Goal: Obtain resource: Obtain resource

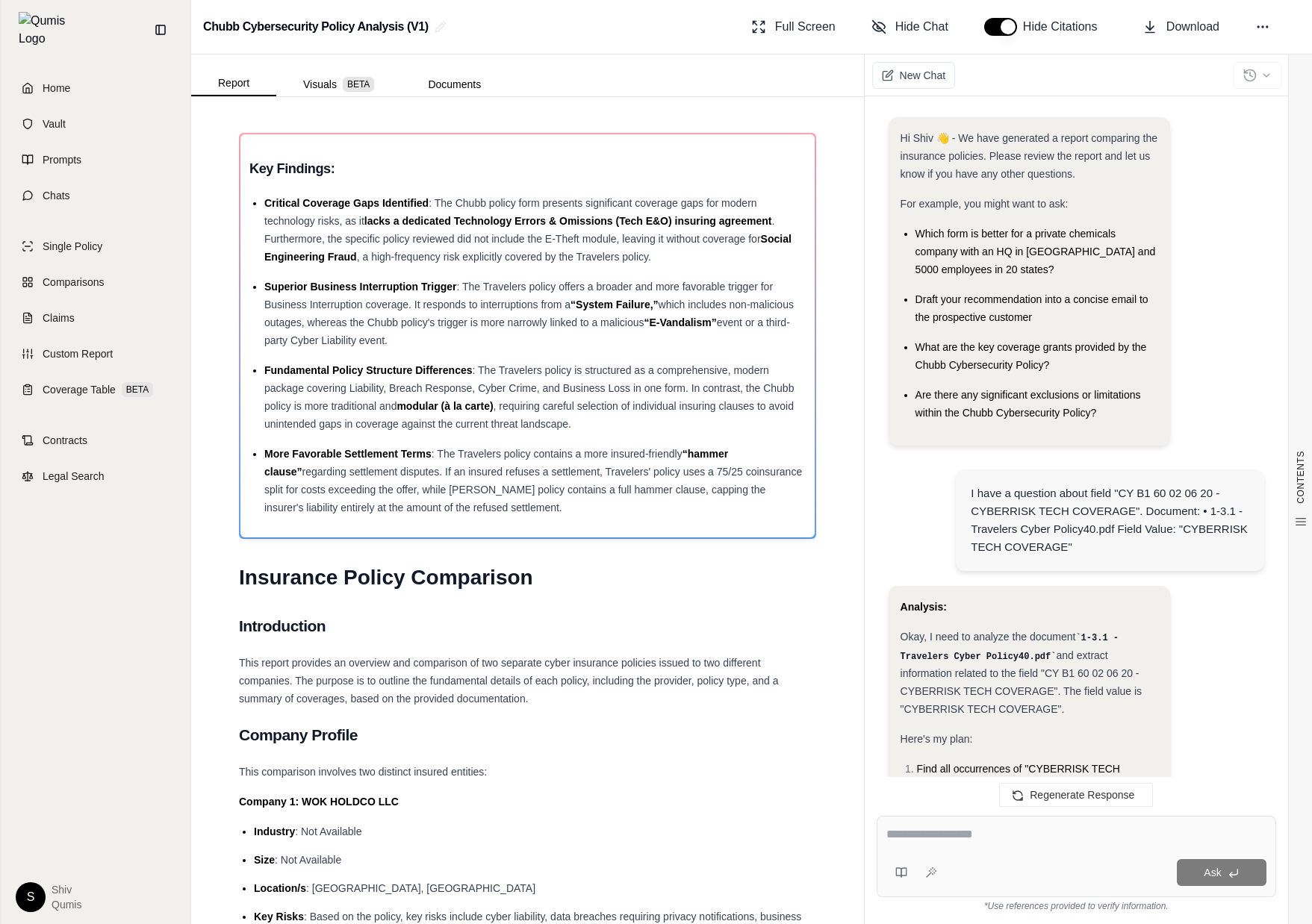
scroll to position [1077, 0]
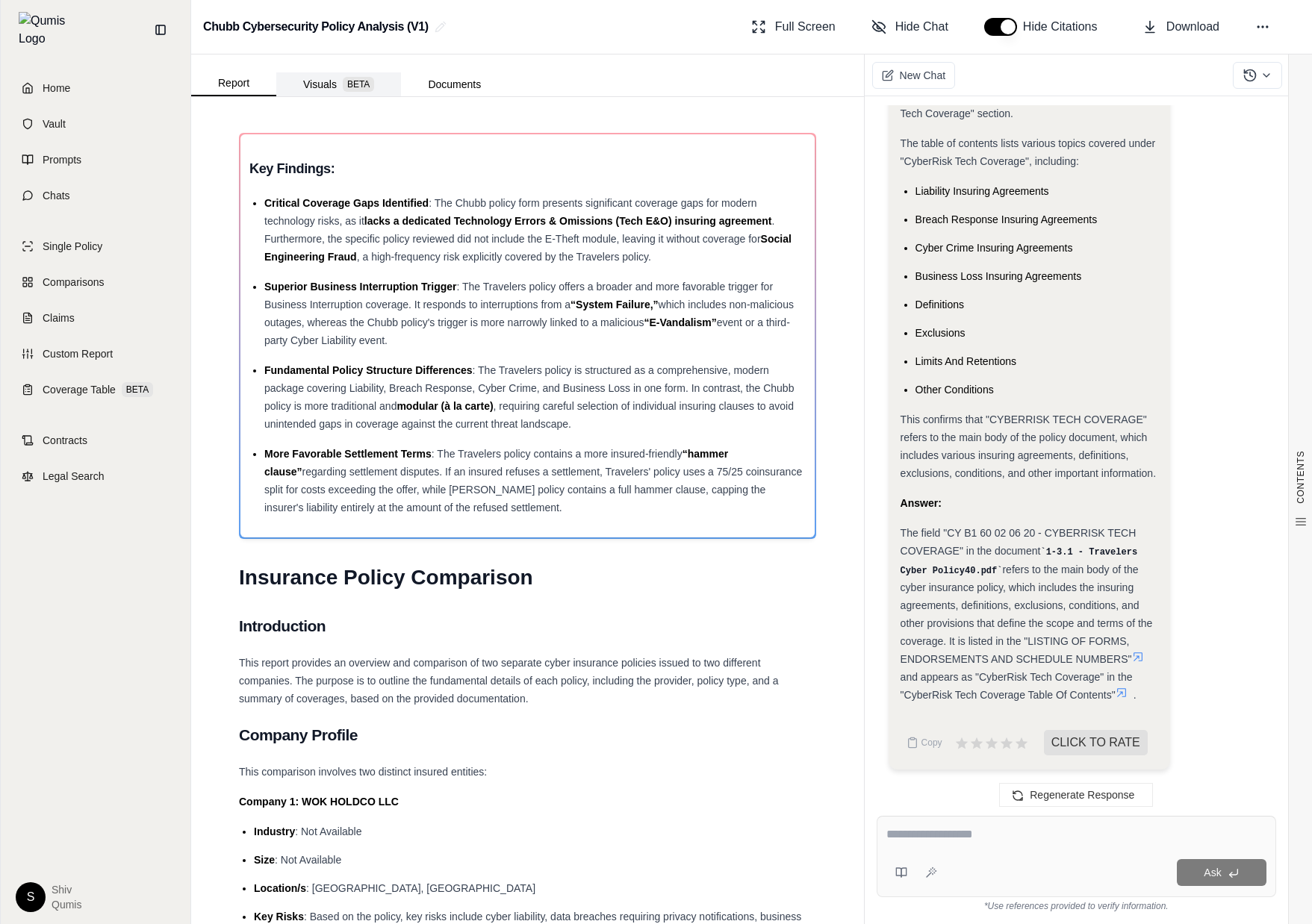
click at [303, 83] on button "Visuals BETA" at bounding box center [339, 84] width 125 height 24
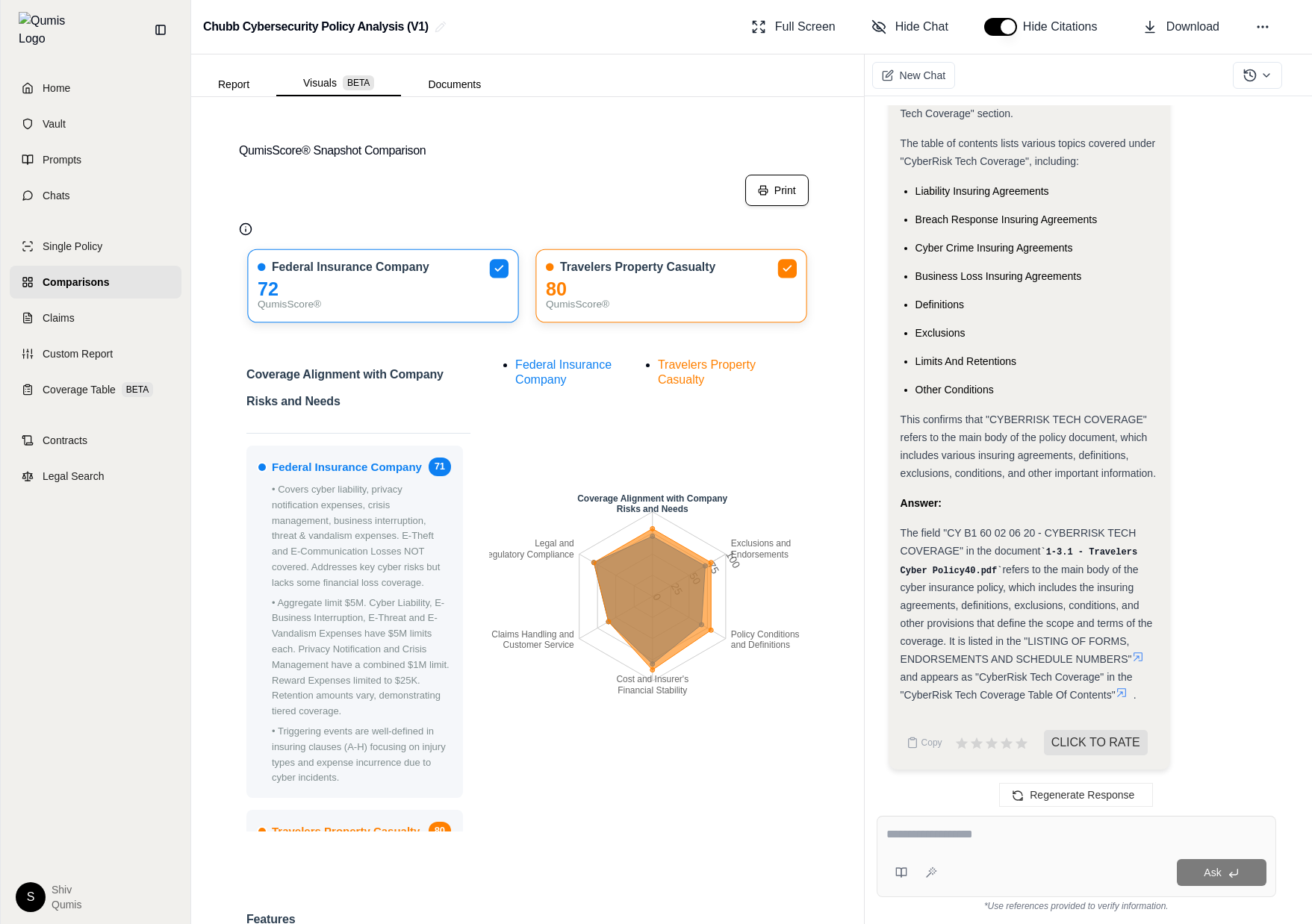
click at [770, 193] on button "Print" at bounding box center [777, 190] width 63 height 32
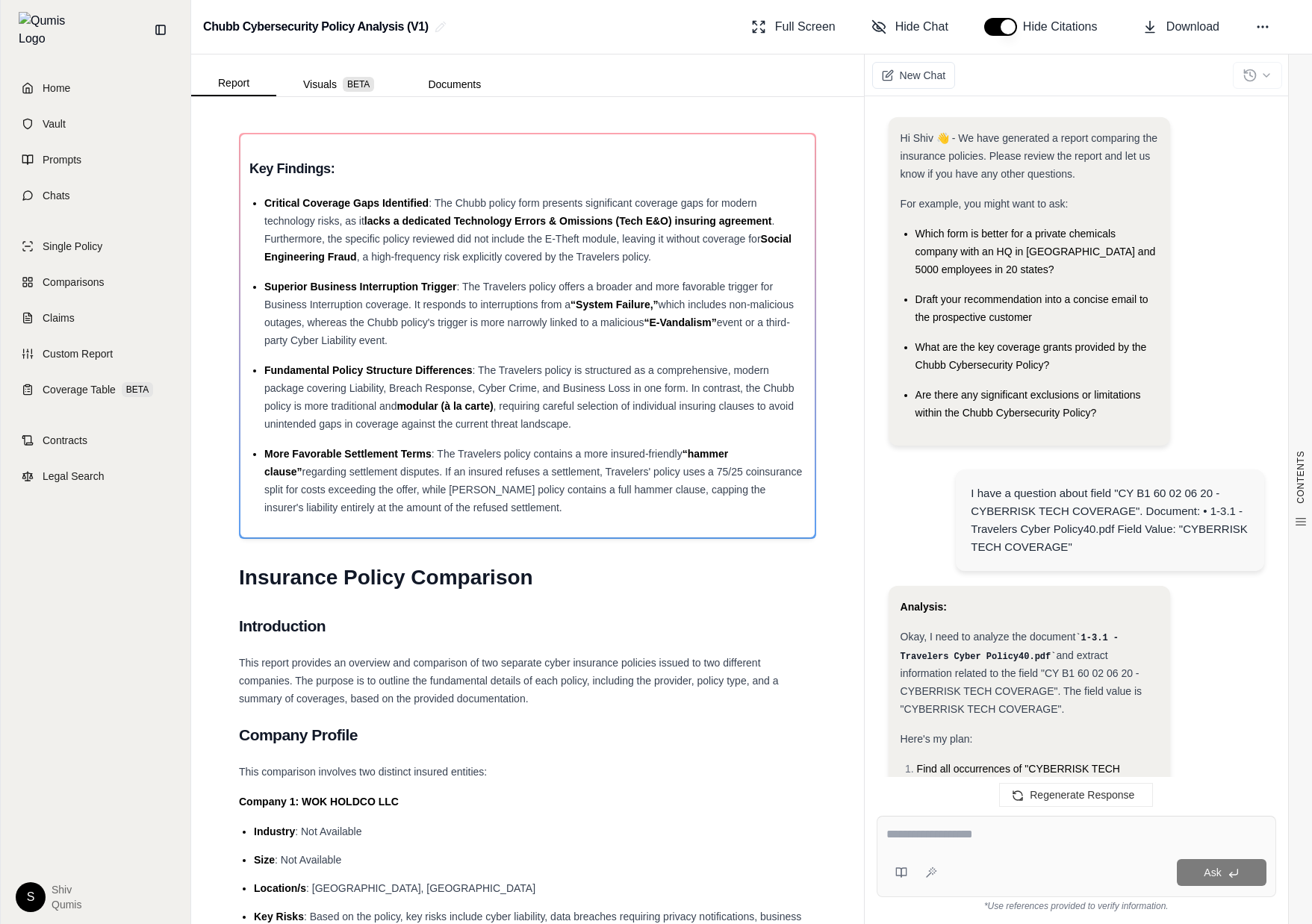
scroll to position [1077, 0]
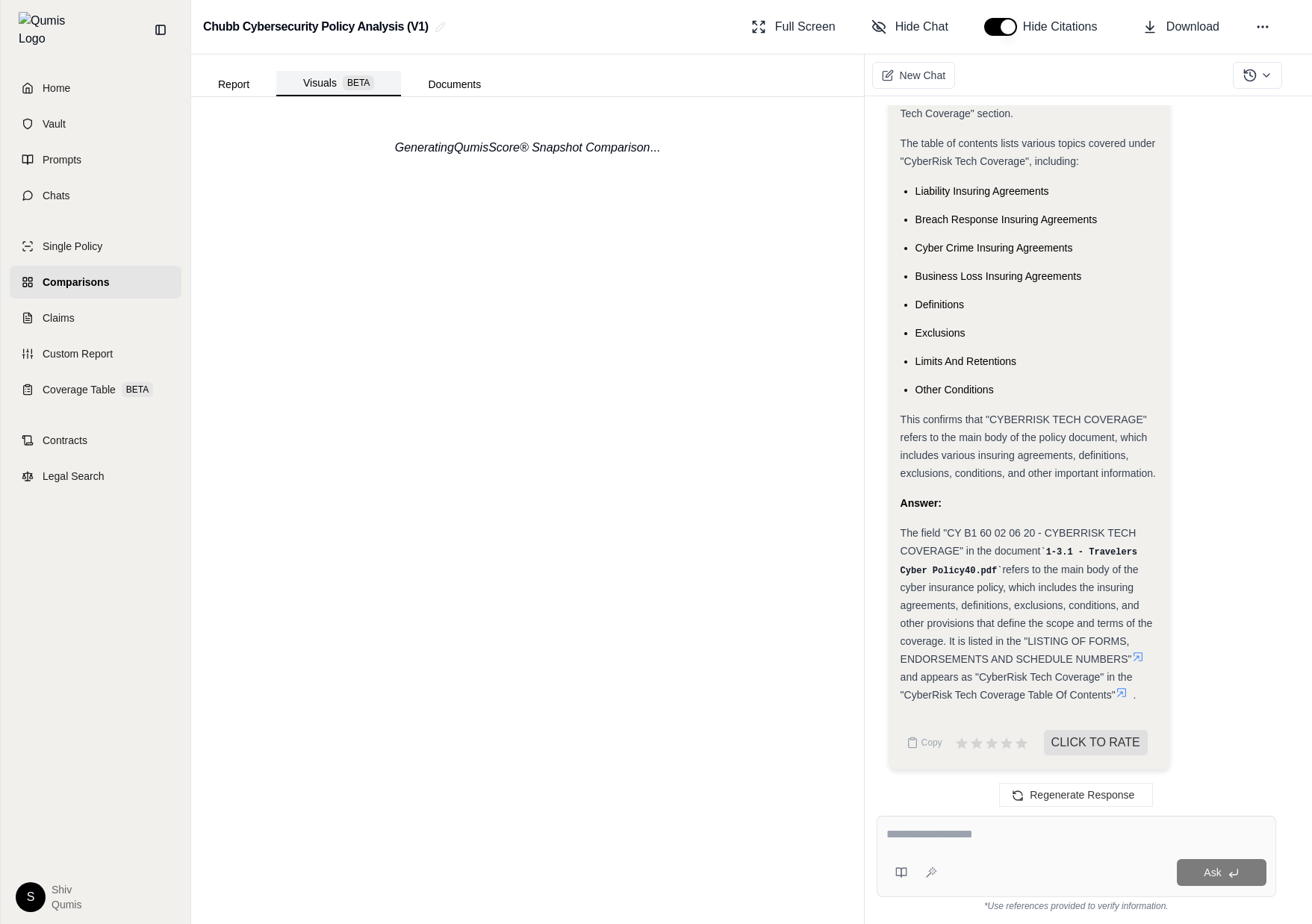
click at [312, 85] on button "Visuals BETA" at bounding box center [339, 83] width 125 height 25
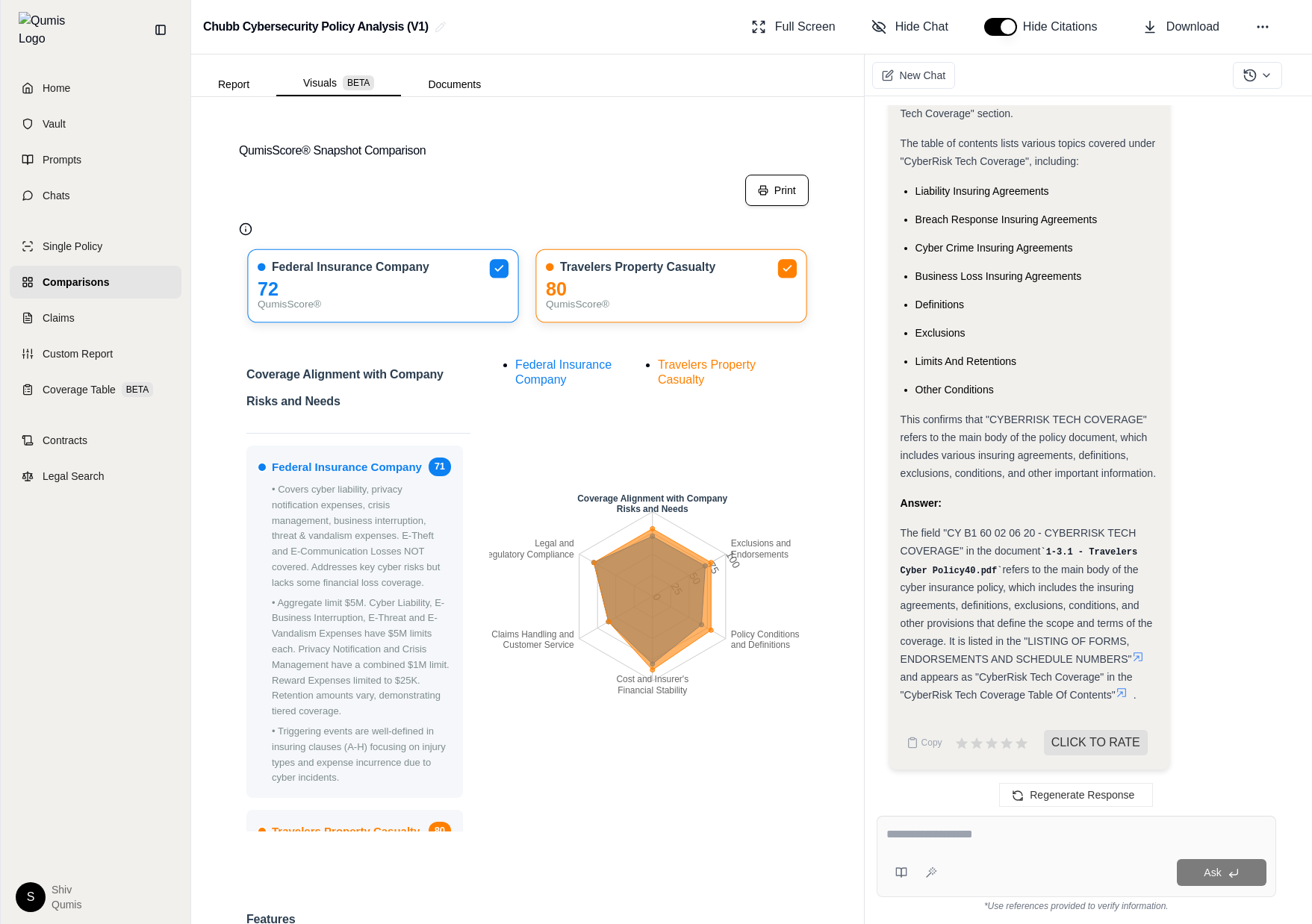
click at [764, 197] on button "Print" at bounding box center [777, 190] width 63 height 32
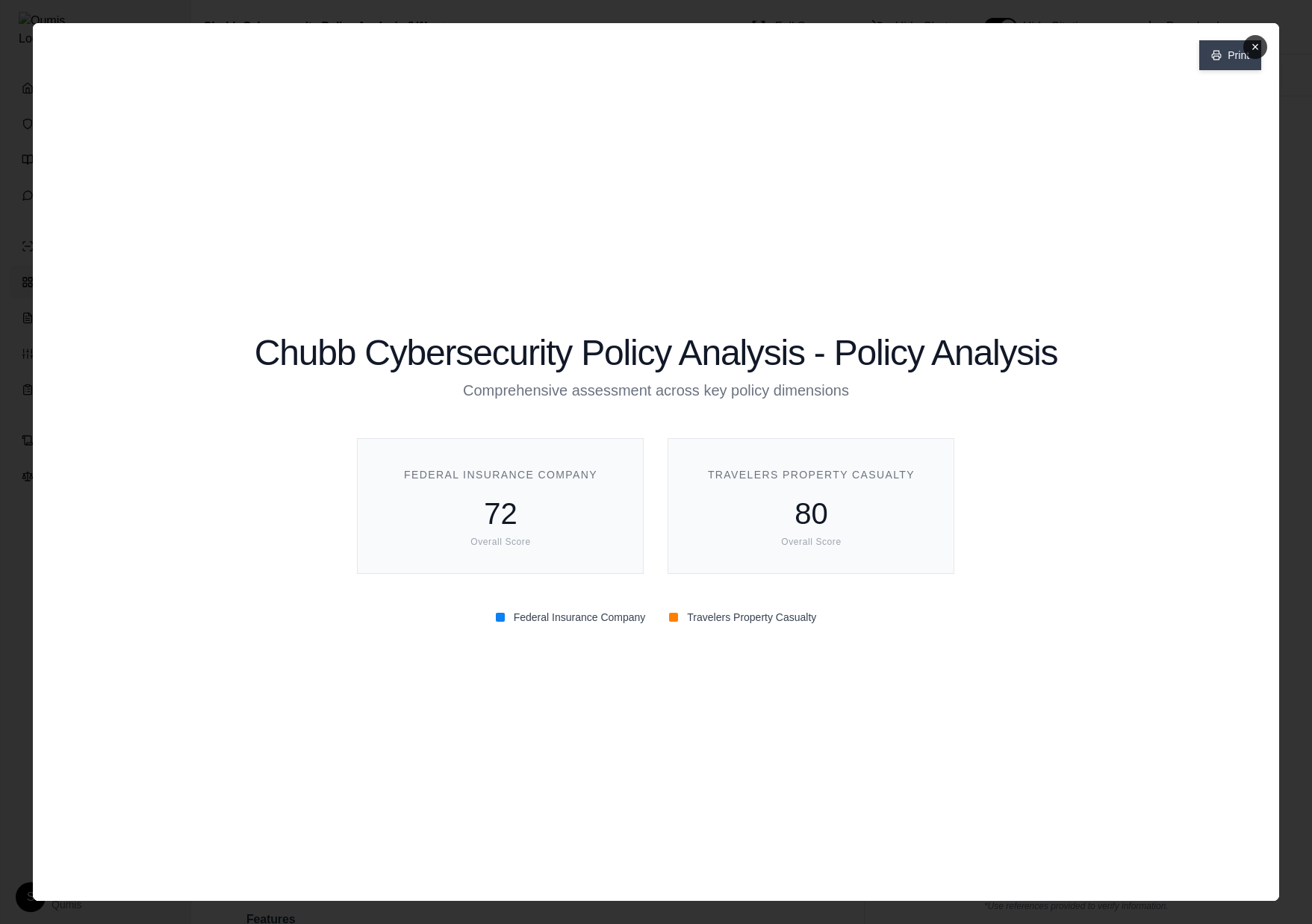
click at [1215, 66] on button "Print" at bounding box center [1230, 55] width 62 height 30
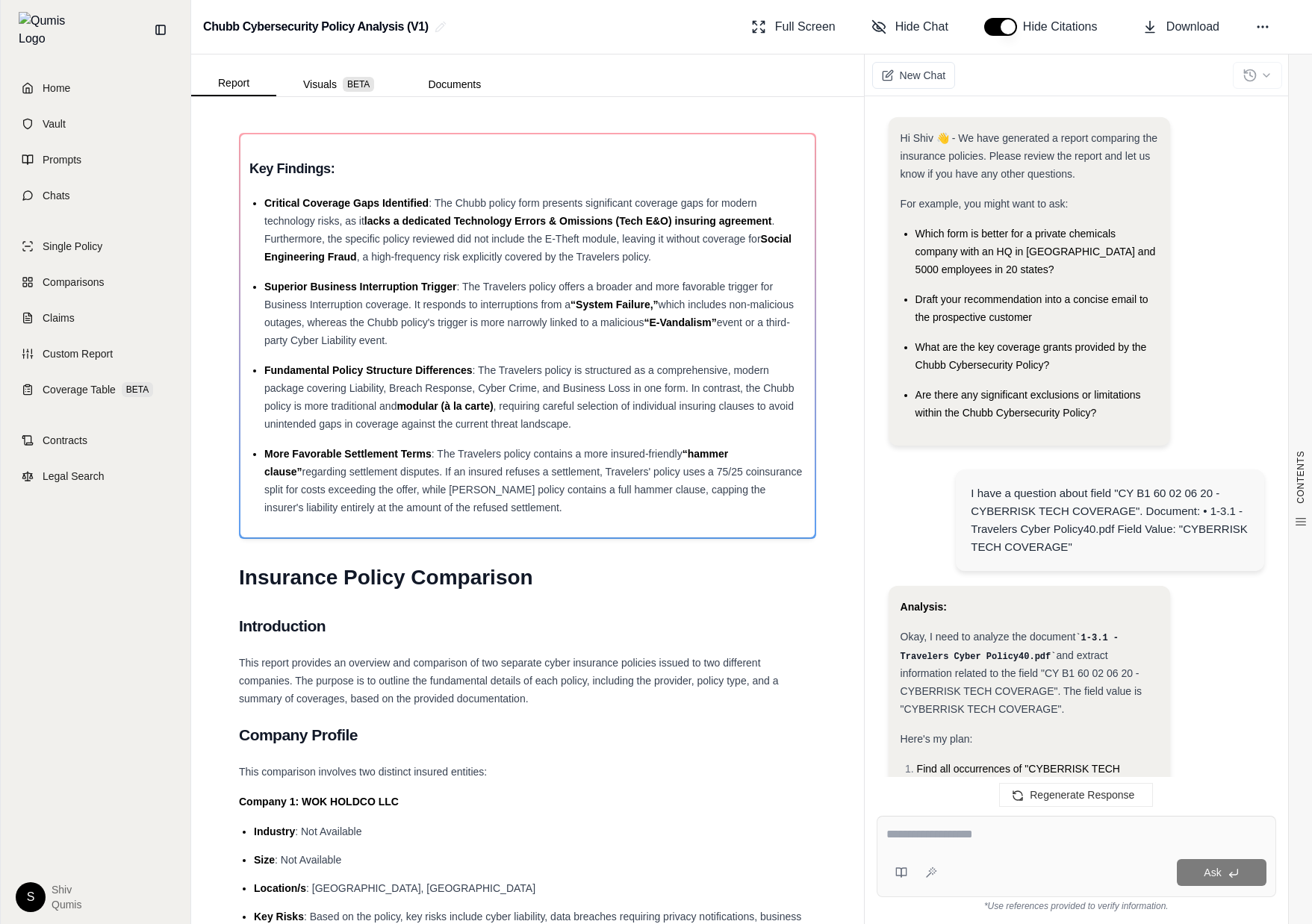
scroll to position [1077, 0]
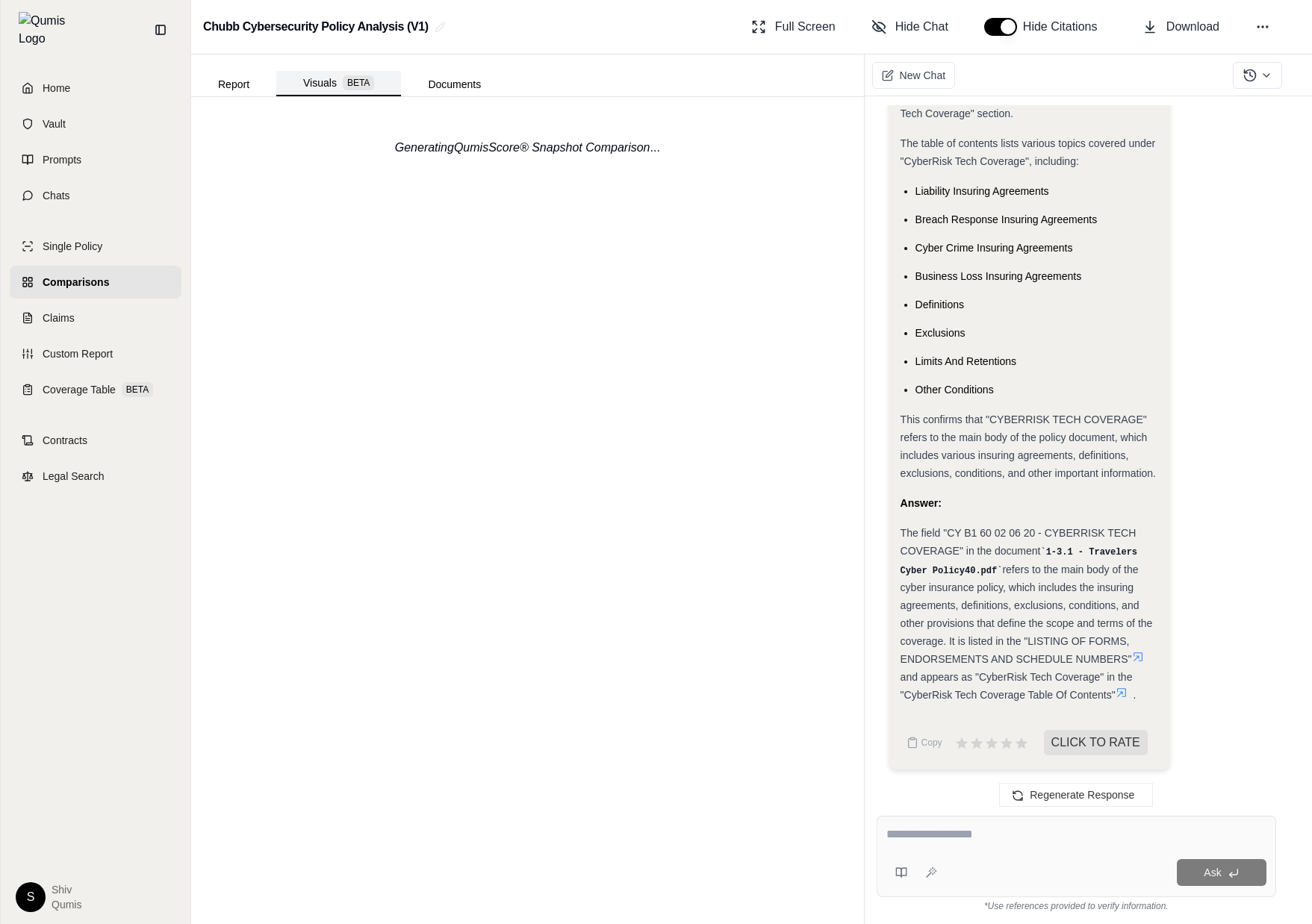
click at [324, 86] on button "Visuals BETA" at bounding box center [339, 83] width 125 height 25
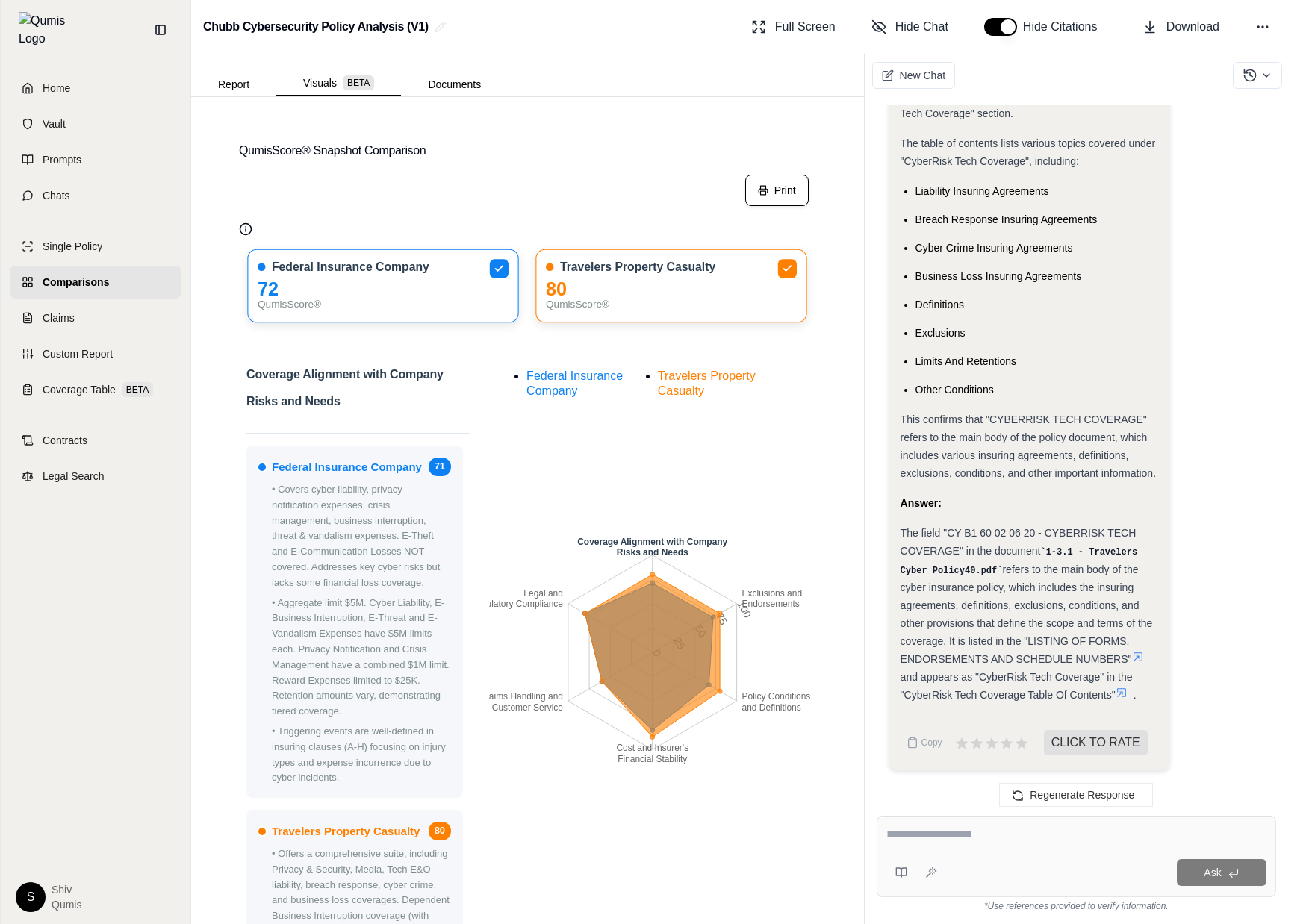
click at [786, 187] on button "Print" at bounding box center [777, 190] width 63 height 32
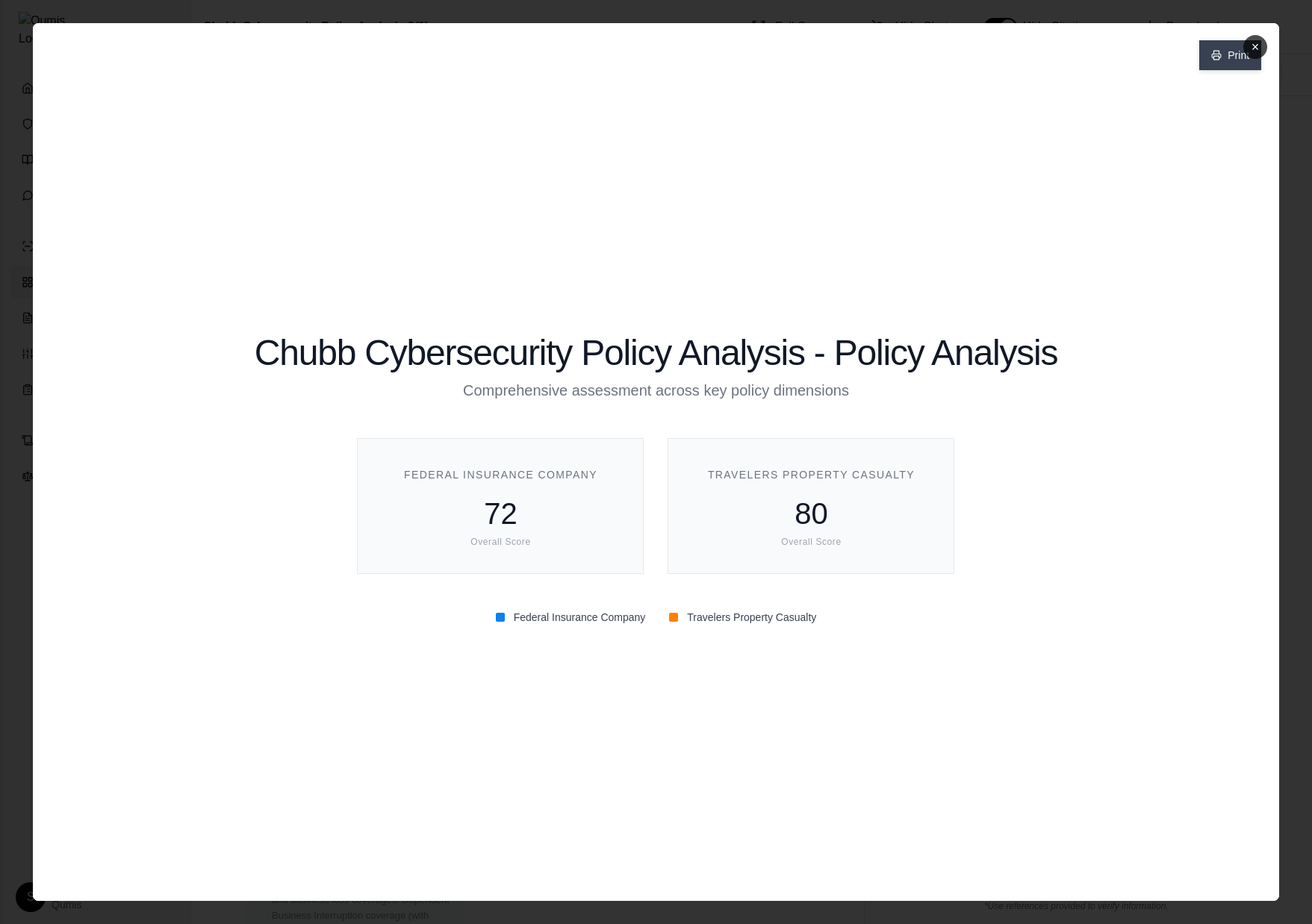
click at [1212, 63] on button "Print" at bounding box center [1230, 55] width 62 height 30
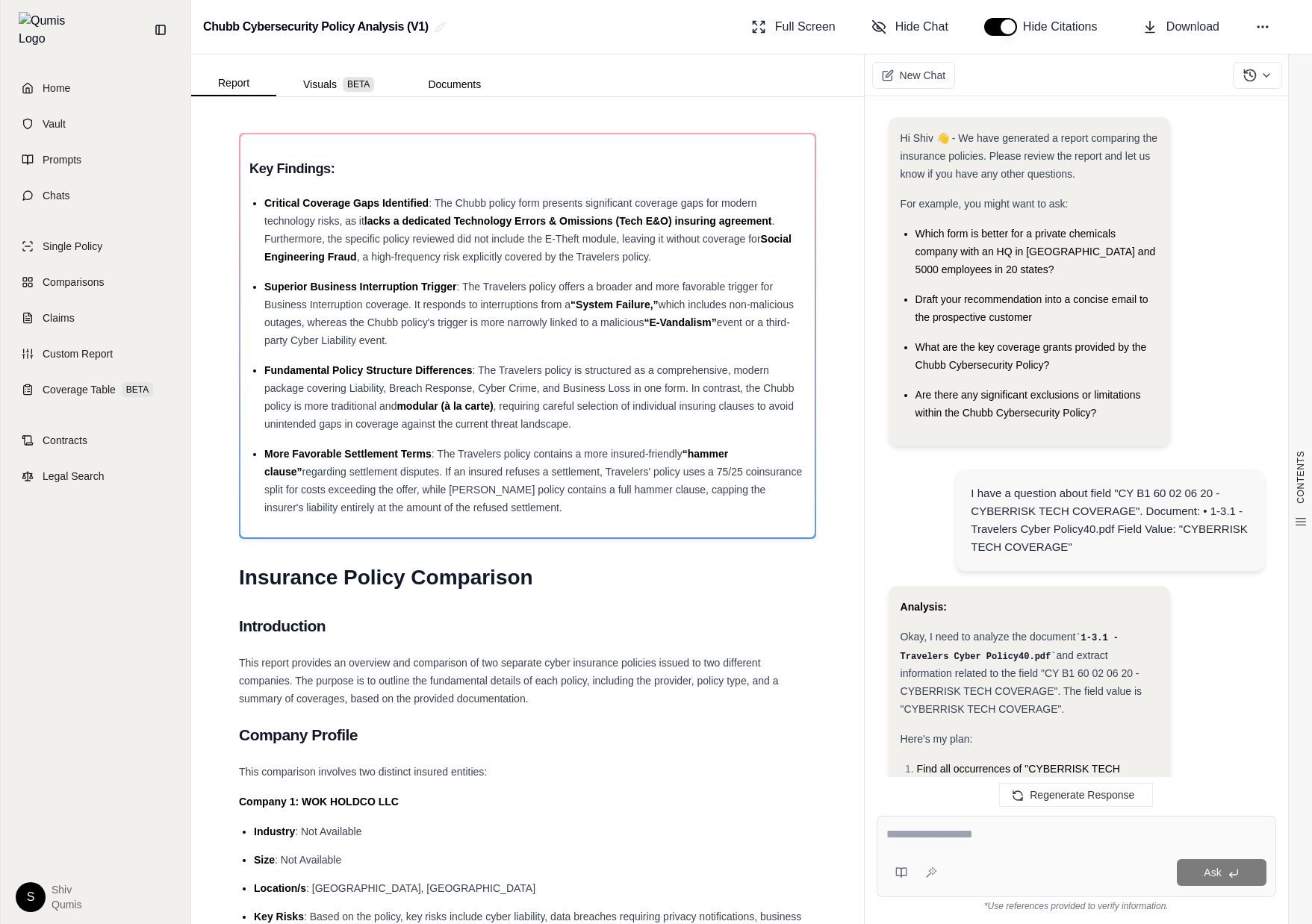
scroll to position [1077, 0]
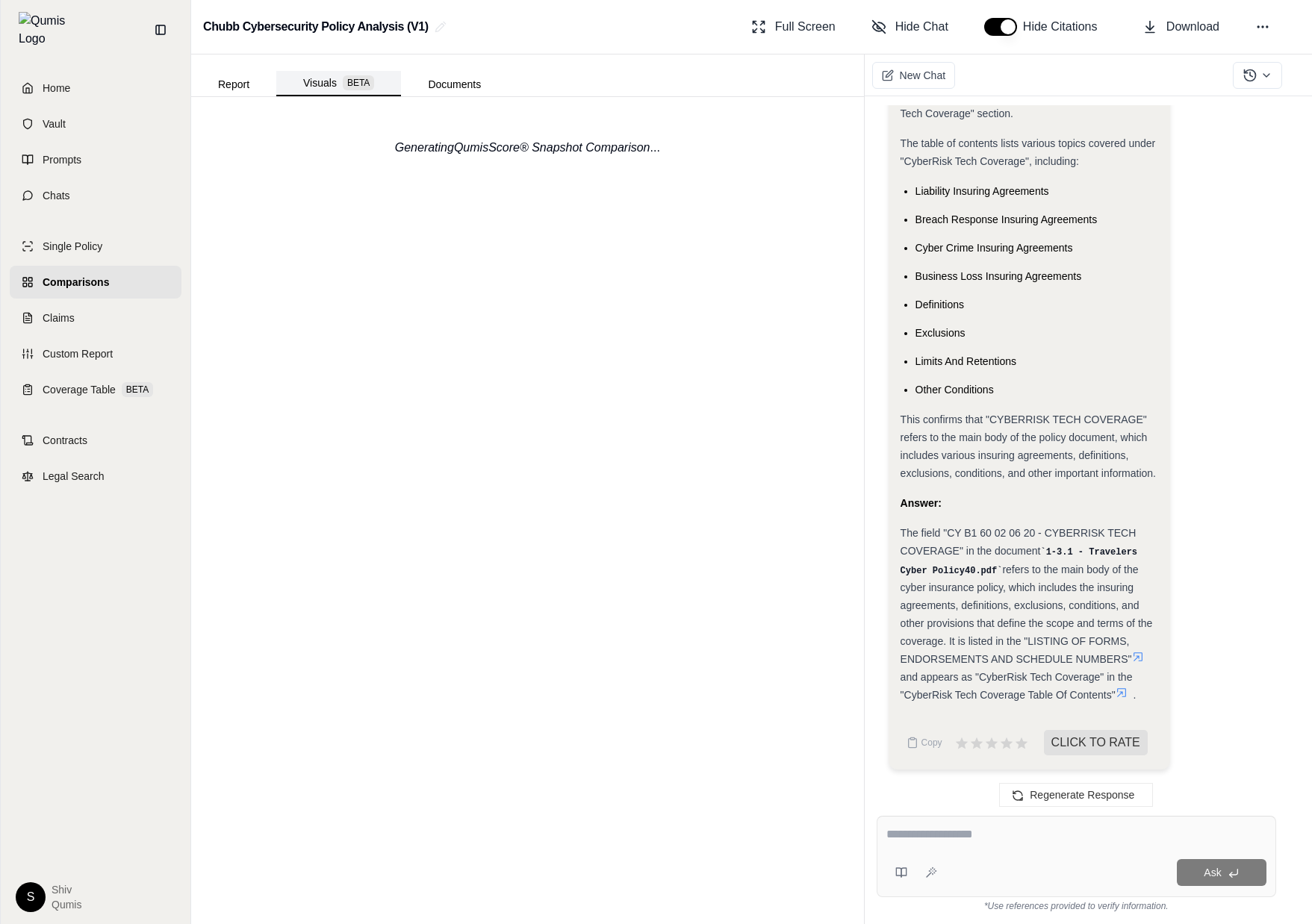
click at [324, 78] on button "Visuals BETA" at bounding box center [339, 83] width 125 height 25
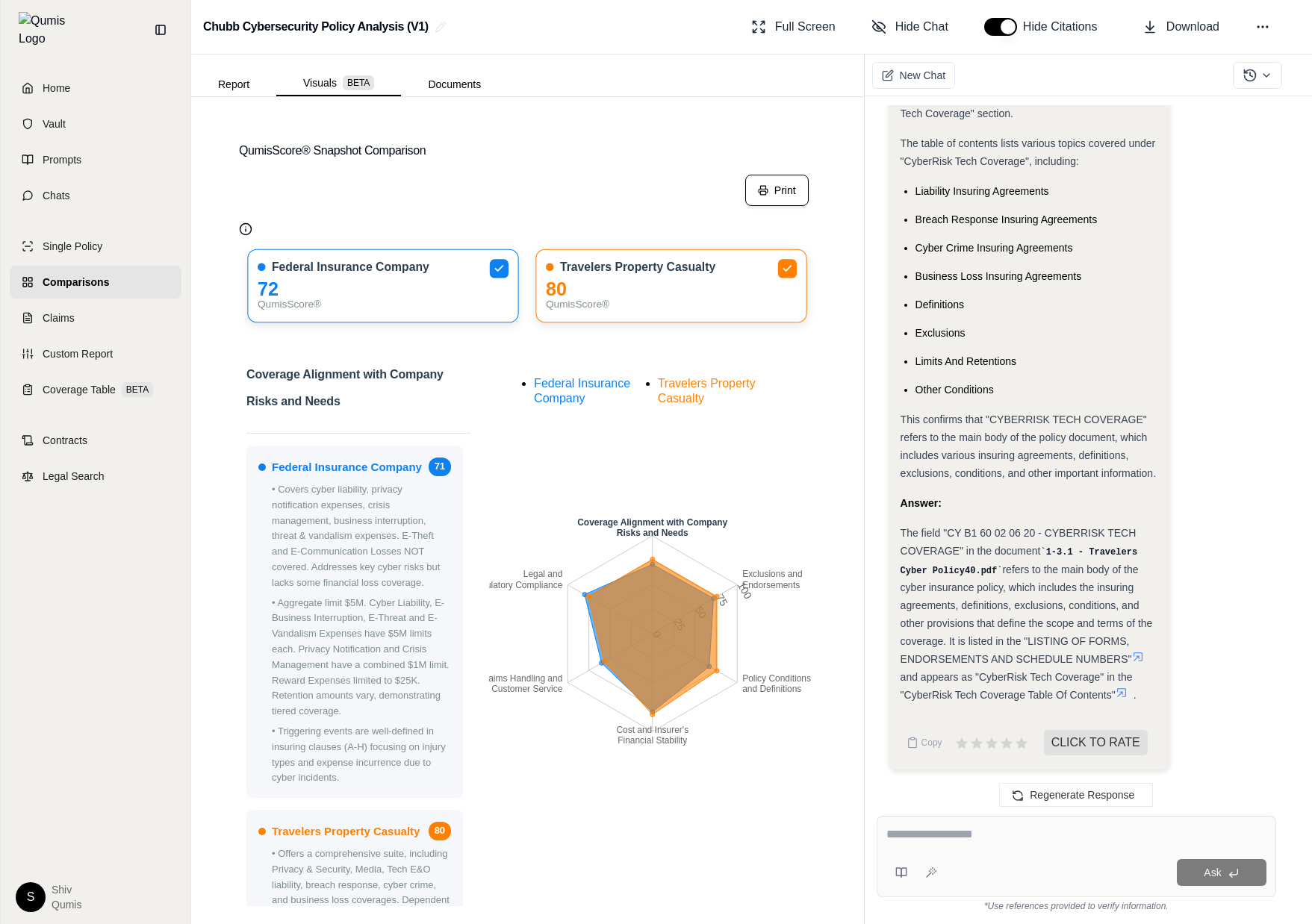
click at [792, 199] on button "Print" at bounding box center [777, 190] width 63 height 32
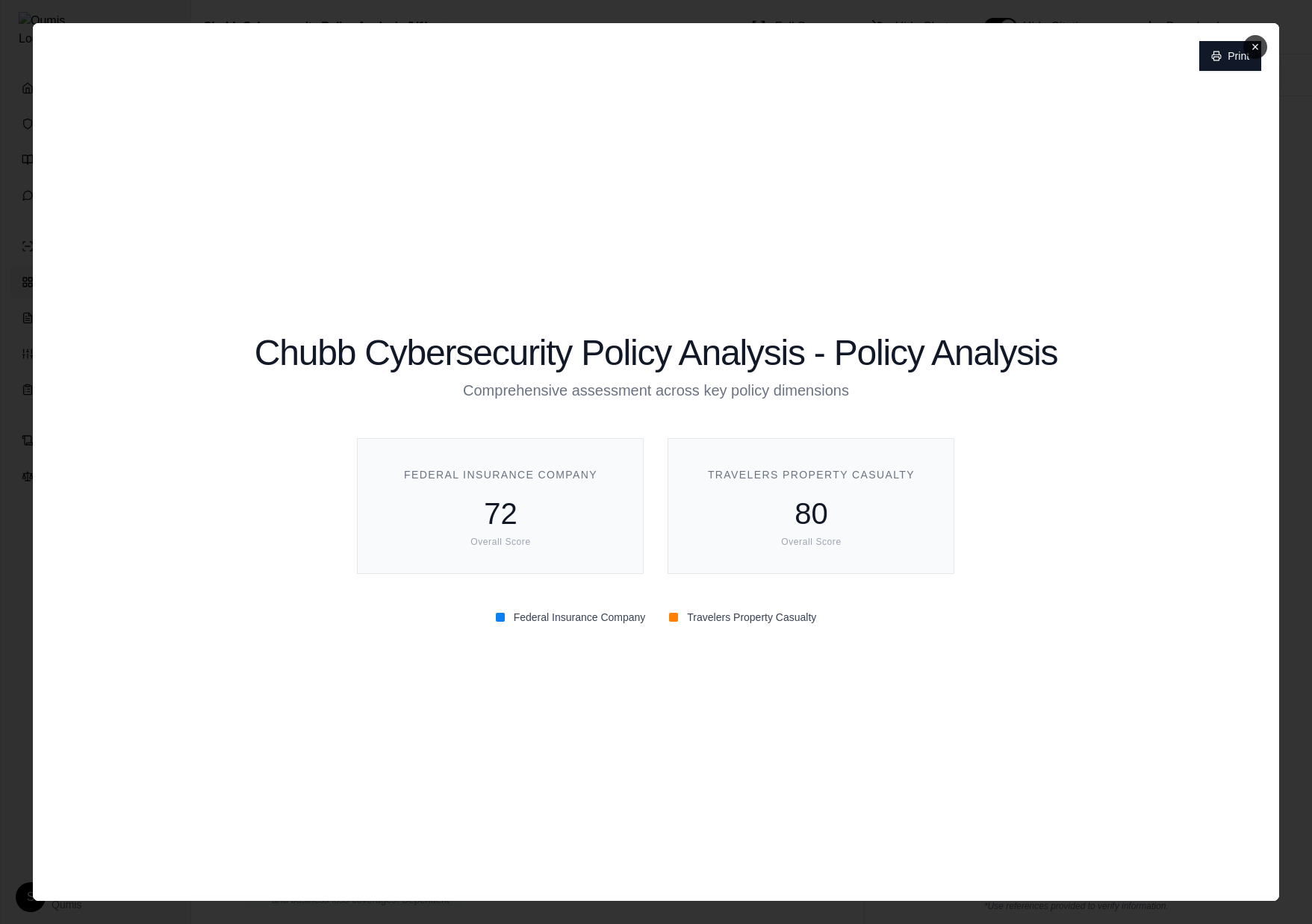
click at [903, 352] on h1 "Chubb Cybersecurity Policy Analysis - Policy Analysis" at bounding box center [656, 353] width 804 height 15
click at [1209, 55] on button "Print" at bounding box center [1230, 55] width 62 height 30
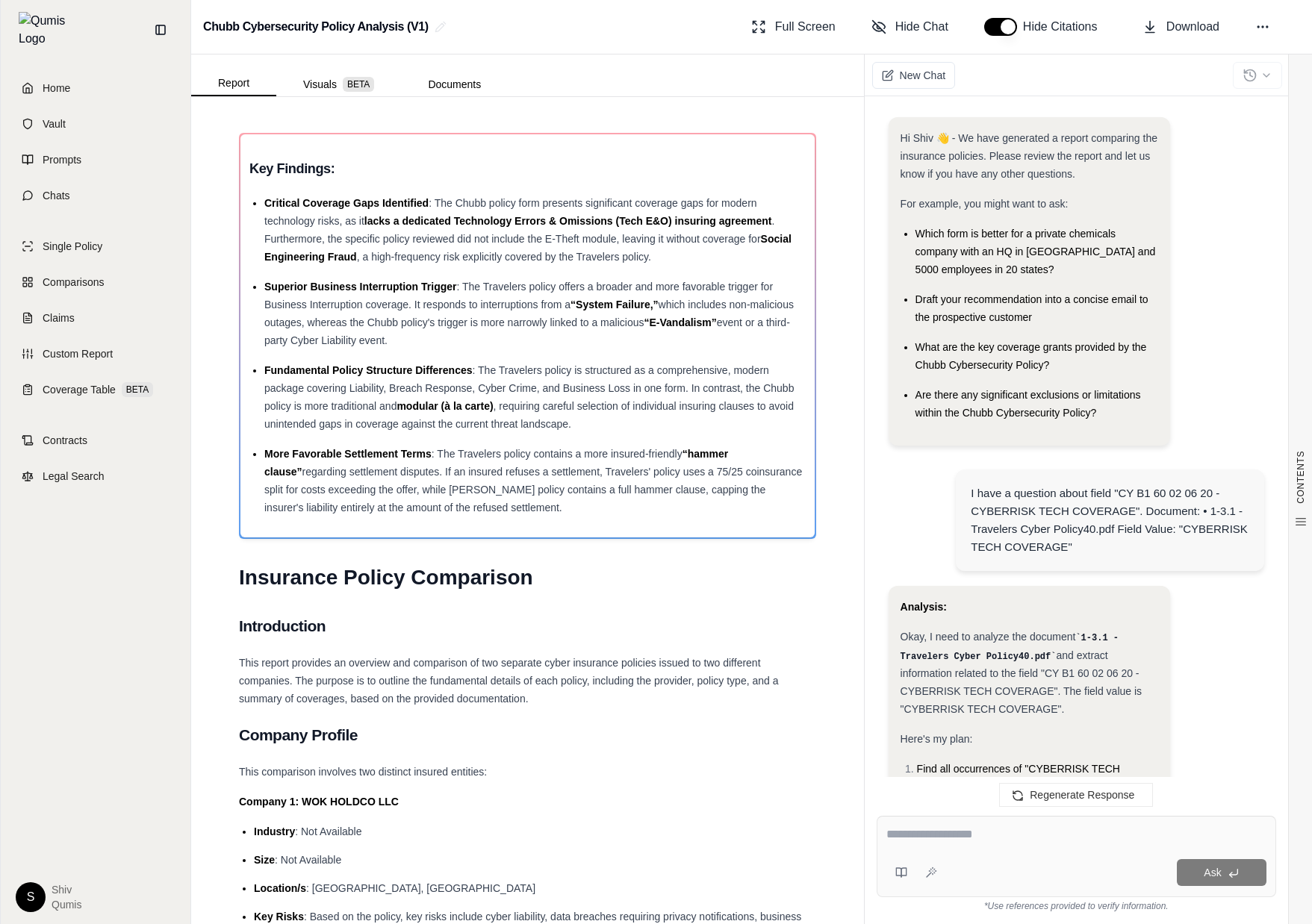
scroll to position [1077, 0]
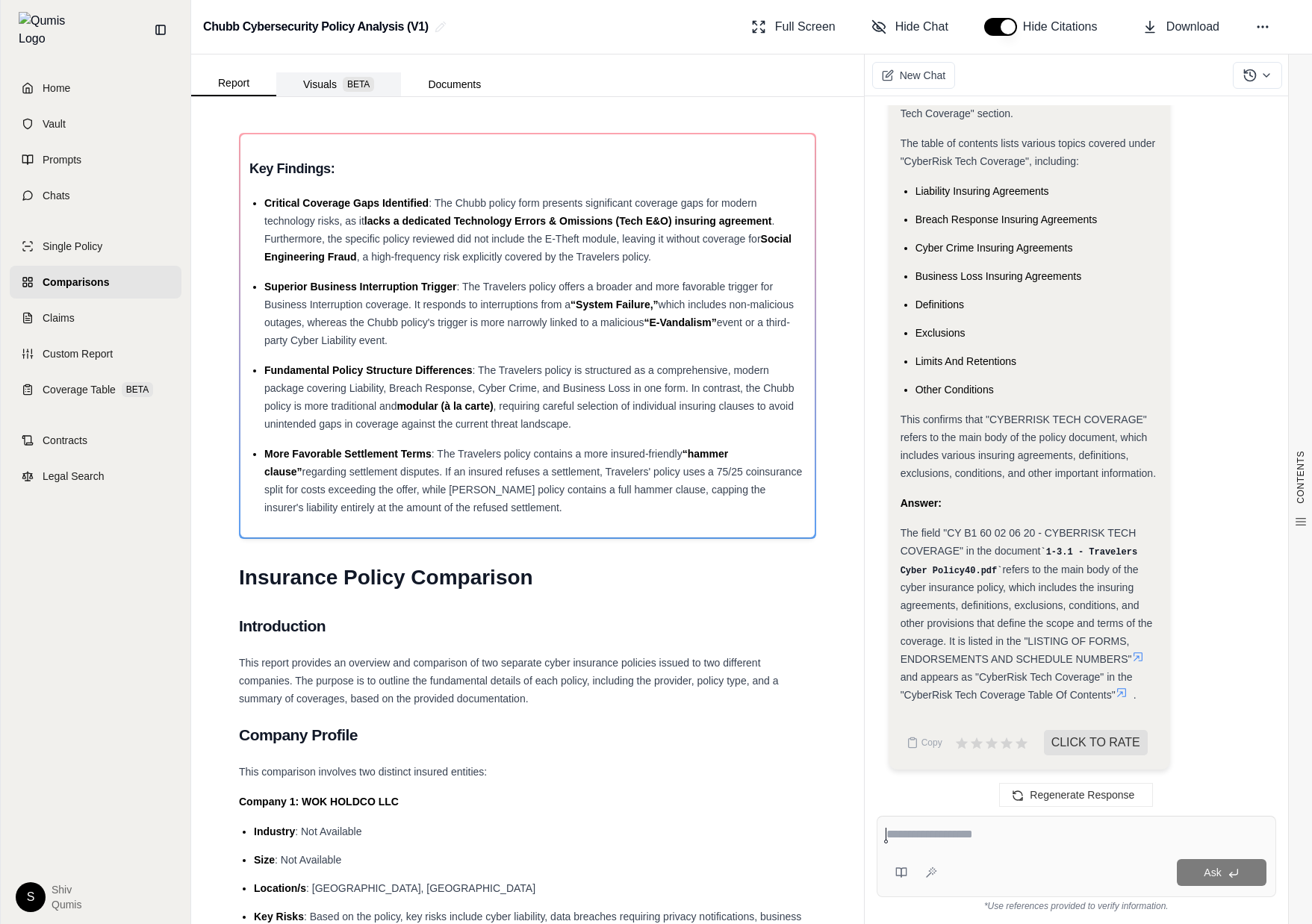
click at [321, 88] on button "Visuals BETA" at bounding box center [339, 84] width 125 height 24
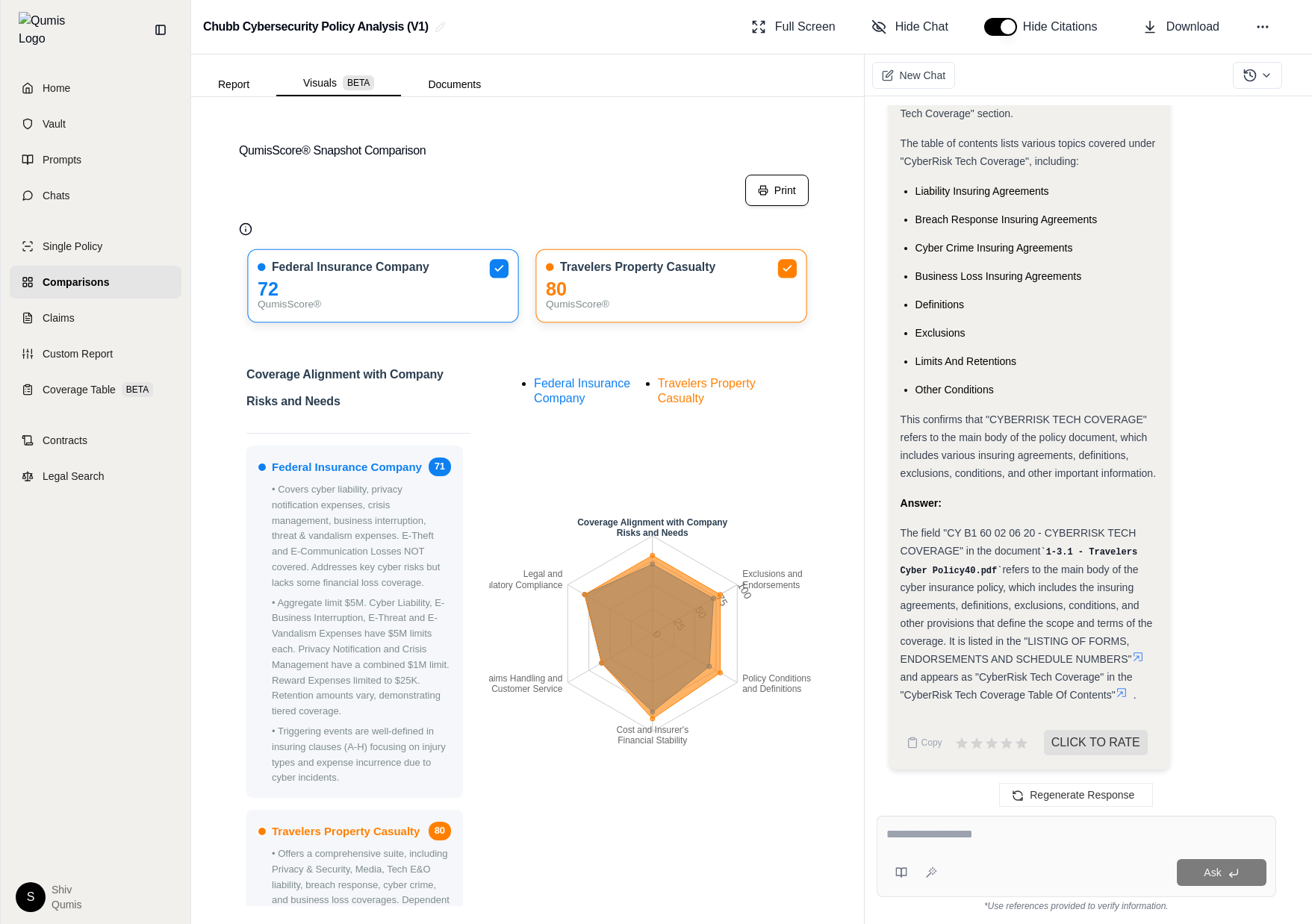
click at [787, 194] on button "Print" at bounding box center [777, 190] width 63 height 32
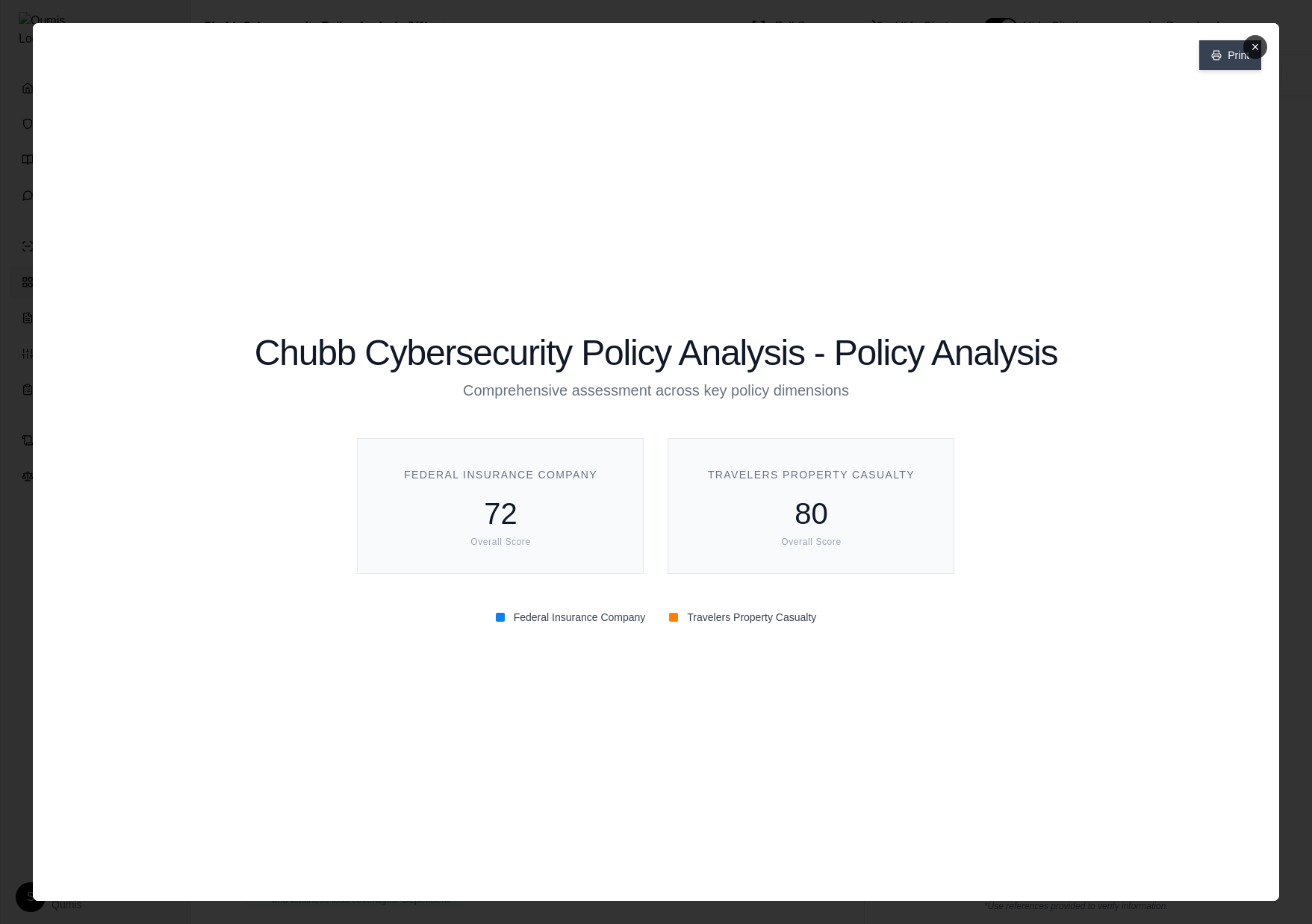
click at [1220, 61] on button "Print" at bounding box center [1230, 55] width 62 height 30
click at [1257, 49] on button "×" at bounding box center [1255, 46] width 24 height 24
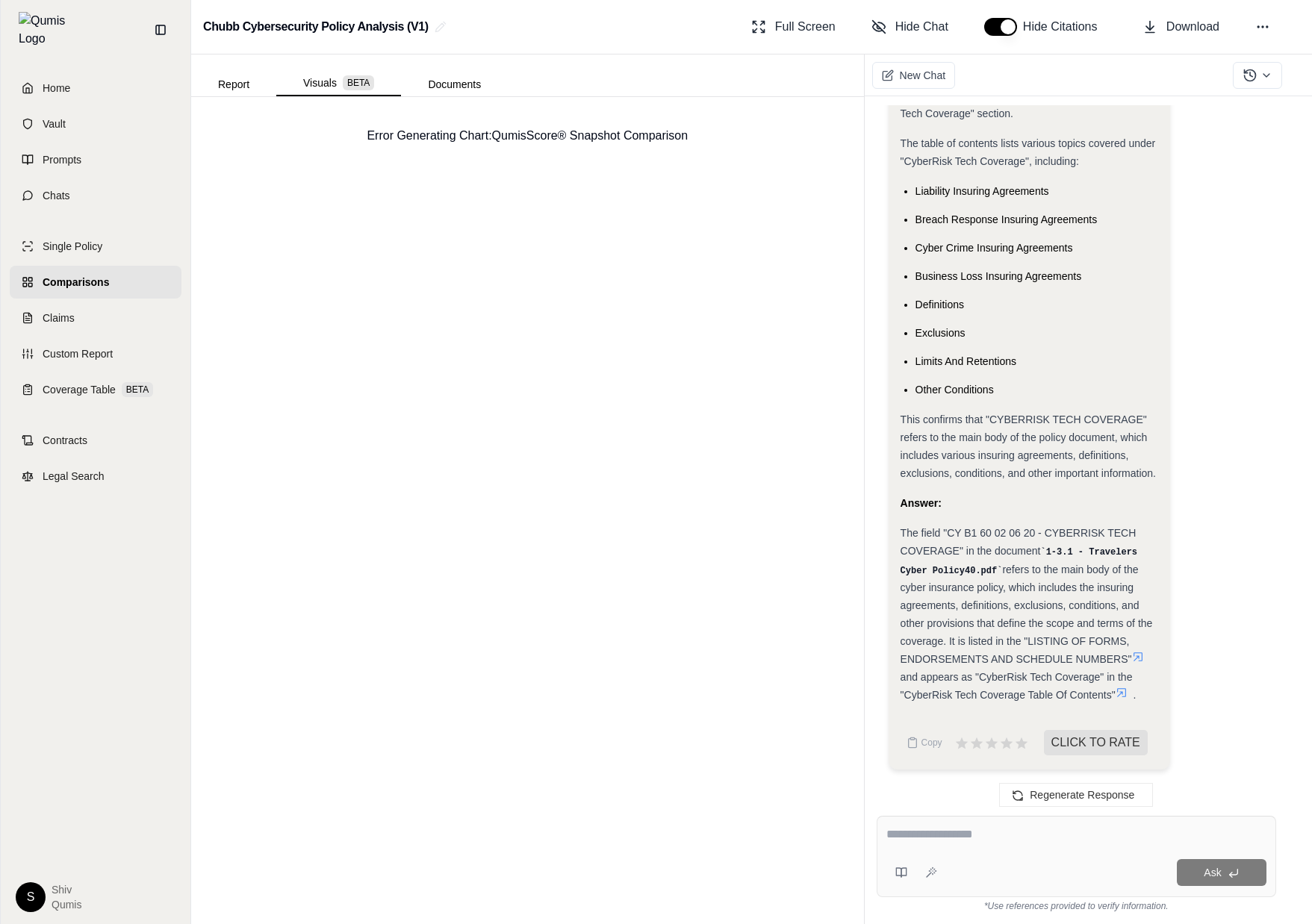
scroll to position [0, 0]
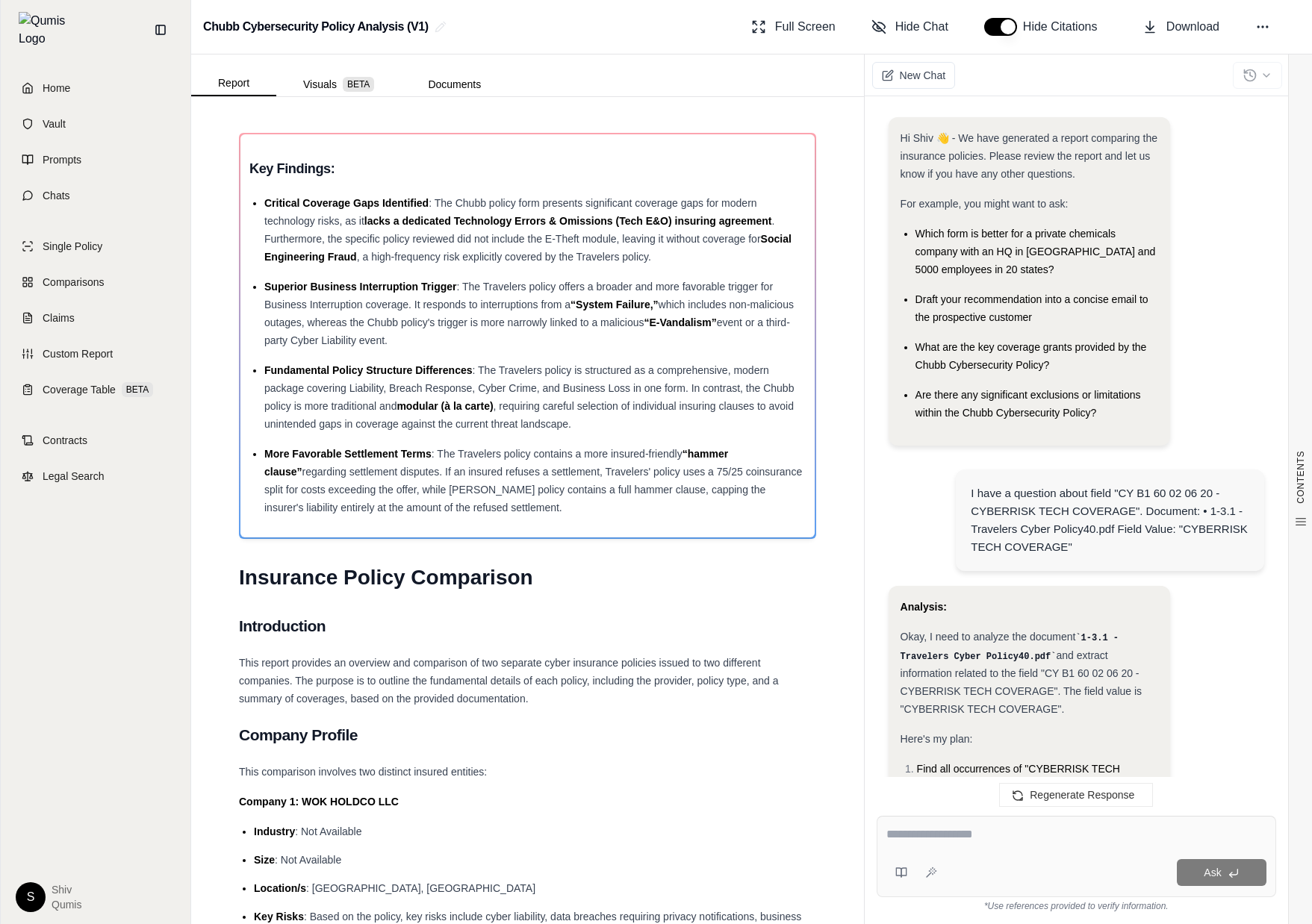
scroll to position [1077, 0]
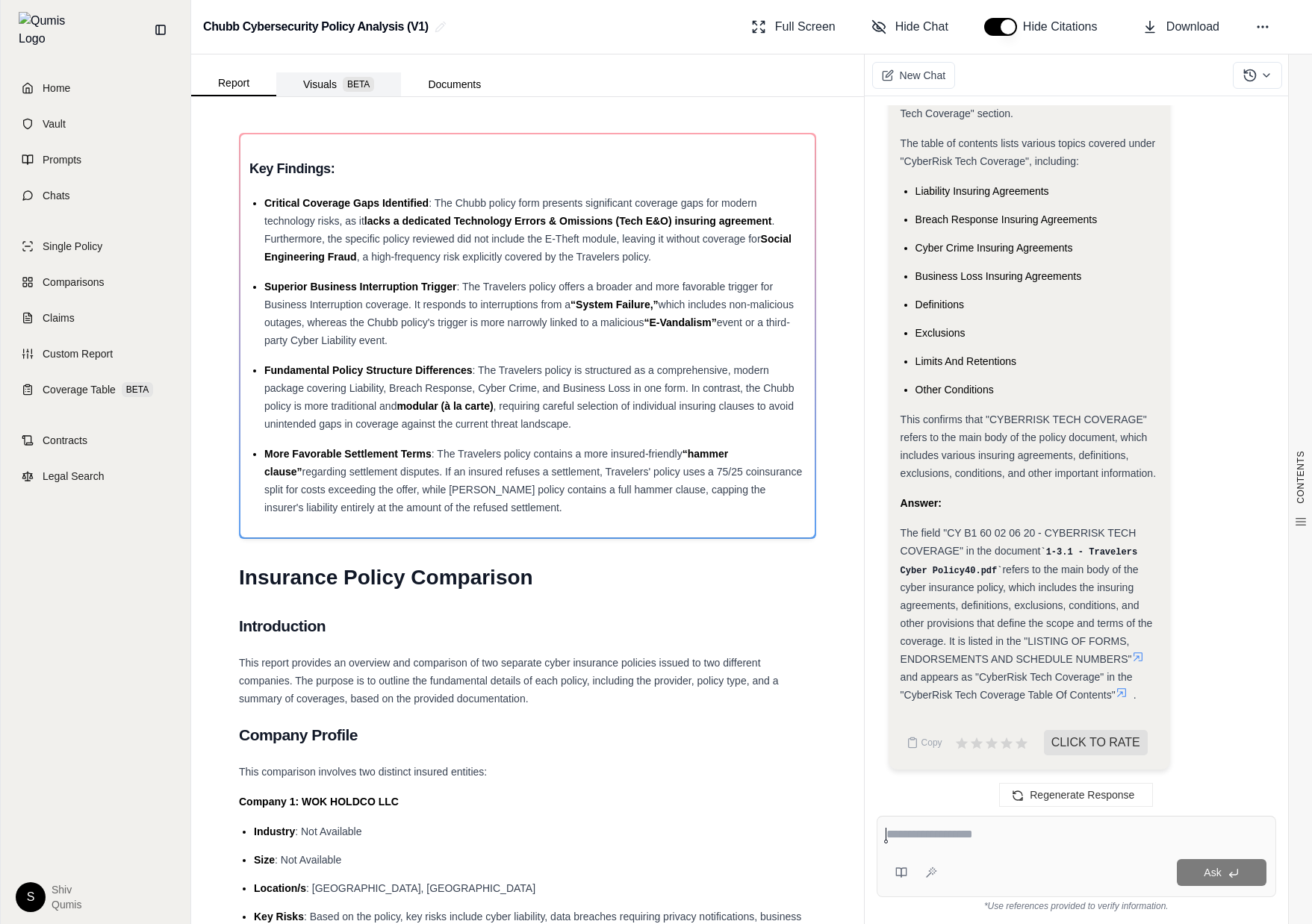
click at [323, 83] on button "Visuals BETA" at bounding box center [339, 84] width 125 height 24
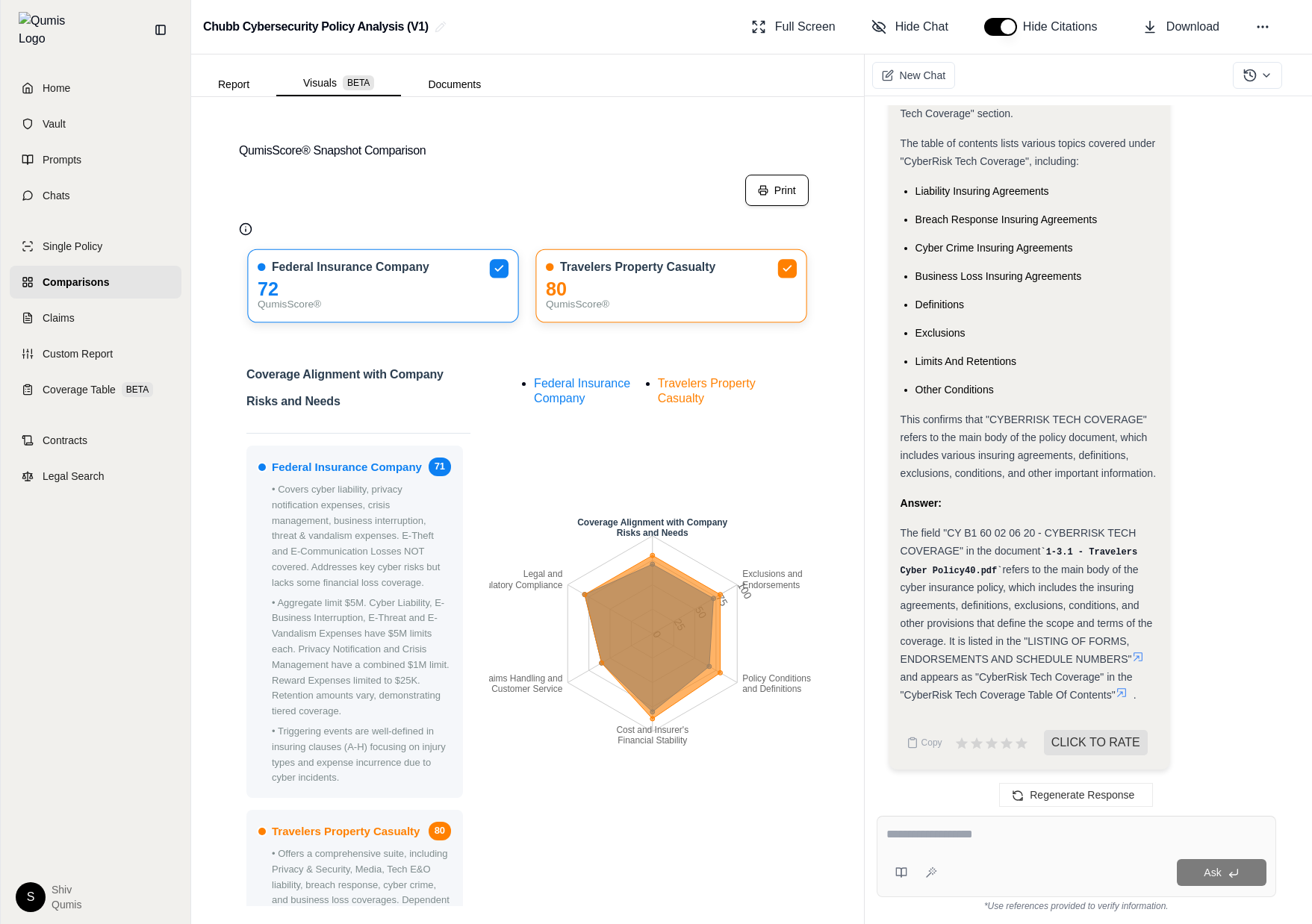
click at [785, 194] on button "Print" at bounding box center [777, 190] width 63 height 32
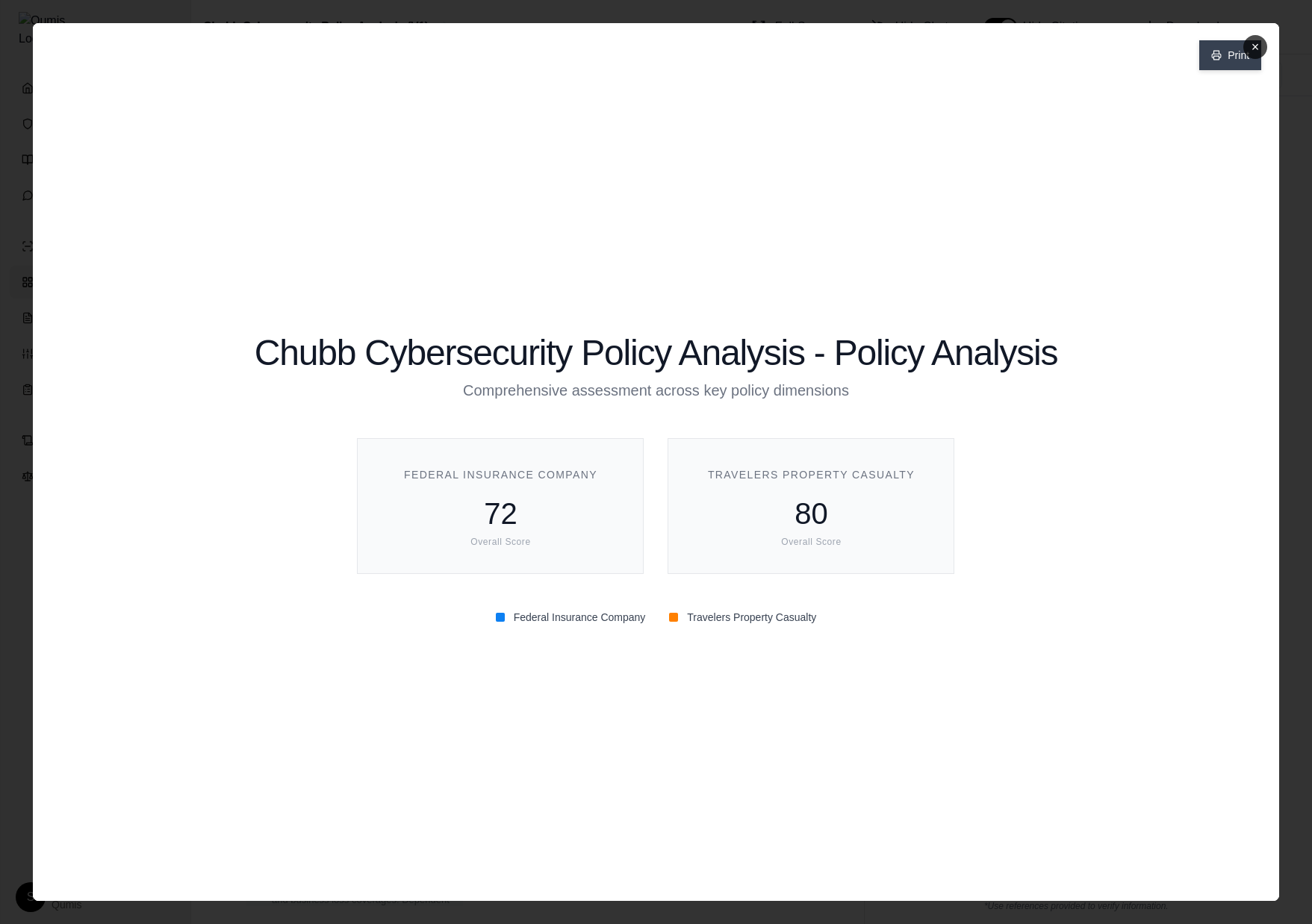
click at [1222, 56] on button "Print" at bounding box center [1230, 55] width 62 height 30
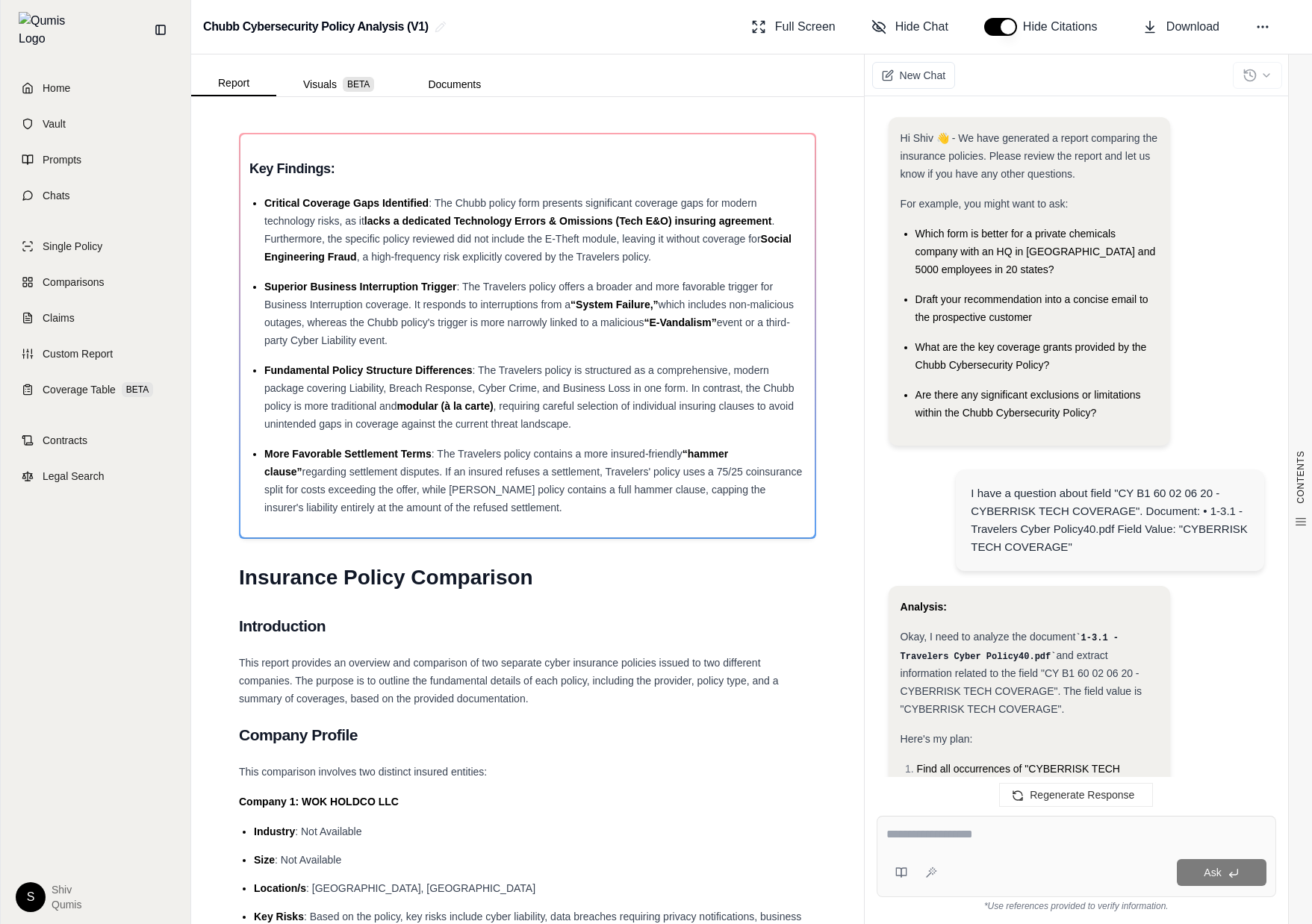
scroll to position [1077, 0]
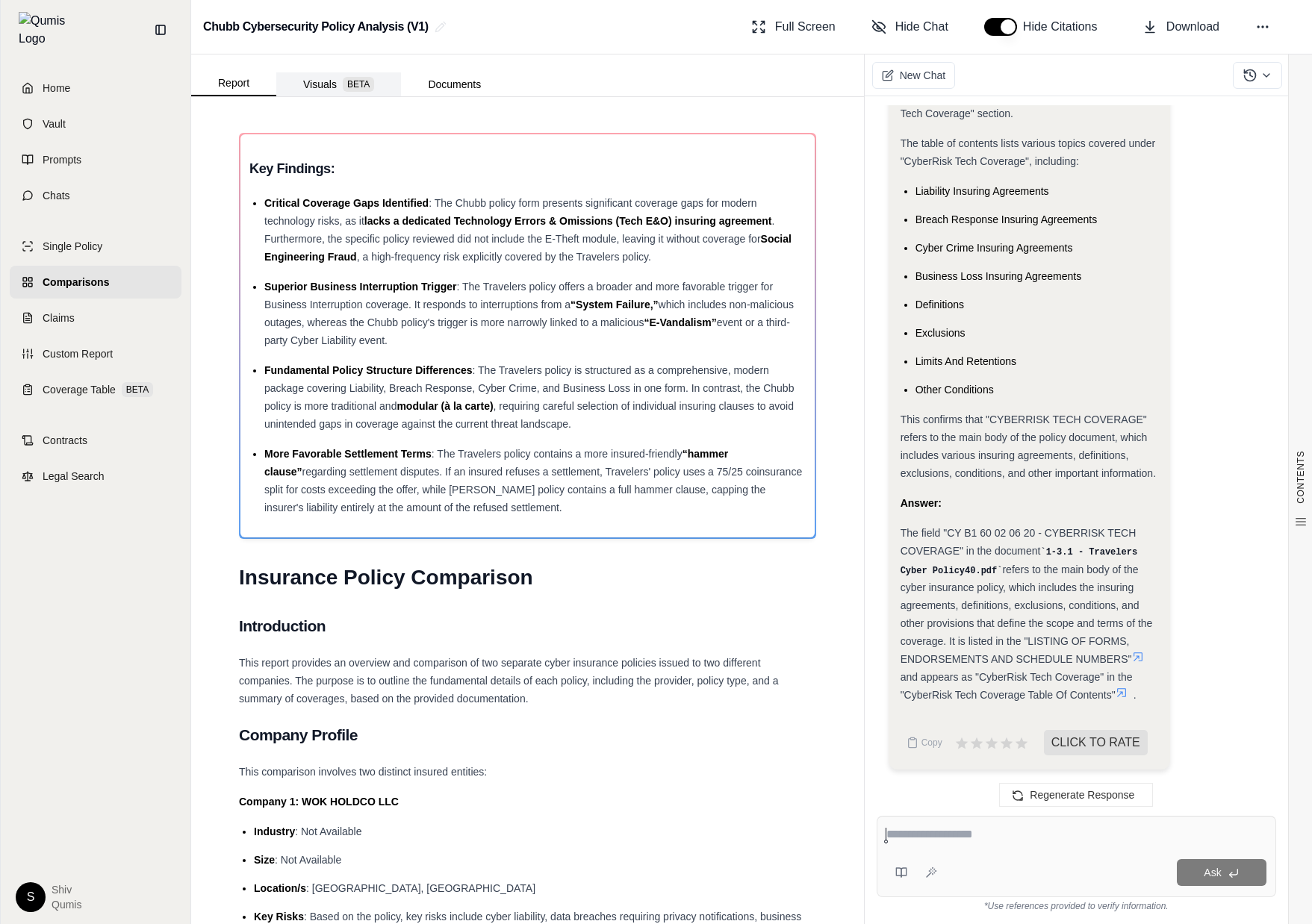
click at [307, 88] on button "Visuals BETA" at bounding box center [339, 84] width 125 height 24
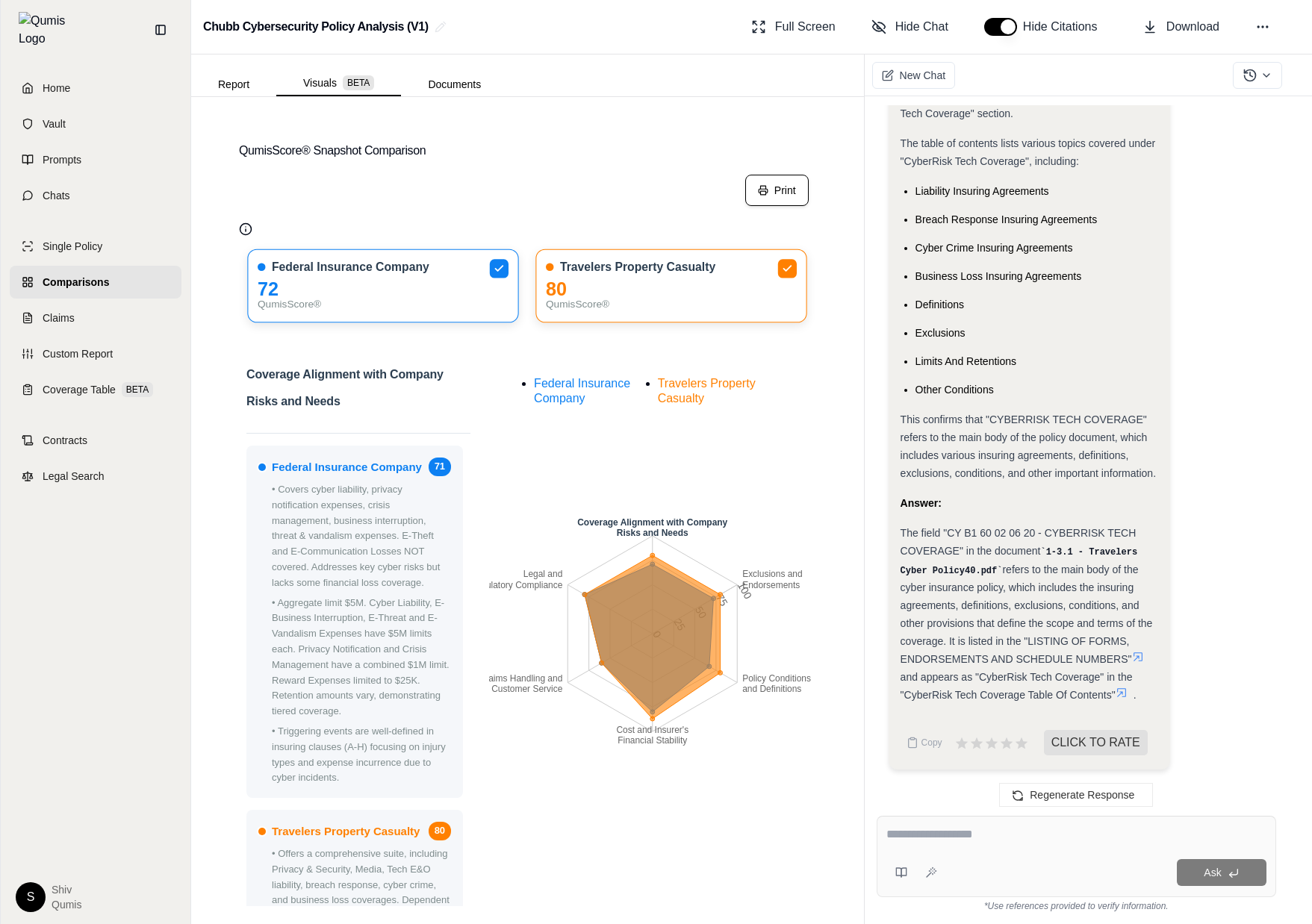
click at [787, 198] on button "Print" at bounding box center [777, 190] width 63 height 32
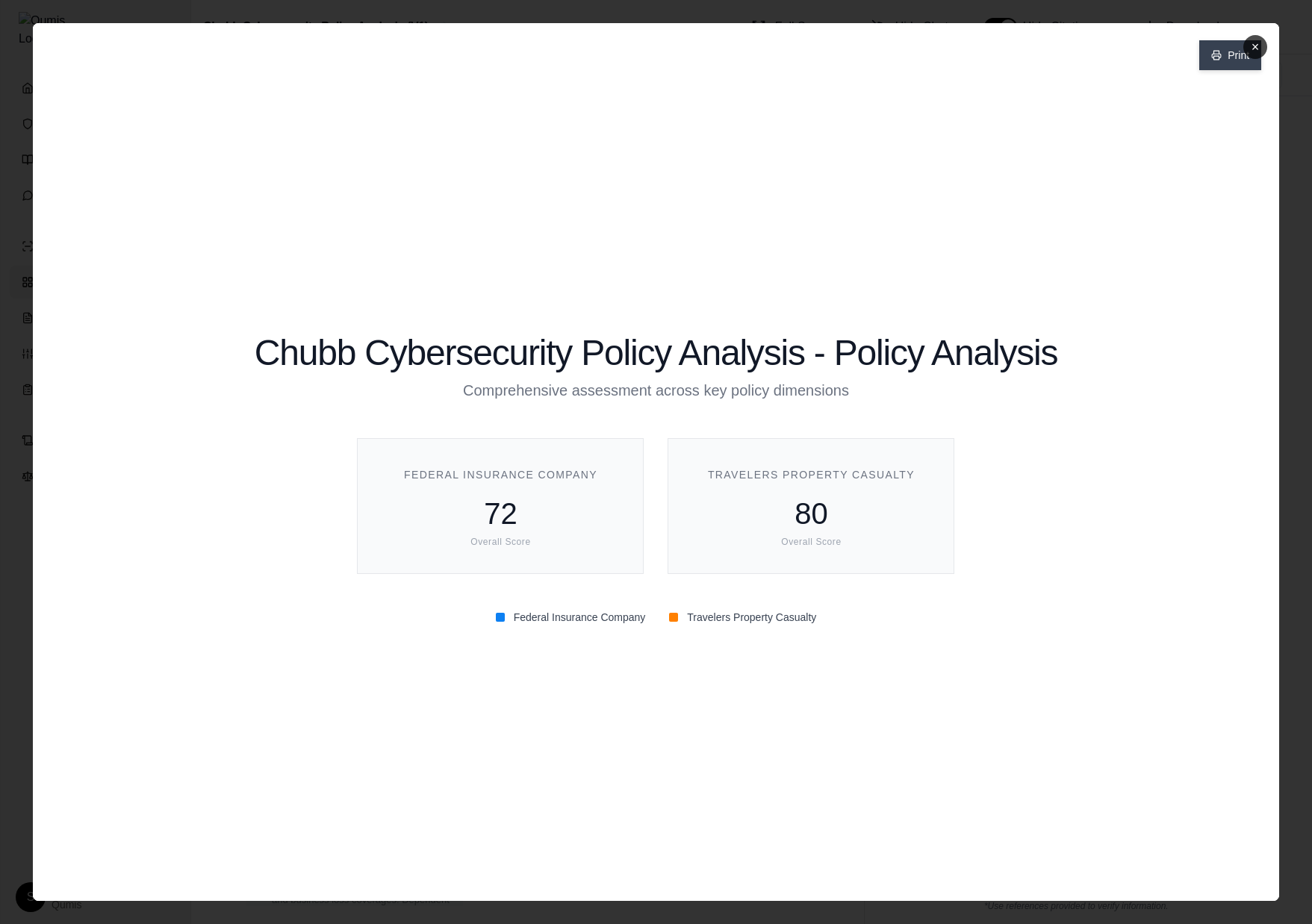
click at [1226, 48] on button "Print" at bounding box center [1230, 55] width 62 height 30
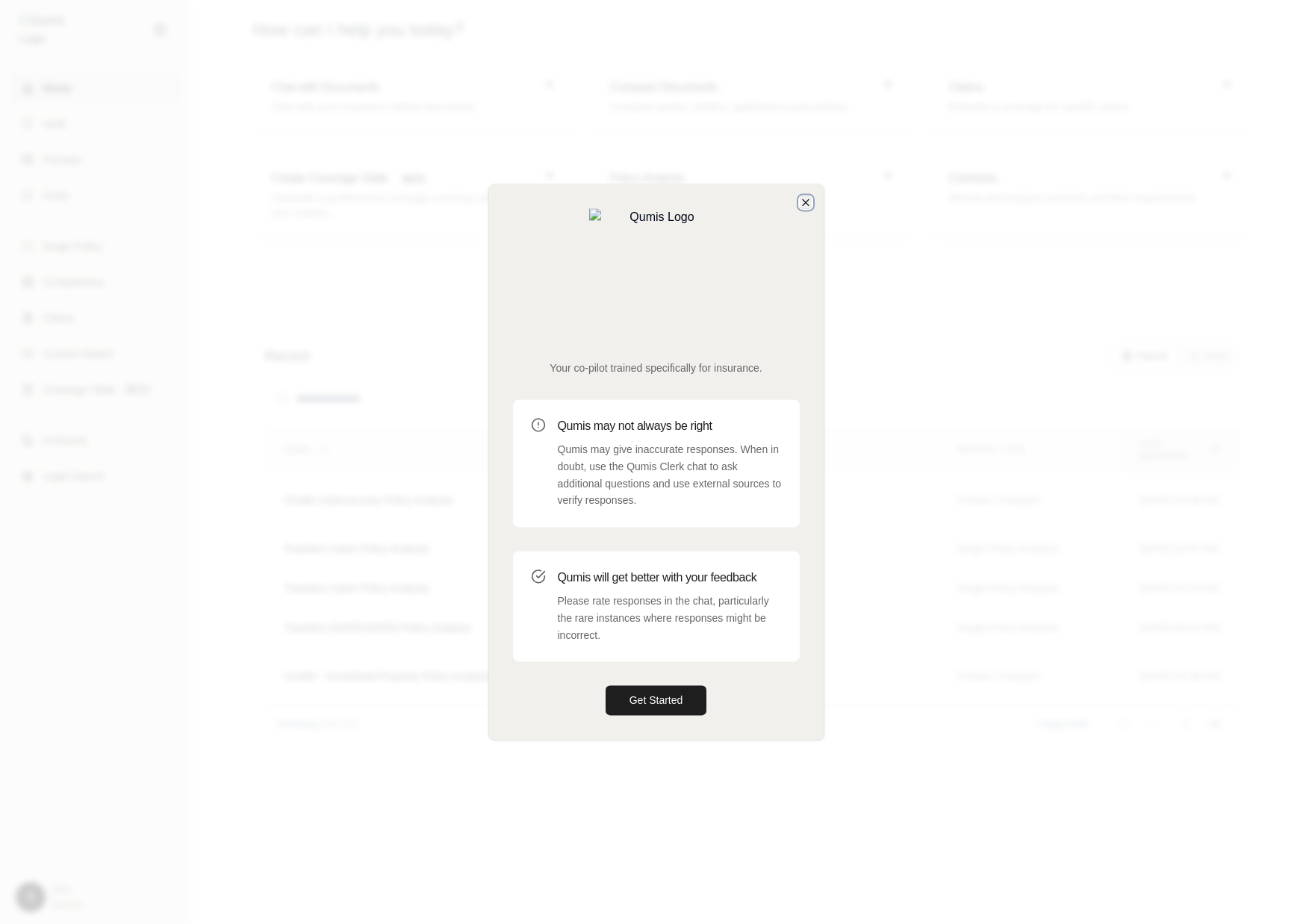
click at [805, 208] on icon "button" at bounding box center [805, 201] width 12 height 12
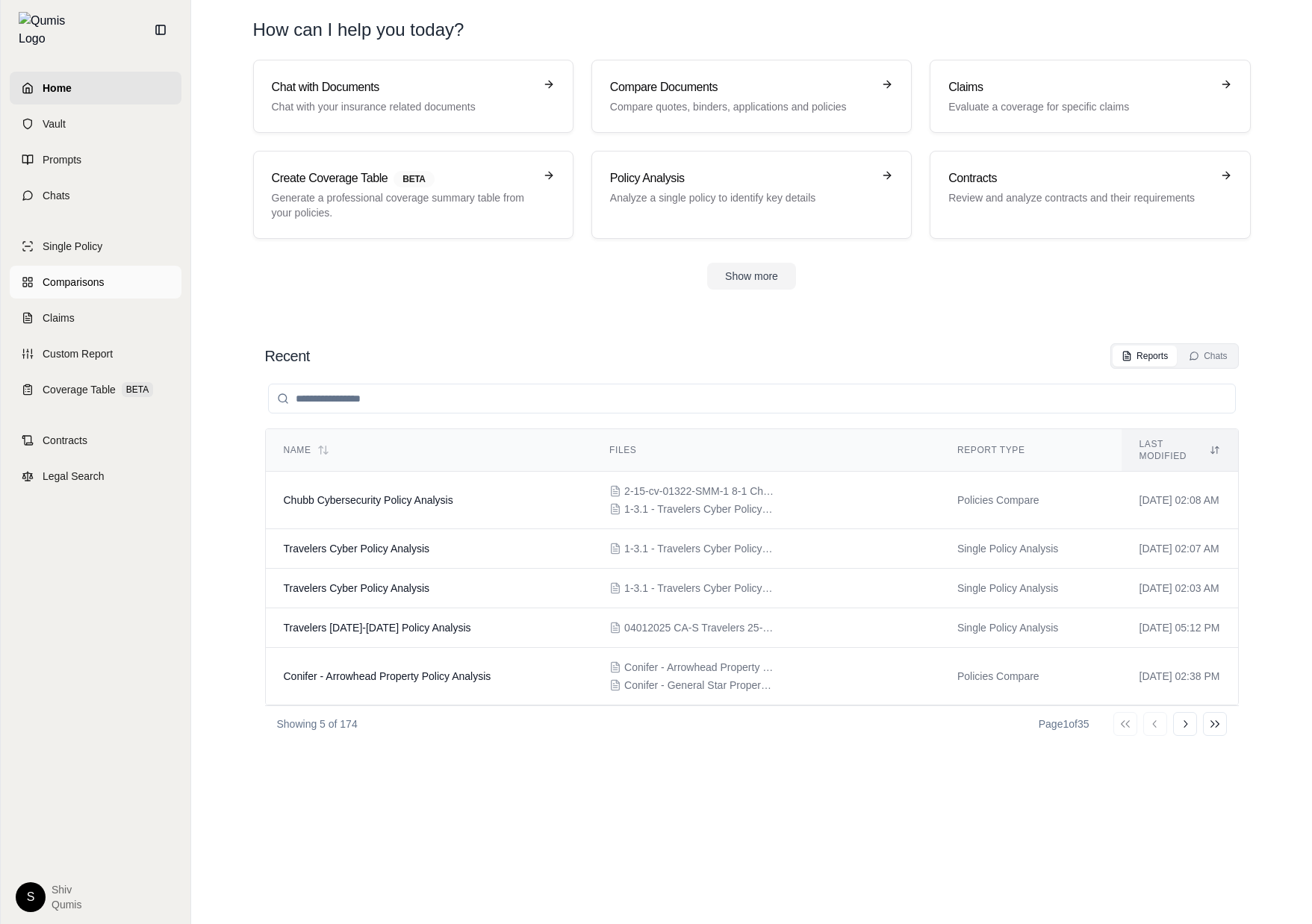
click at [69, 275] on span "Comparisons" at bounding box center [73, 282] width 61 height 15
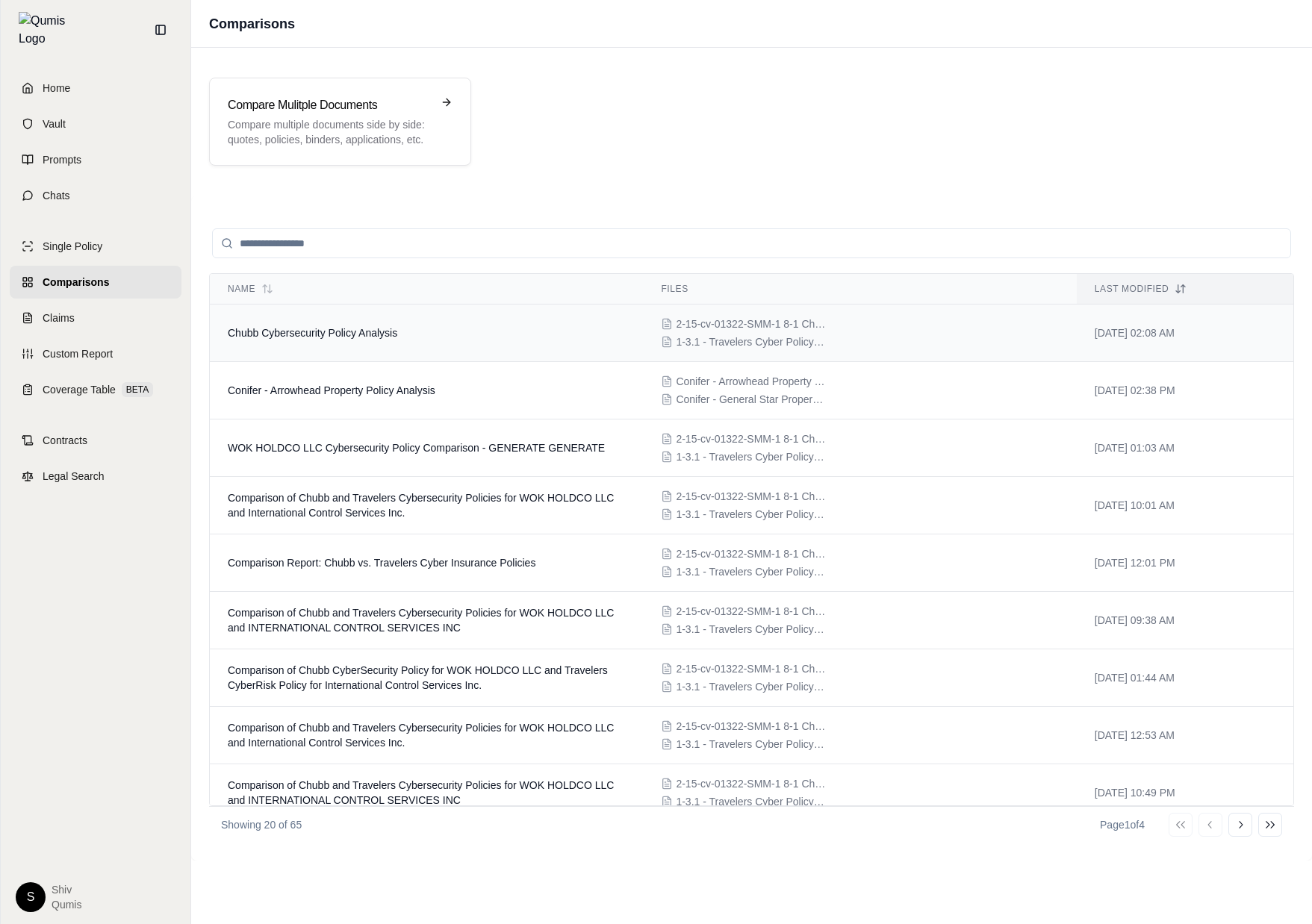
click at [424, 330] on td "Chubb Cybersecurity Policy Analysis" at bounding box center [426, 333] width 433 height 57
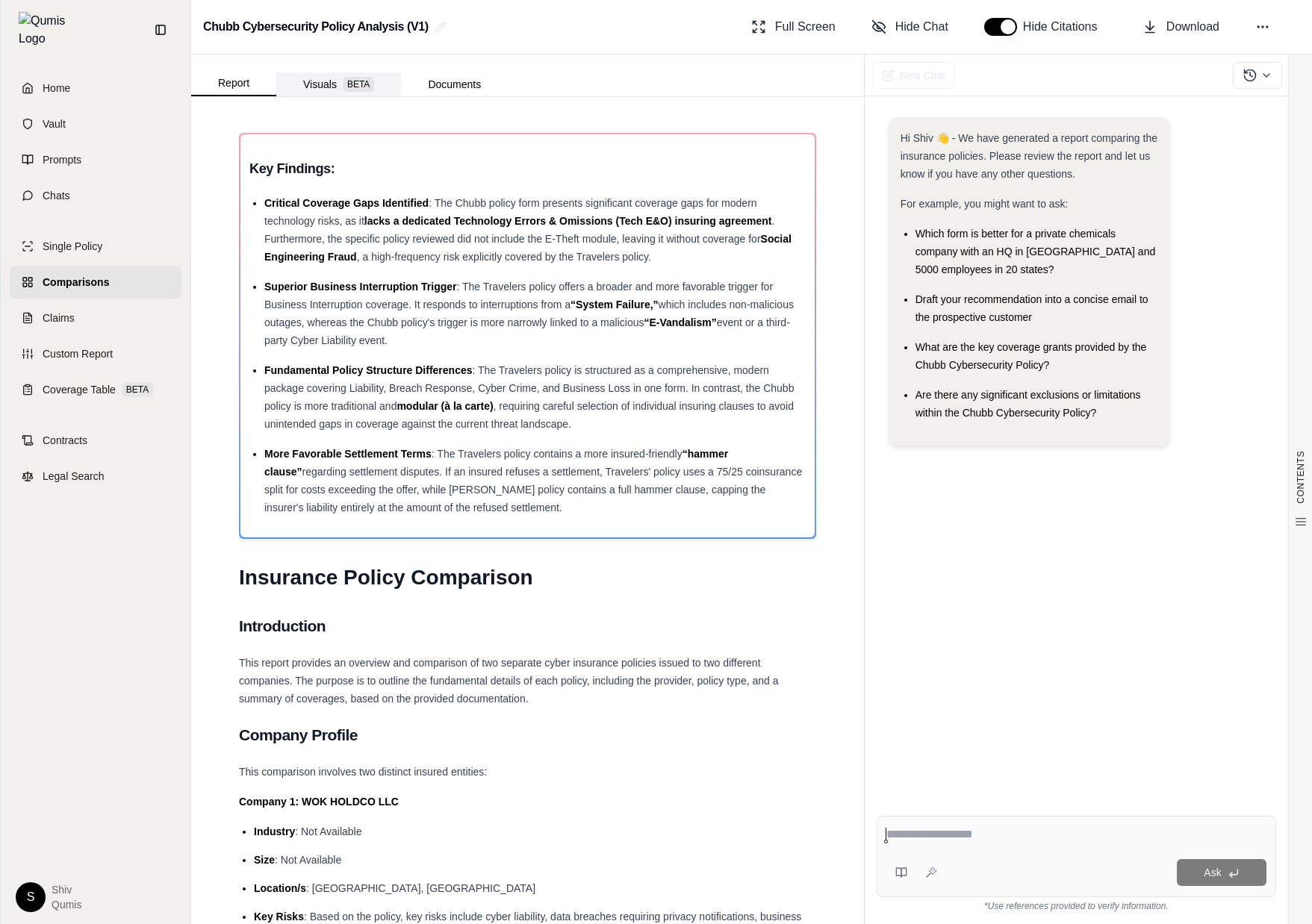
click at [312, 81] on button "Visuals BETA" at bounding box center [339, 84] width 125 height 24
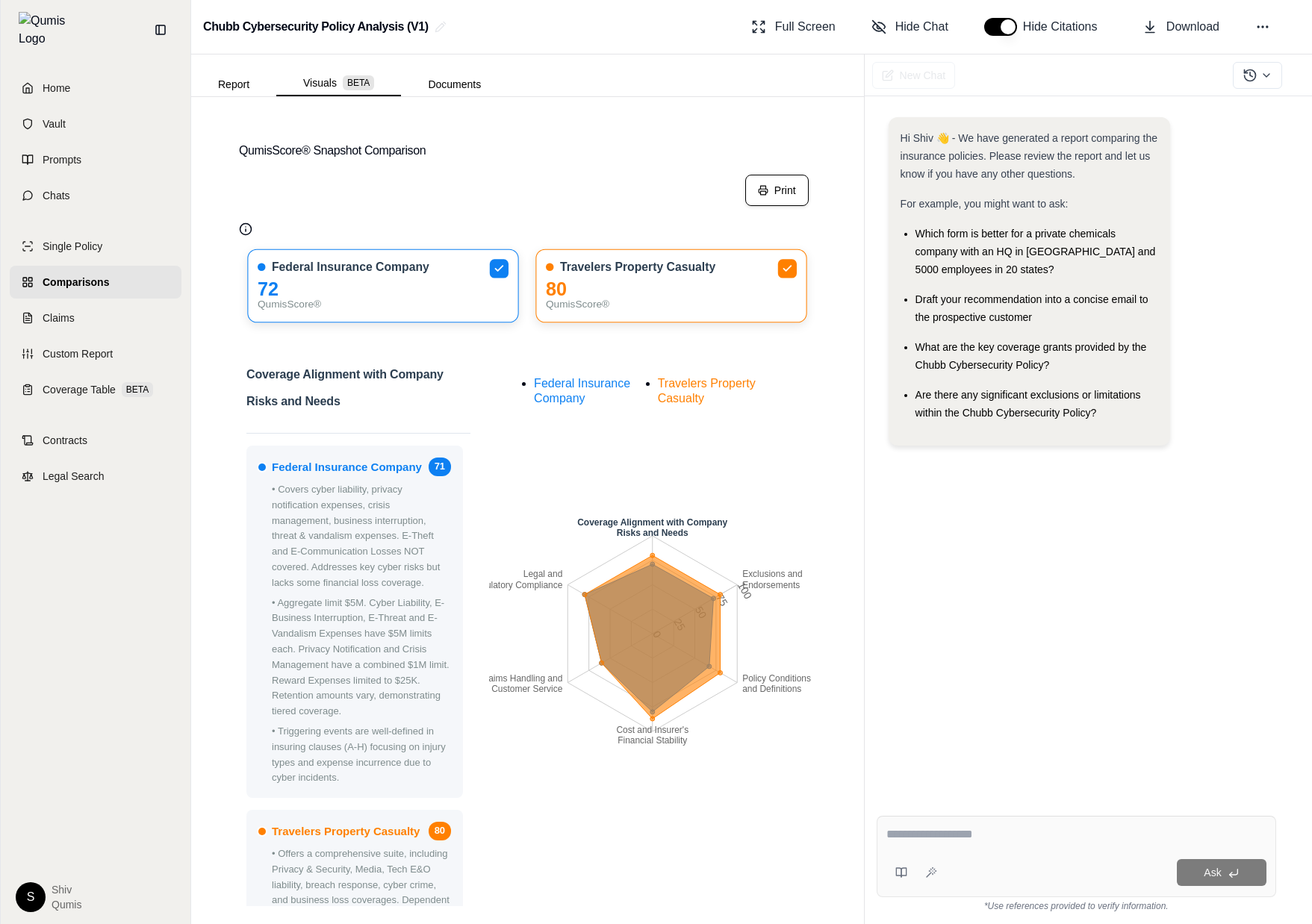
click at [788, 194] on button "Print" at bounding box center [777, 190] width 63 height 32
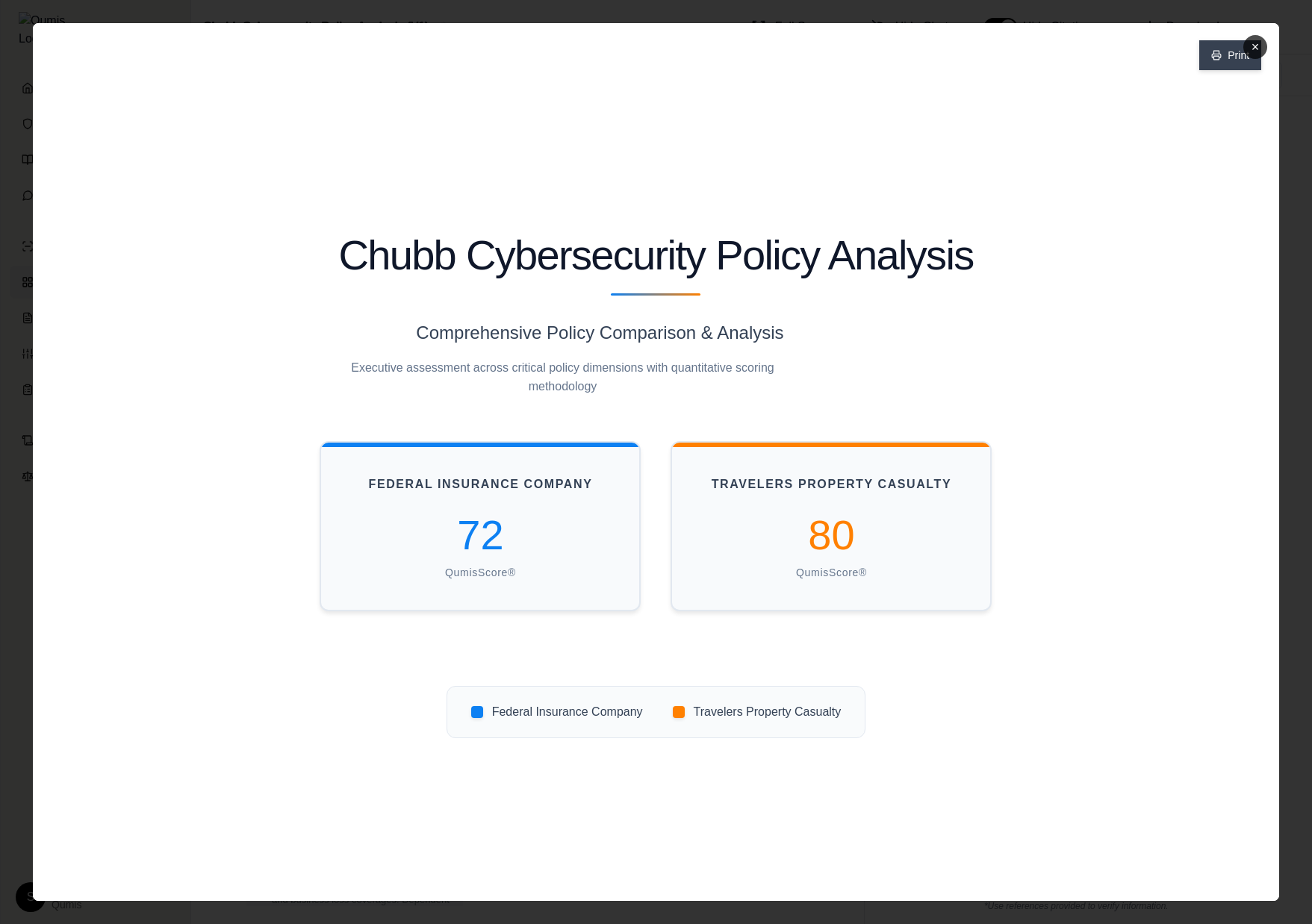
click at [1223, 58] on button "Print" at bounding box center [1230, 55] width 62 height 30
click at [1255, 43] on button "×" at bounding box center [1255, 46] width 24 height 24
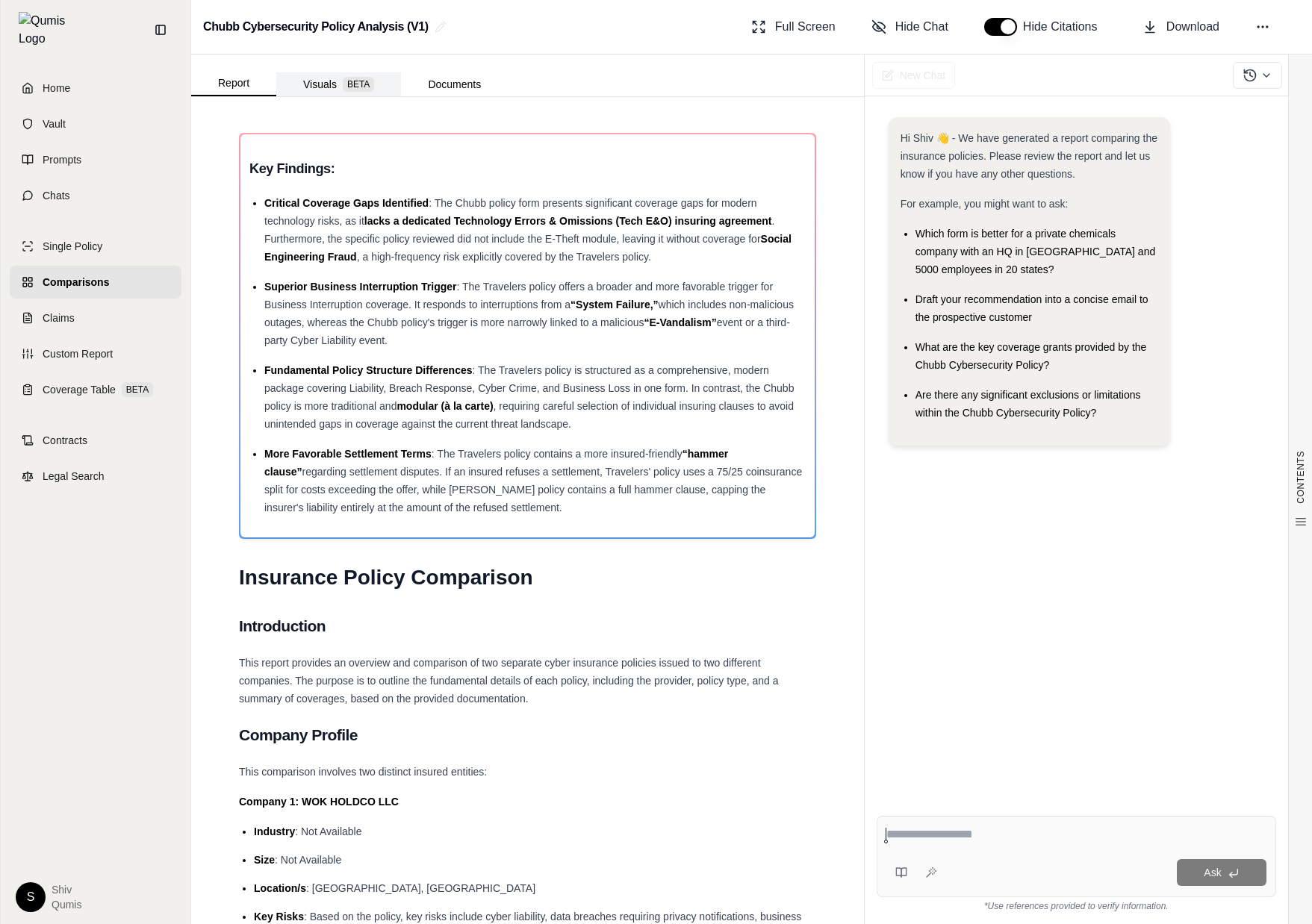
click at [334, 80] on button "Visuals BETA" at bounding box center [339, 84] width 125 height 24
click at [316, 80] on button "Visuals BETA" at bounding box center [339, 84] width 125 height 24
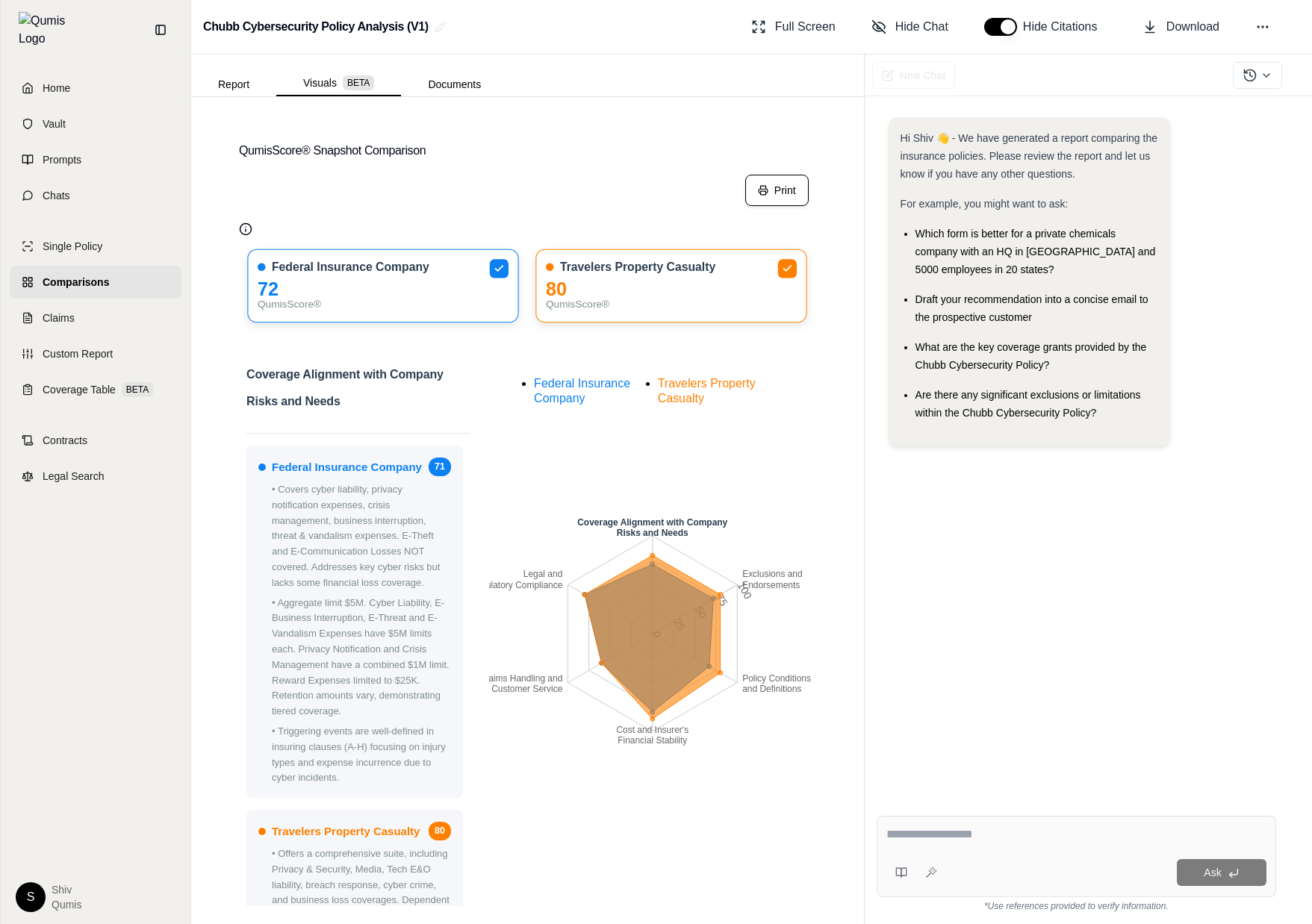
click at [768, 186] on button "Print" at bounding box center [777, 190] width 63 height 32
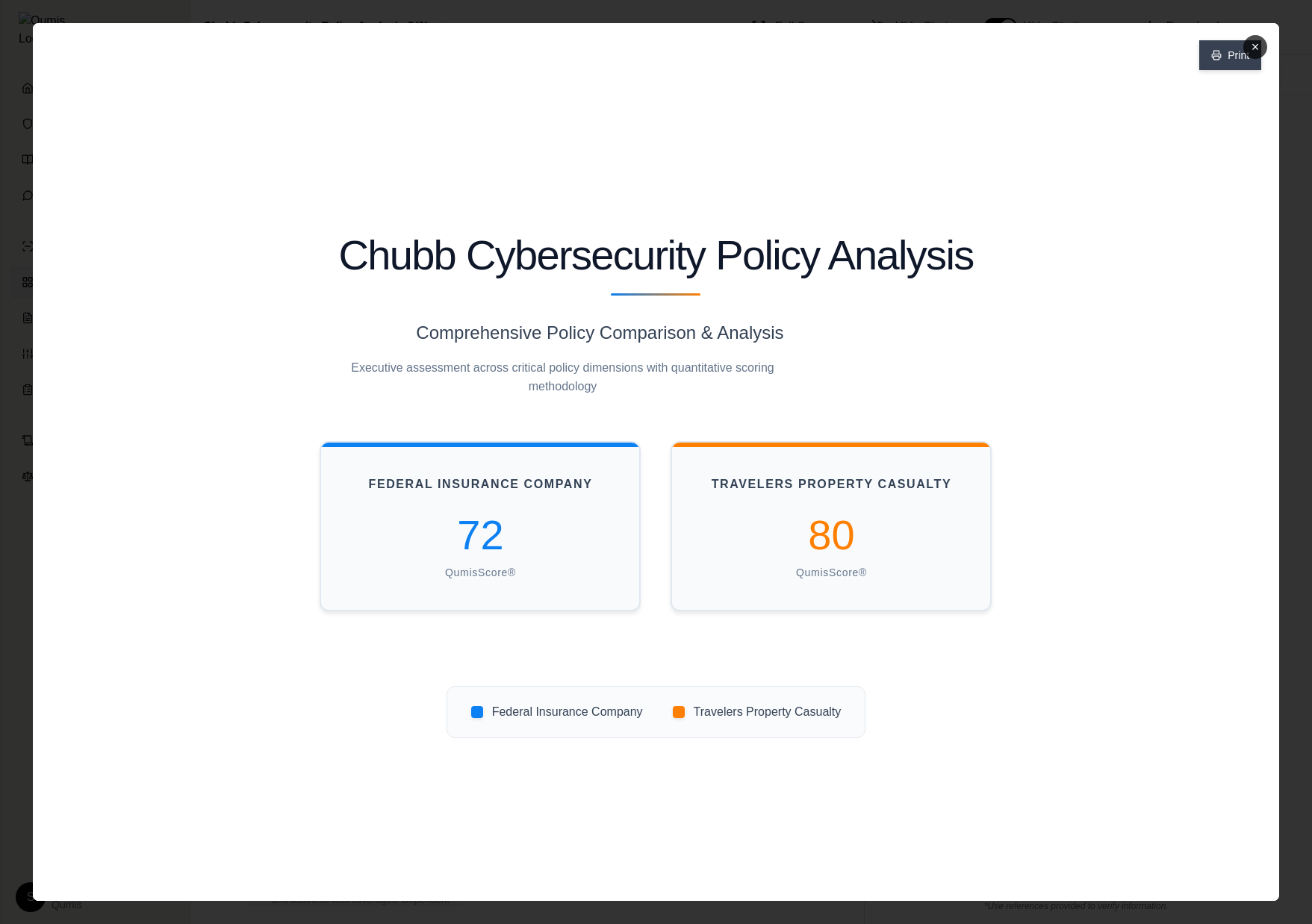
click at [1212, 56] on icon at bounding box center [1217, 56] width 11 height 11
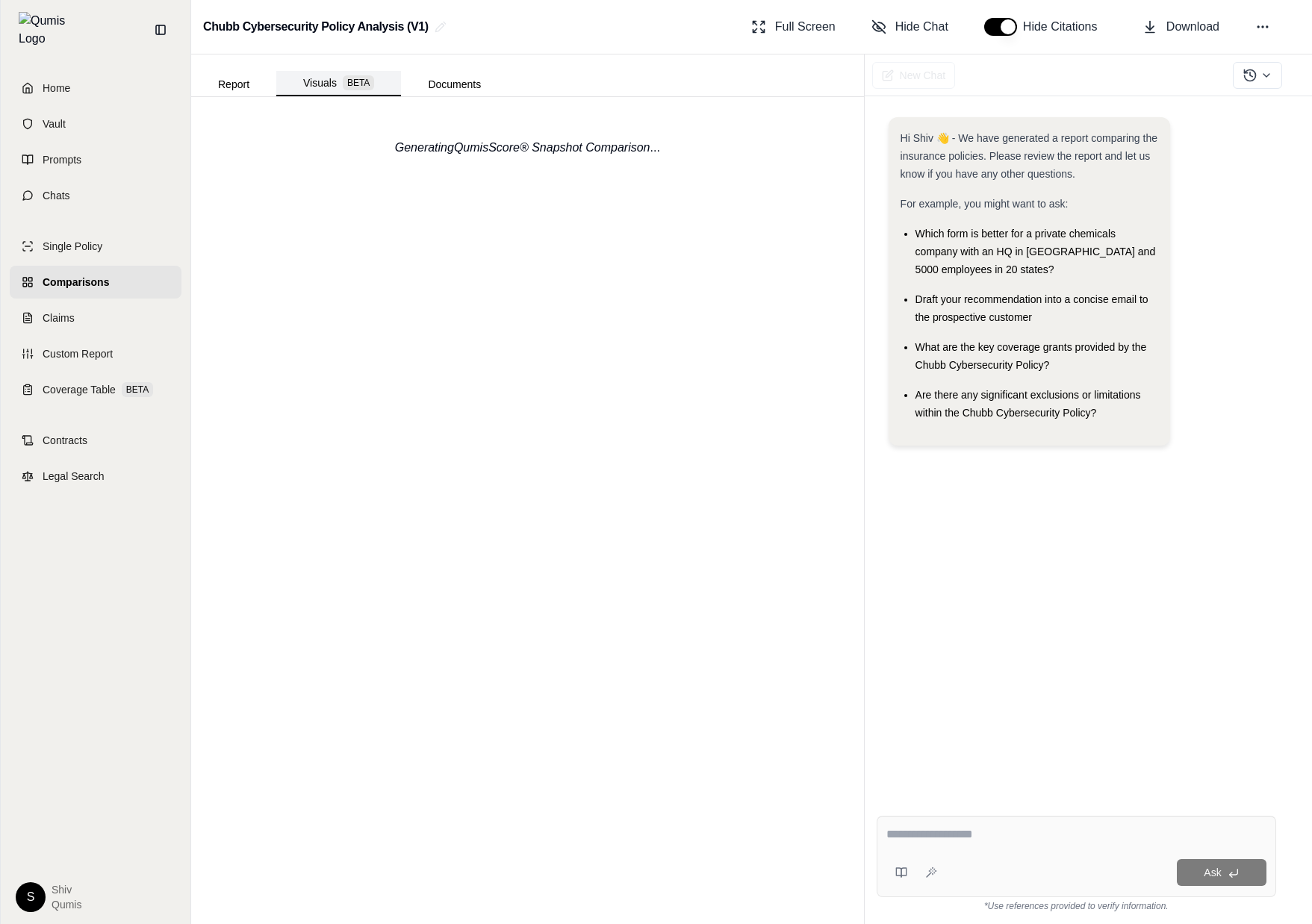
click at [315, 79] on button "Visuals BETA" at bounding box center [339, 83] width 125 height 25
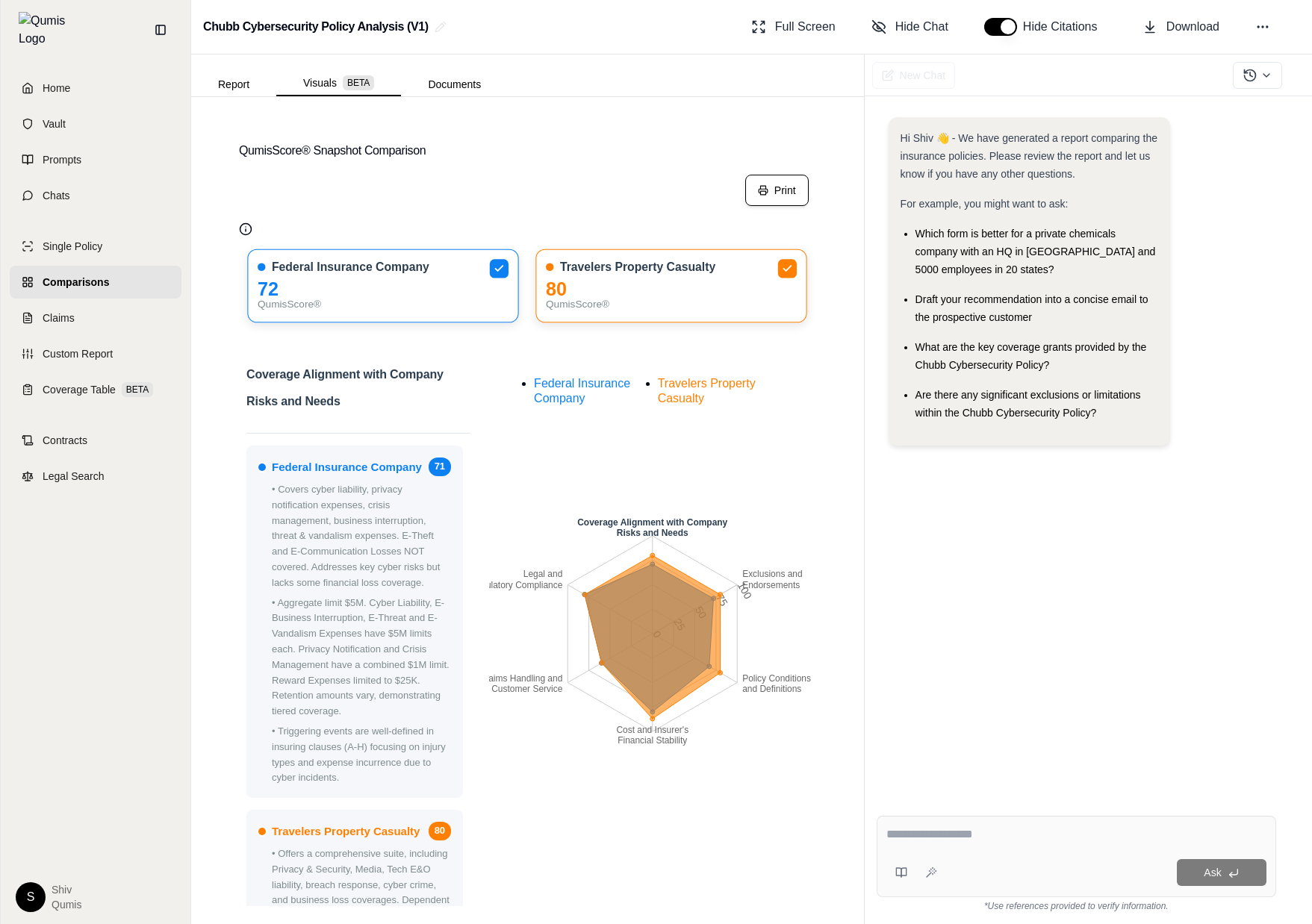
click at [768, 195] on button "Print" at bounding box center [777, 190] width 63 height 32
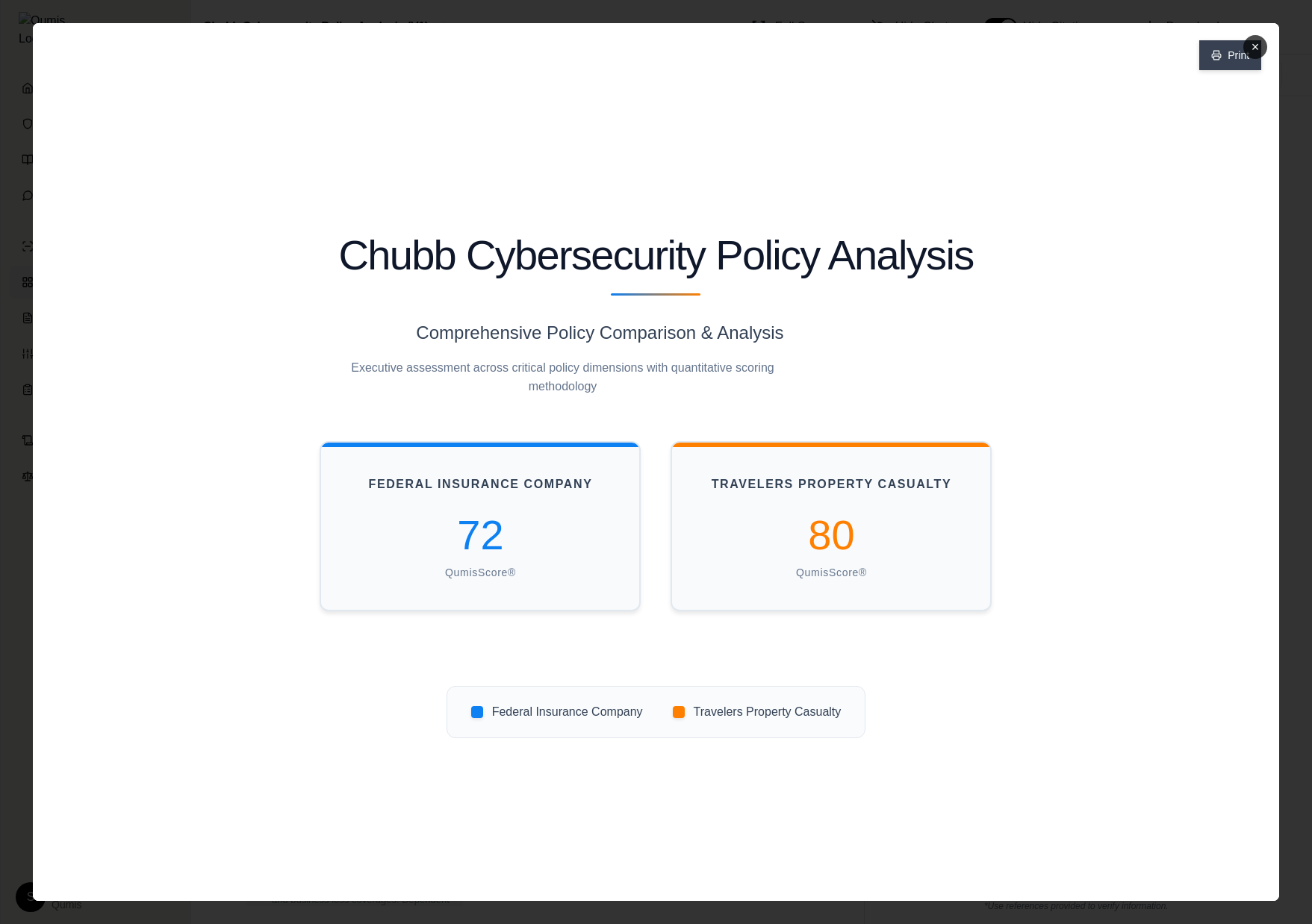
click at [1213, 62] on button "Print" at bounding box center [1230, 55] width 62 height 30
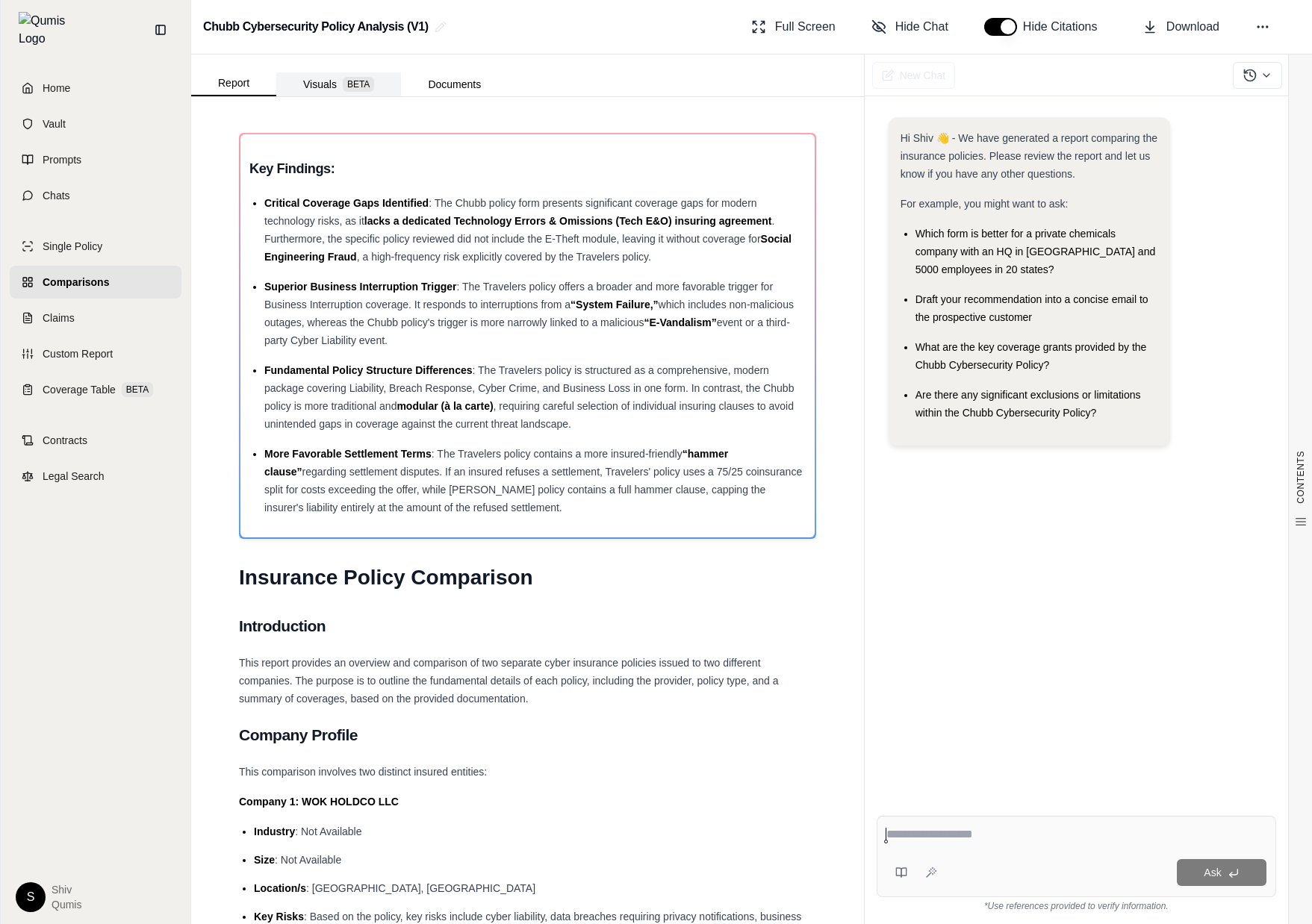
click at [327, 95] on button "Visuals BETA" at bounding box center [339, 84] width 125 height 24
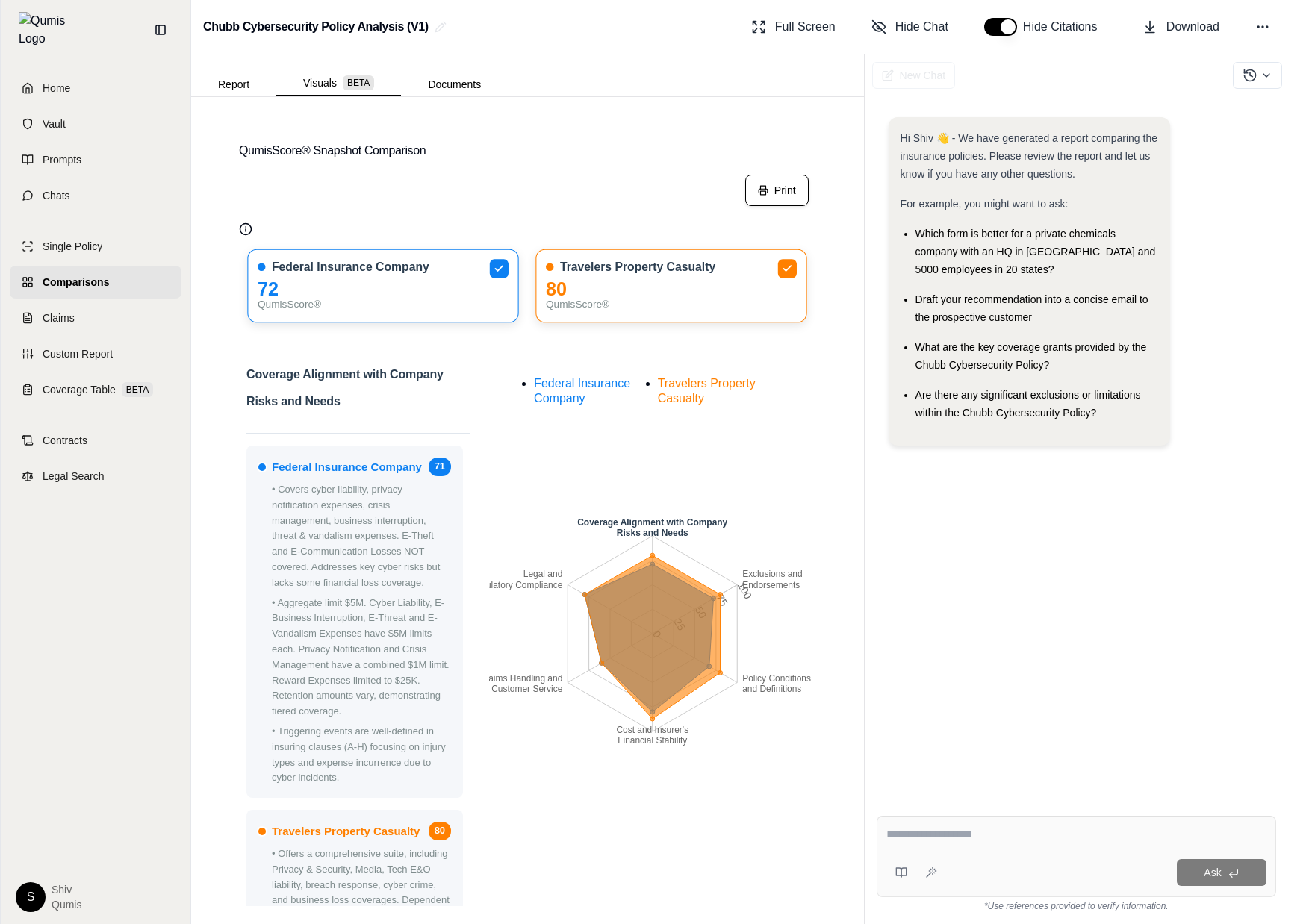
click at [778, 193] on button "Print" at bounding box center [777, 190] width 63 height 32
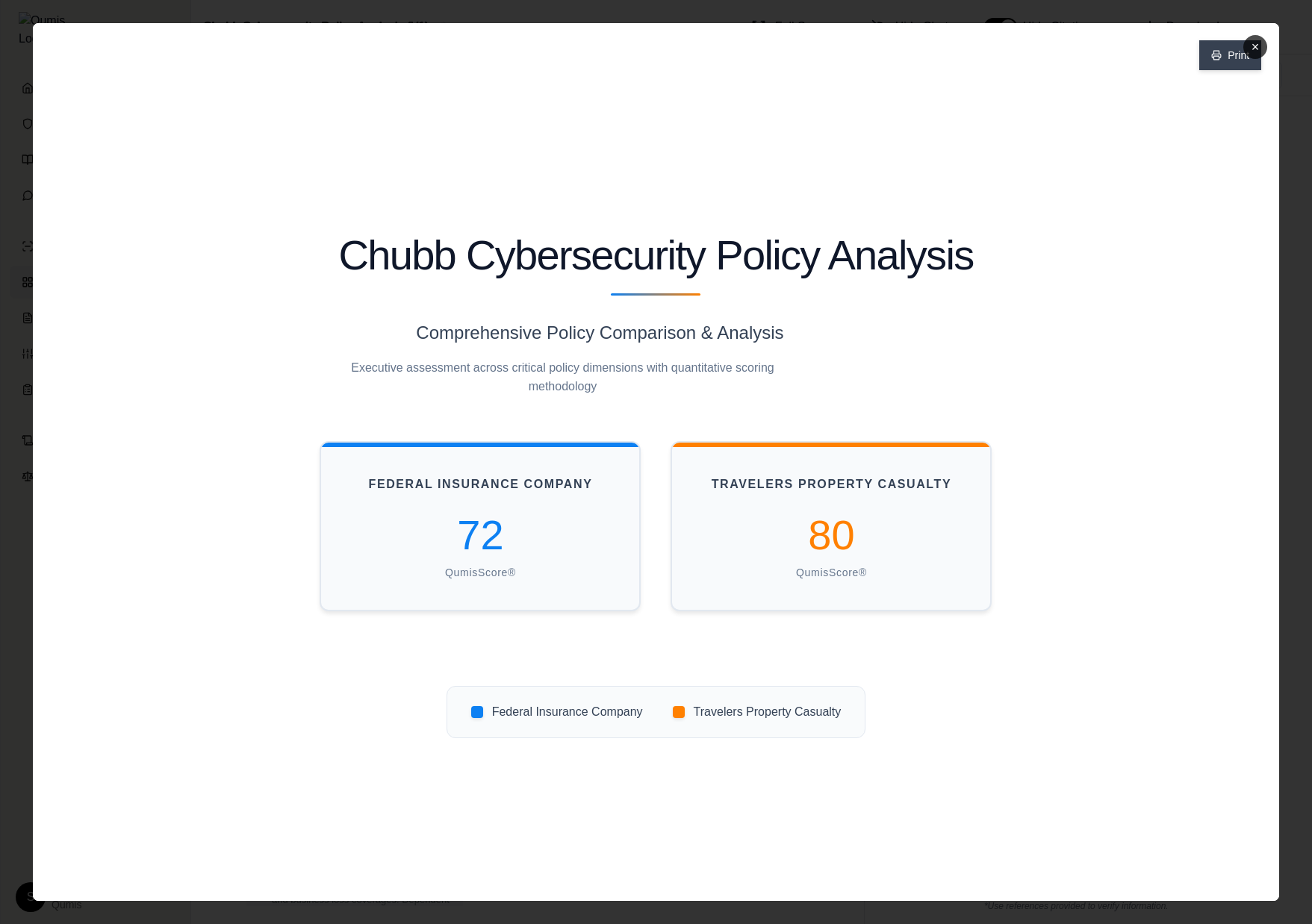
click at [1234, 44] on button "Print" at bounding box center [1230, 55] width 62 height 30
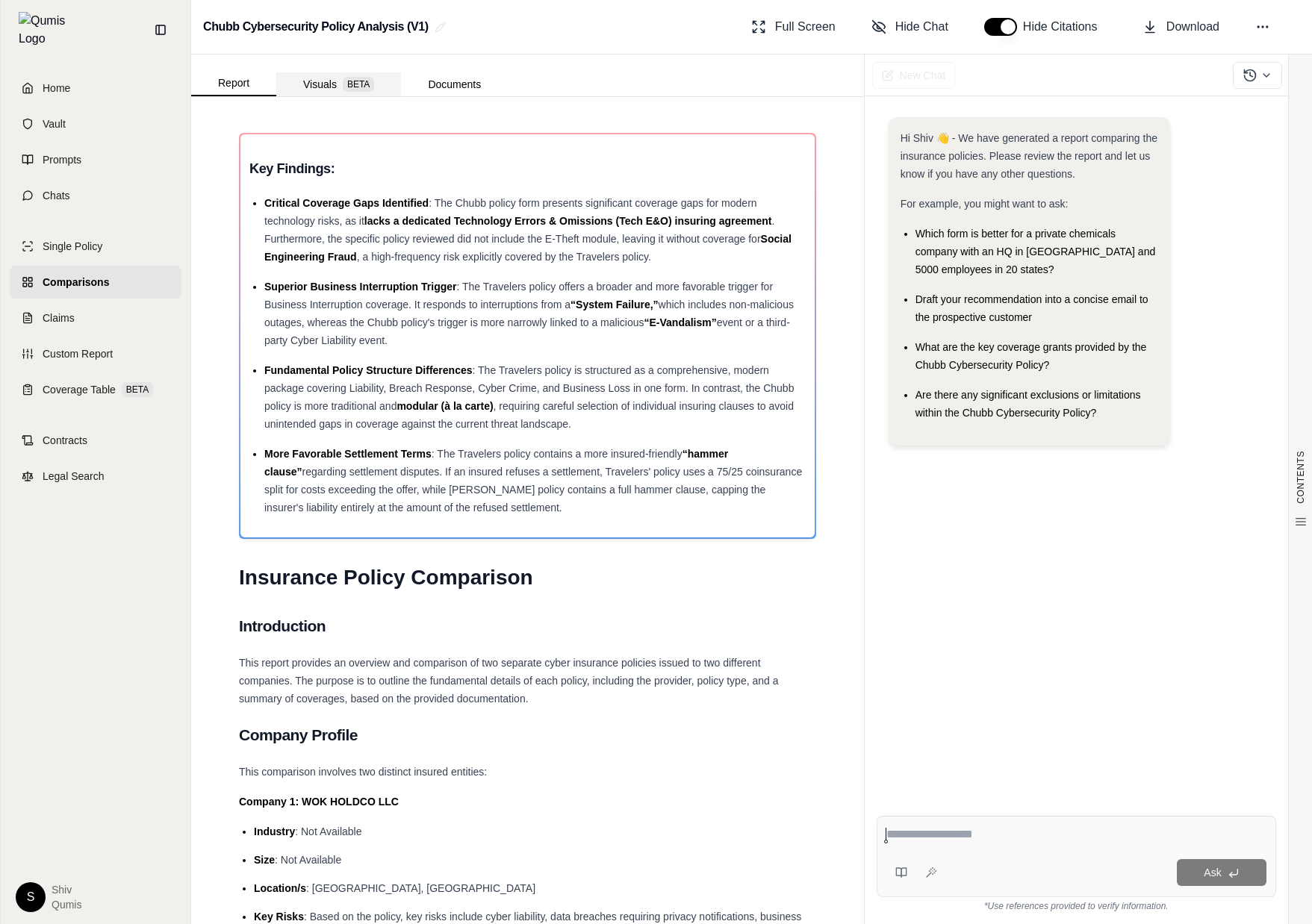
click at [323, 83] on button "Visuals BETA" at bounding box center [339, 84] width 125 height 24
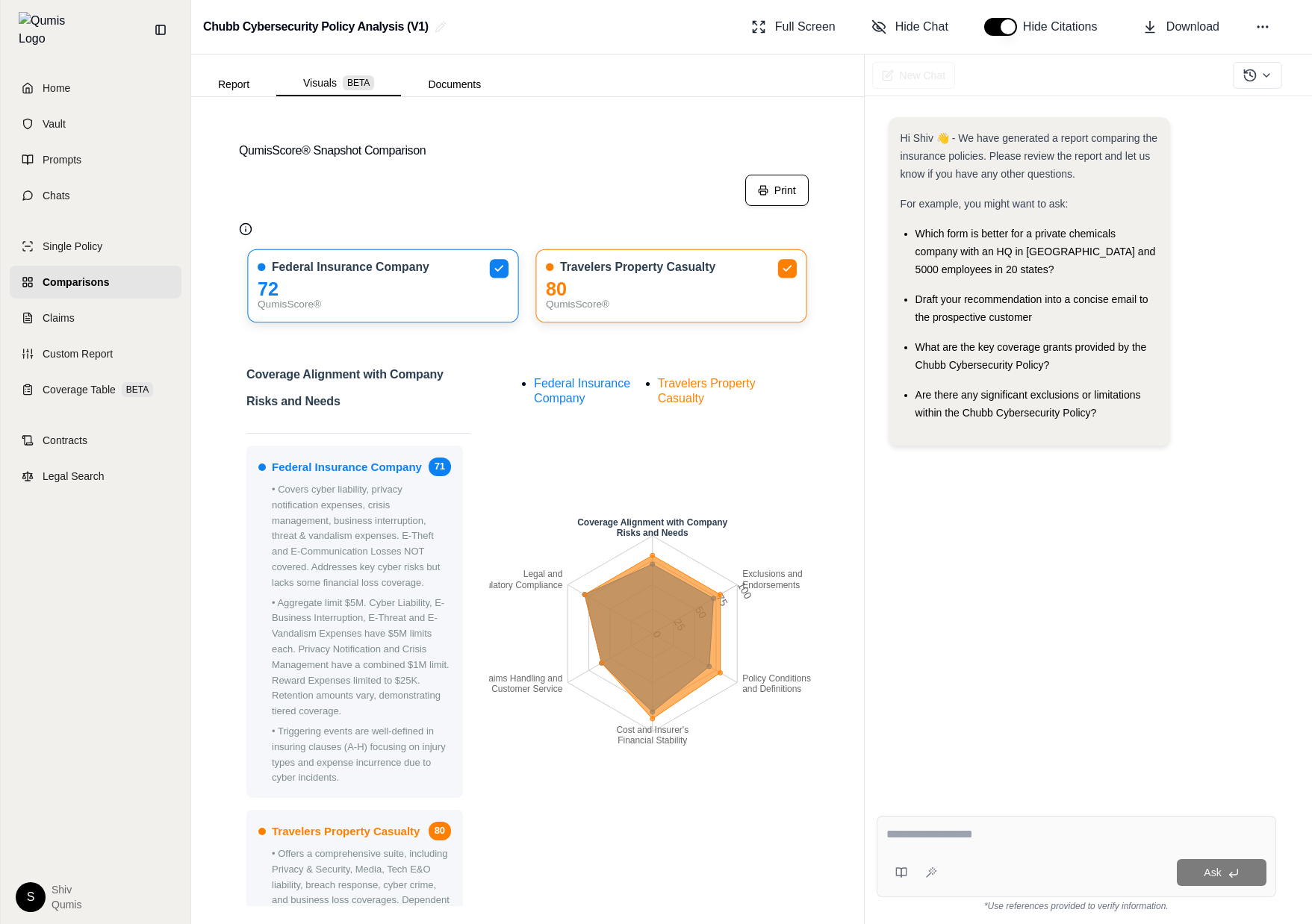
click at [775, 195] on button "Print" at bounding box center [777, 190] width 63 height 32
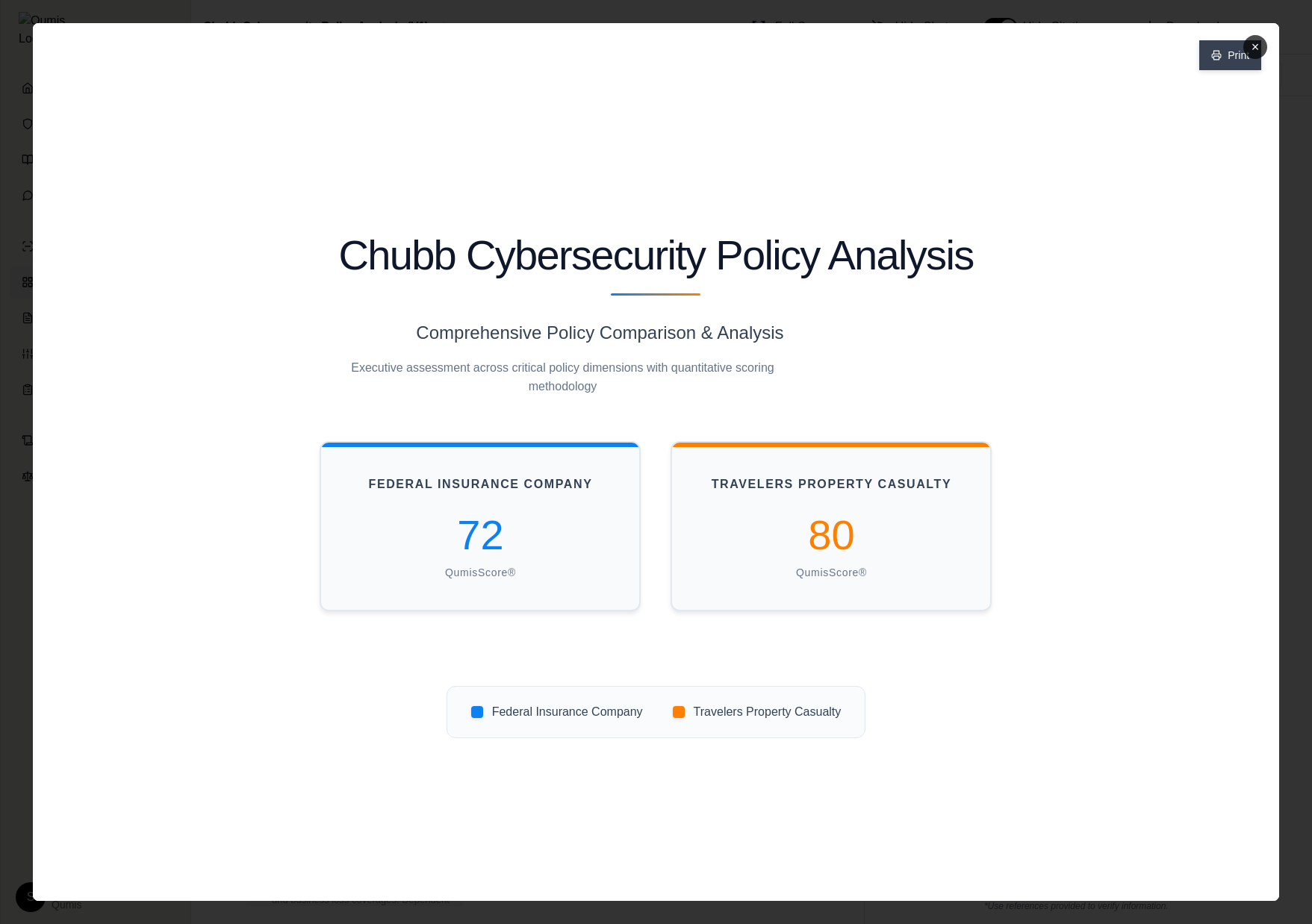
click at [1222, 49] on button "Print" at bounding box center [1230, 55] width 62 height 30
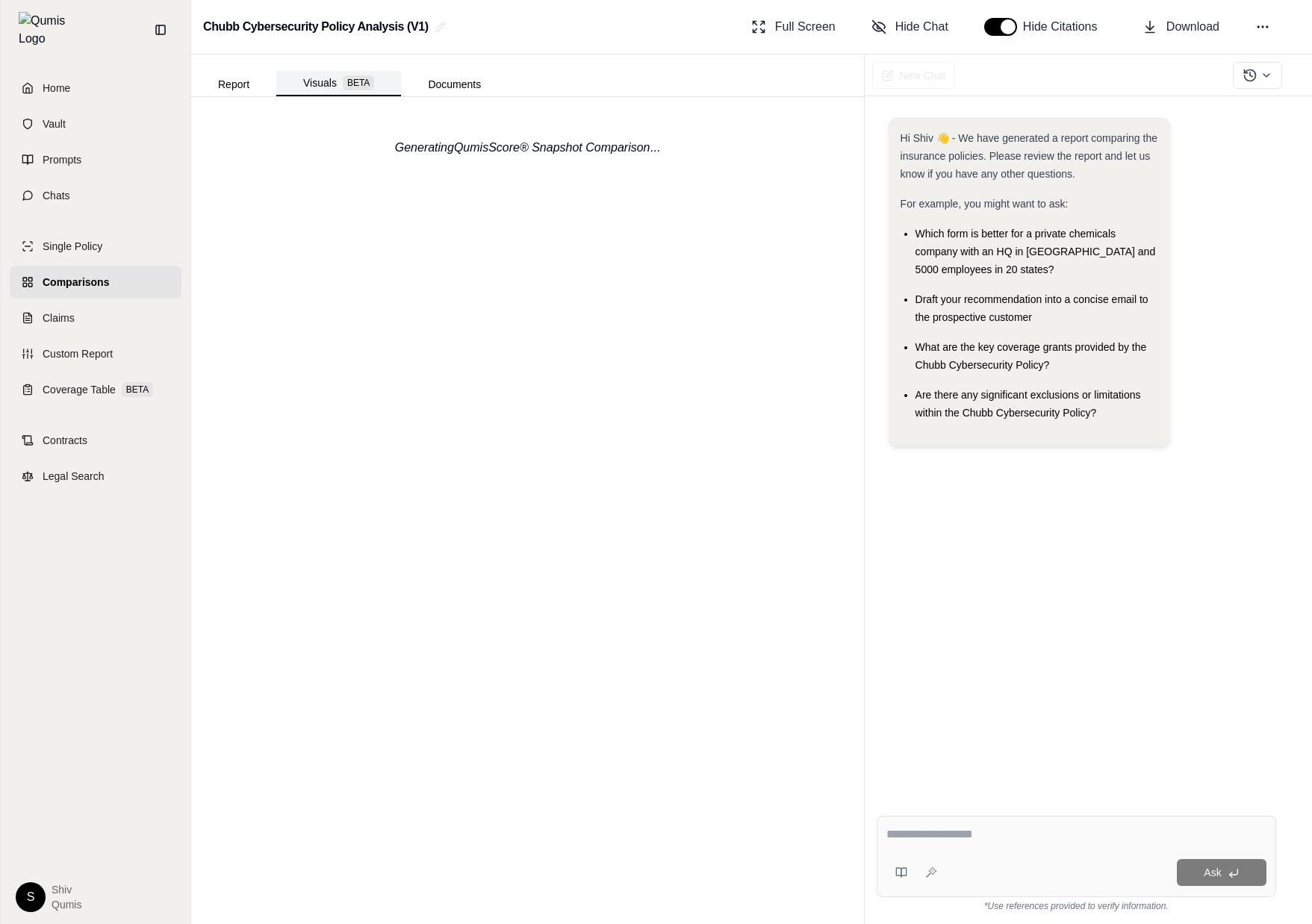
click at [321, 76] on button "Visuals BETA" at bounding box center [339, 83] width 125 height 25
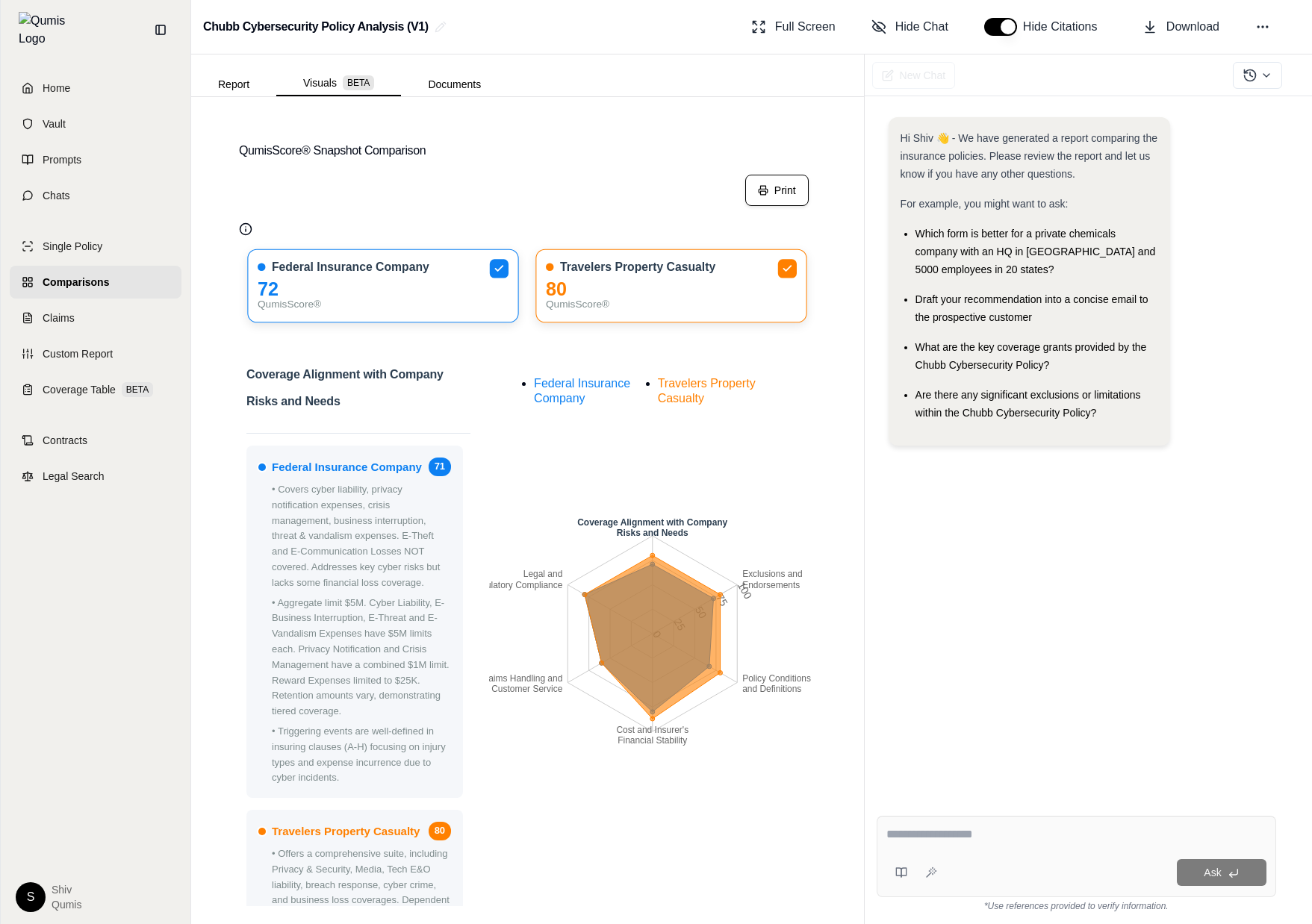
click at [784, 203] on button "Print" at bounding box center [777, 190] width 63 height 32
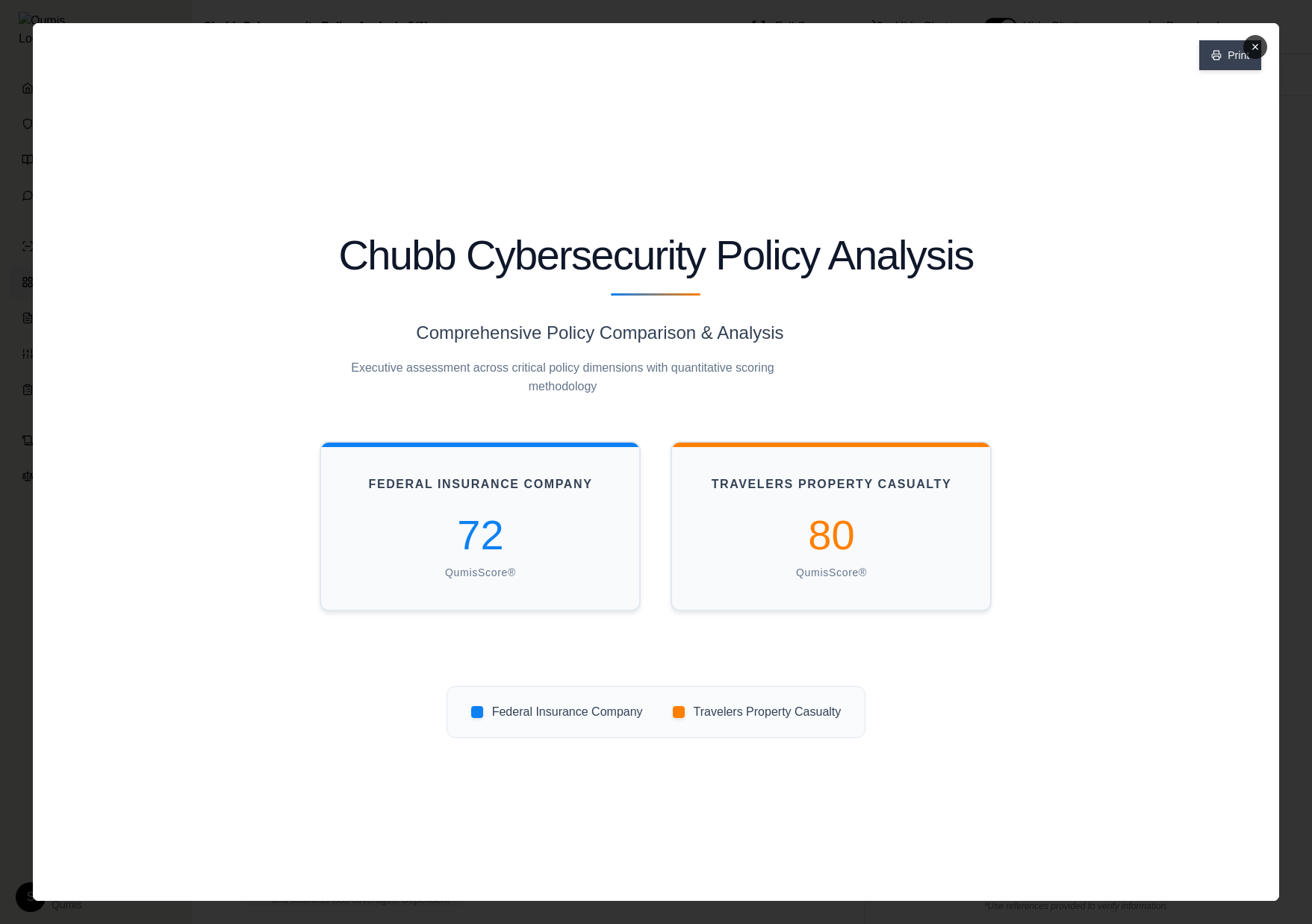
click at [1226, 60] on button "Print" at bounding box center [1230, 55] width 62 height 30
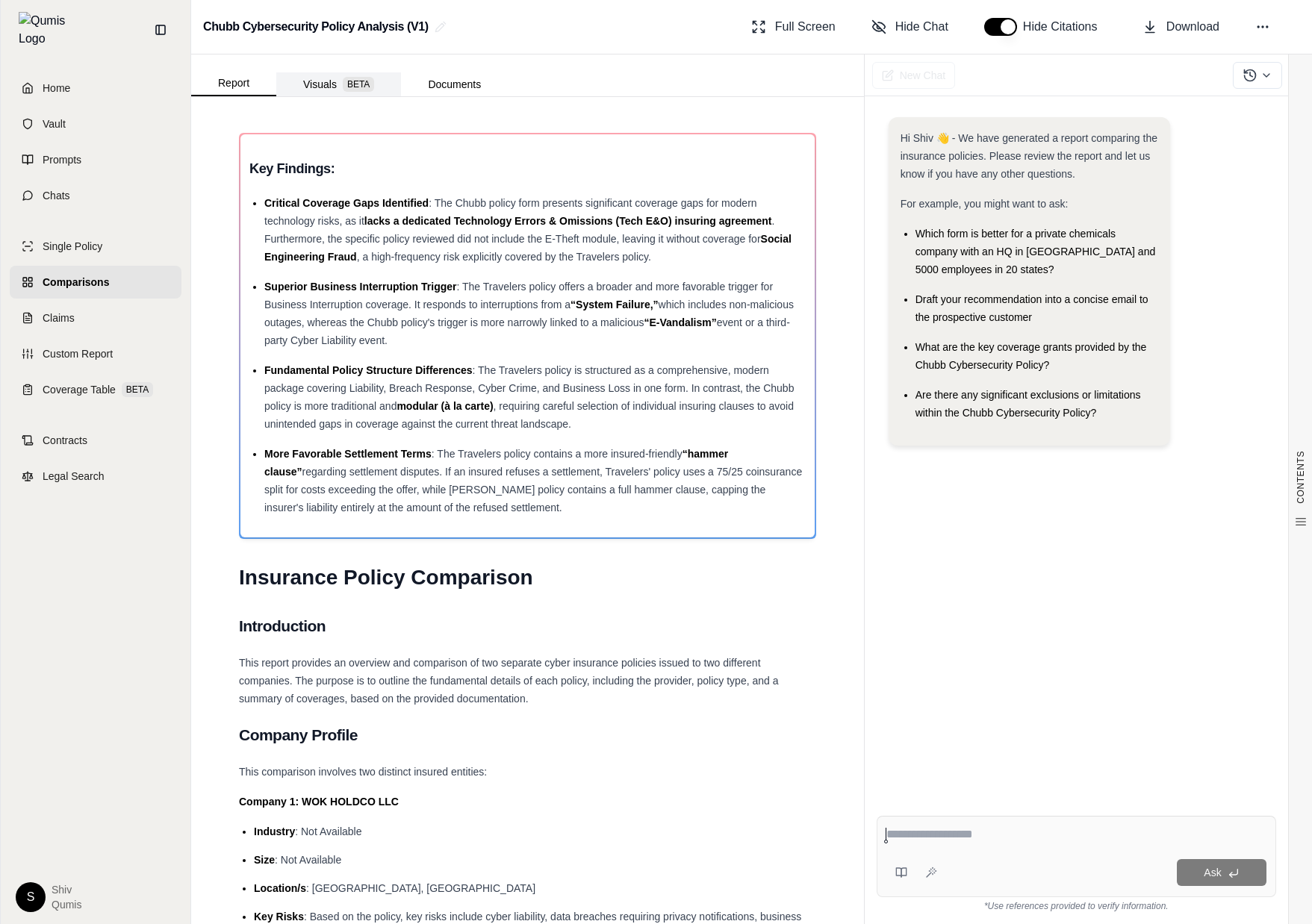
click at [323, 86] on button "Visuals BETA" at bounding box center [339, 84] width 125 height 24
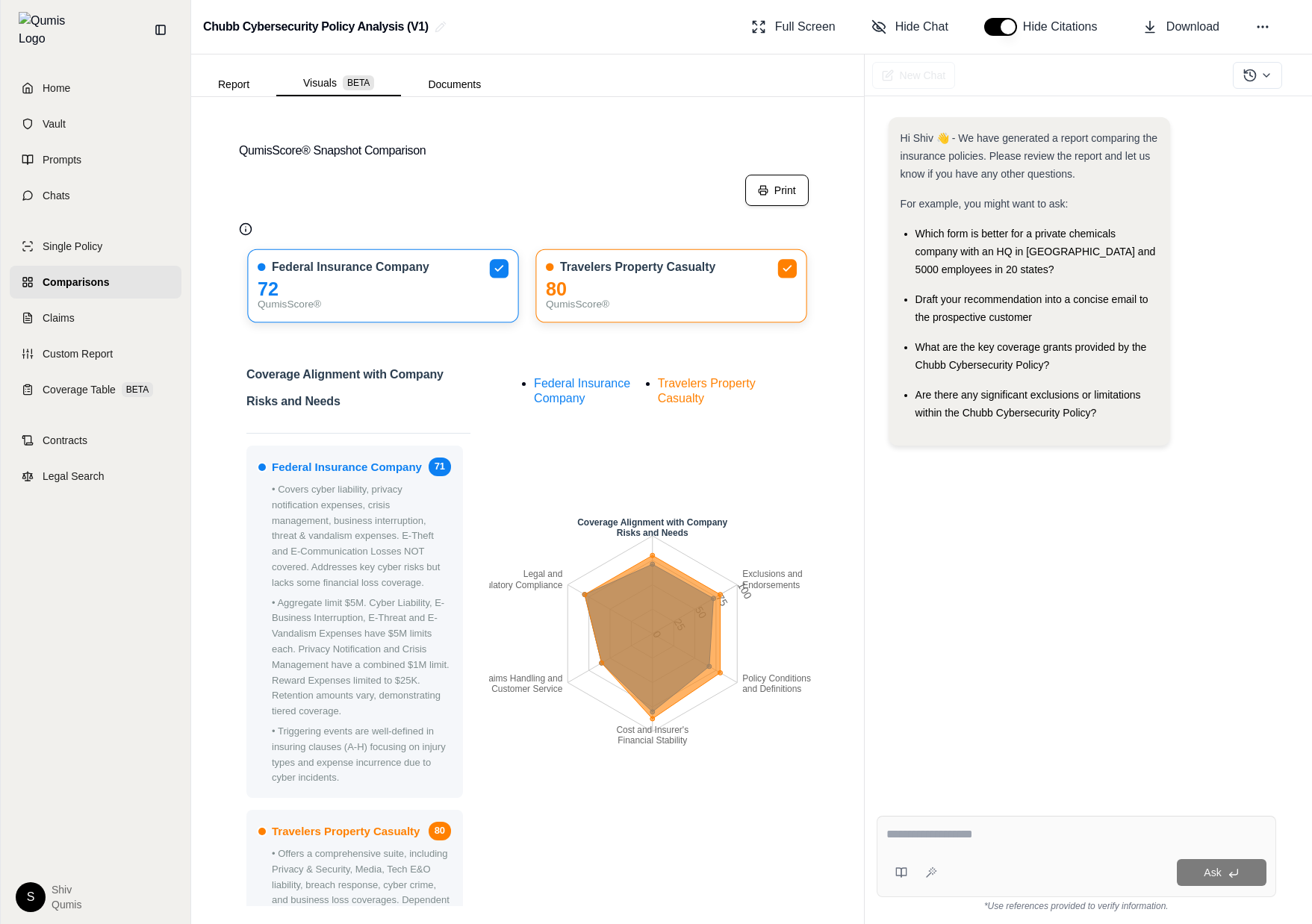
click at [784, 192] on button "Print" at bounding box center [777, 190] width 63 height 32
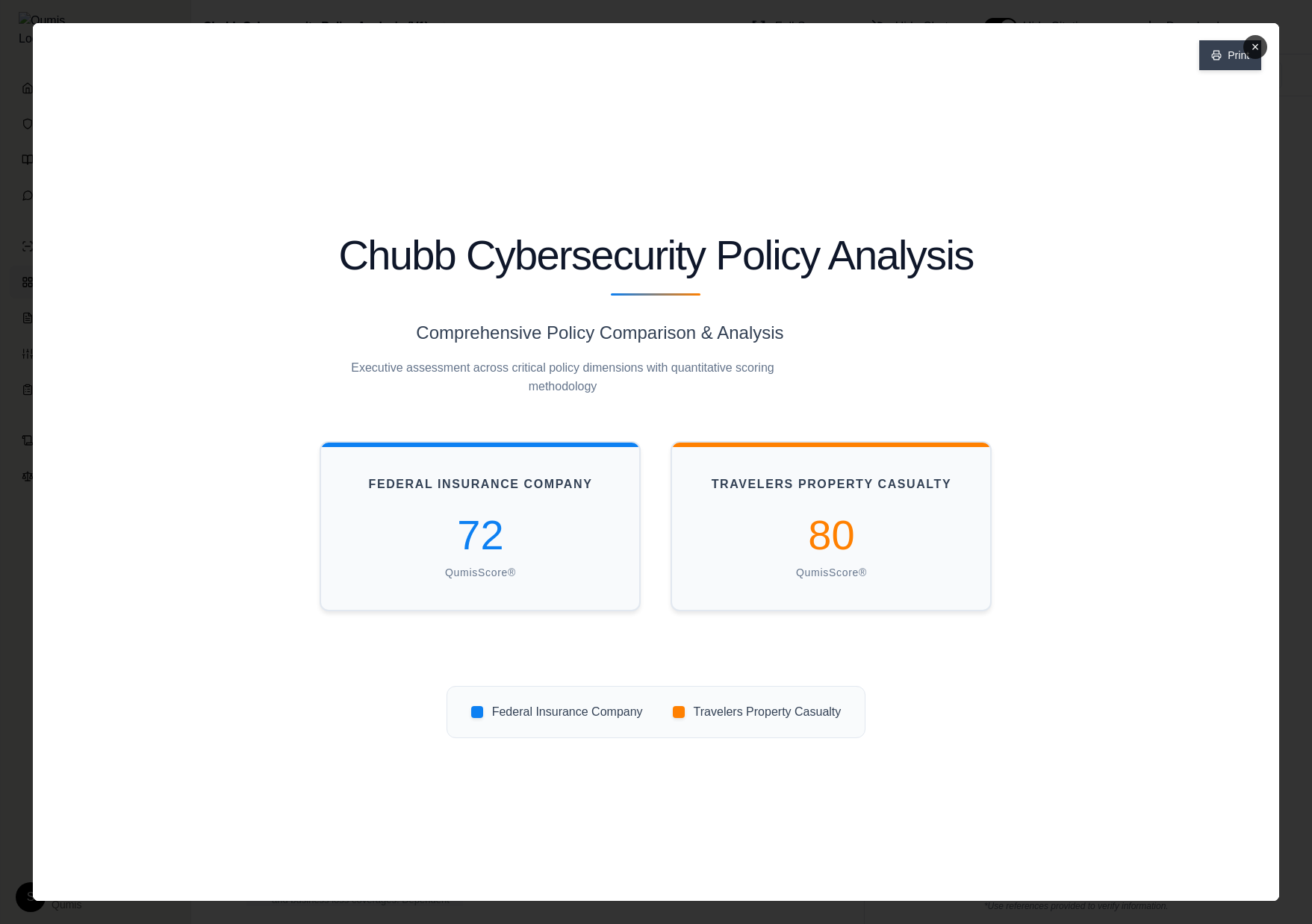
click at [1222, 63] on button "Print" at bounding box center [1230, 55] width 62 height 30
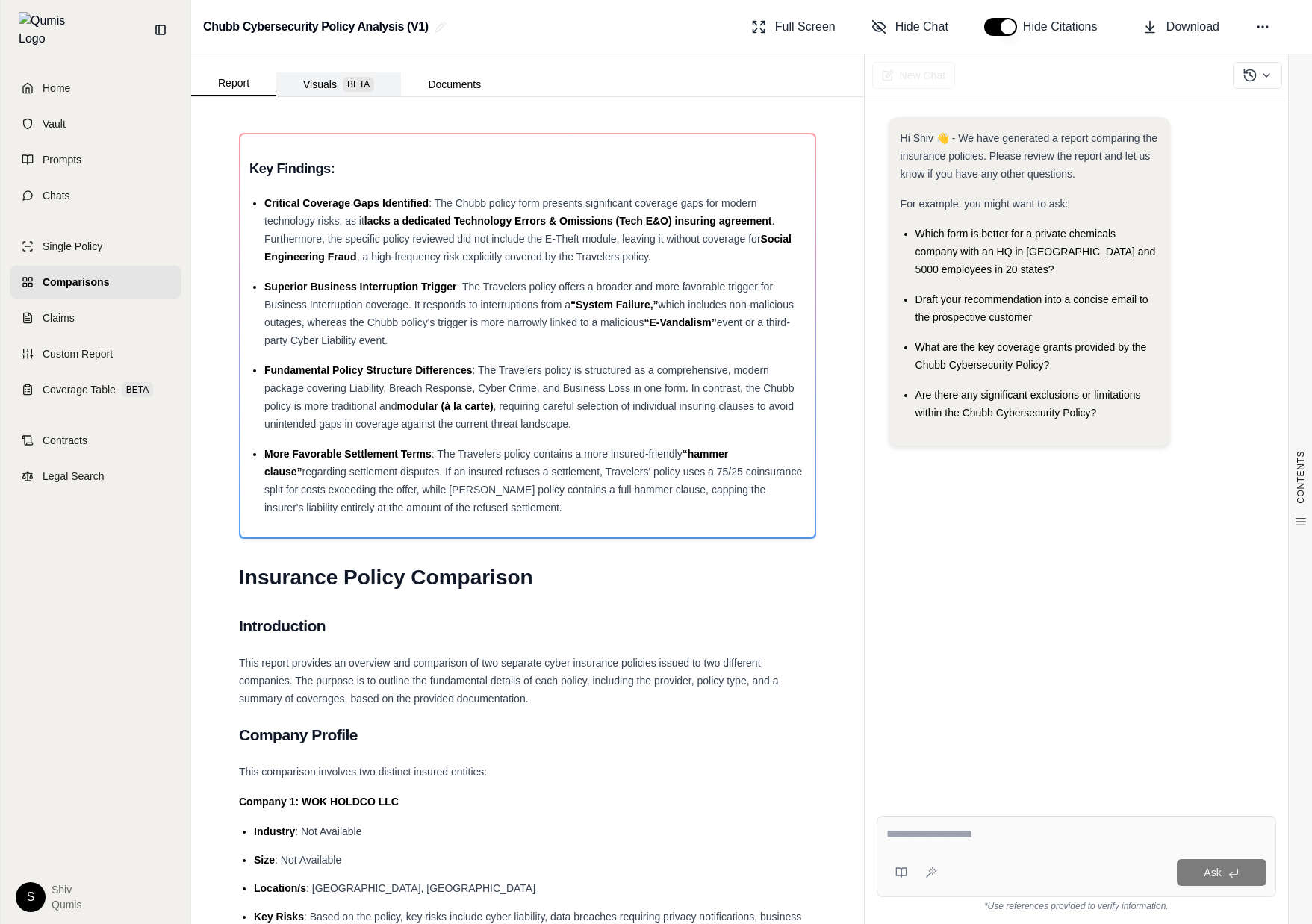
click at [352, 86] on span "BETA" at bounding box center [358, 84] width 32 height 15
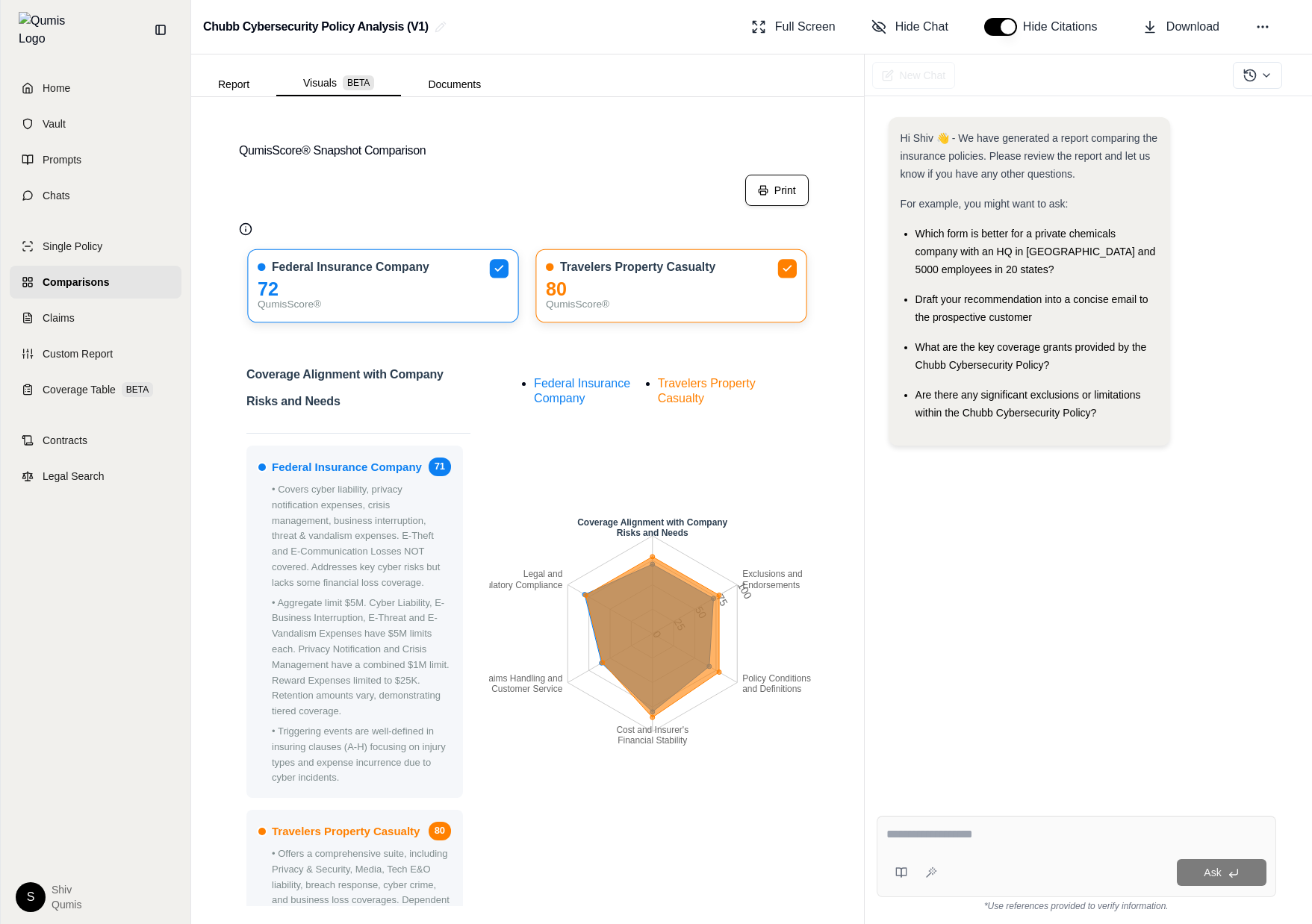
click at [771, 195] on button "Print" at bounding box center [777, 190] width 63 height 32
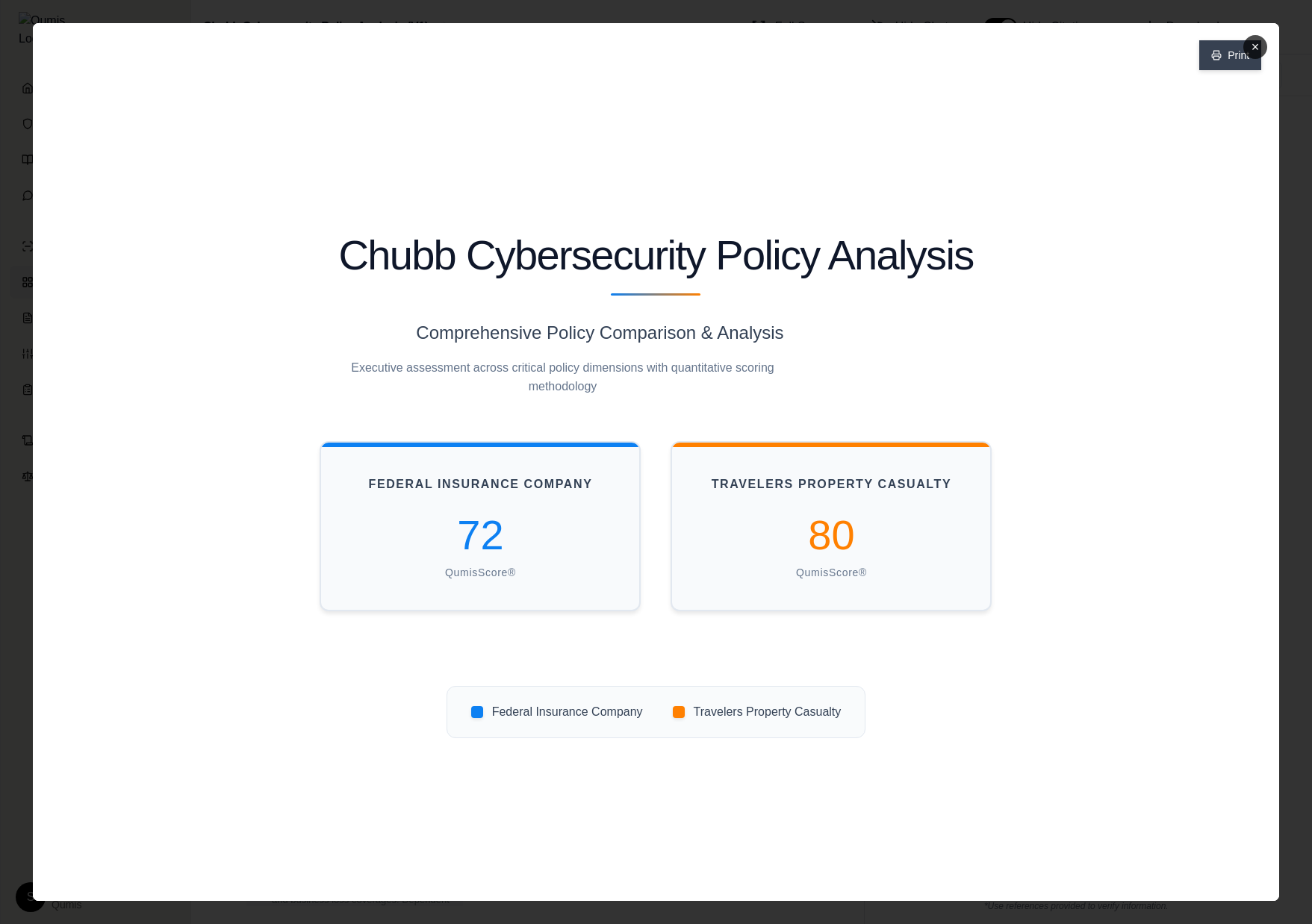
click at [1218, 63] on button "Print" at bounding box center [1230, 55] width 62 height 30
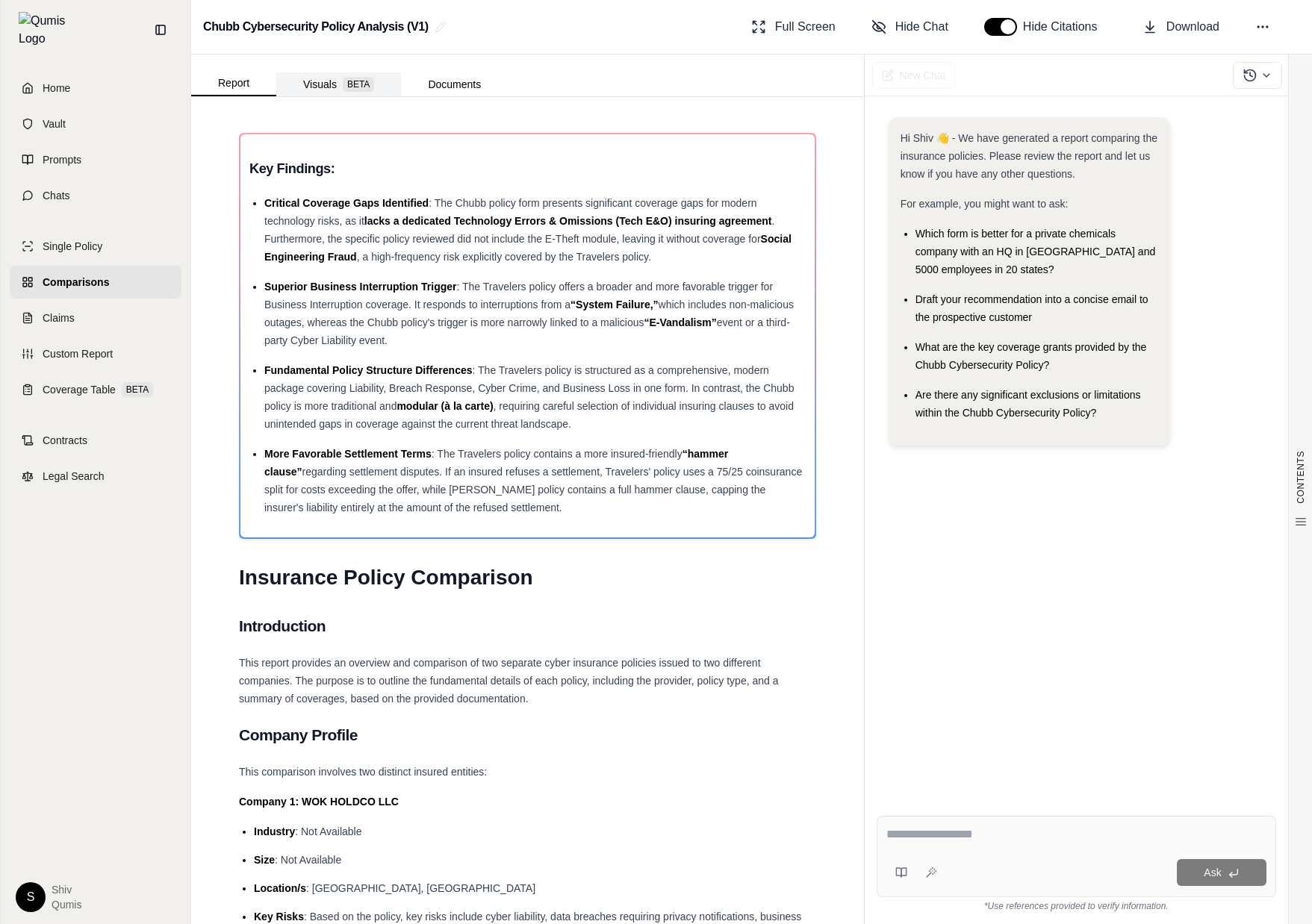
click at [299, 81] on button "Visuals BETA" at bounding box center [339, 84] width 125 height 24
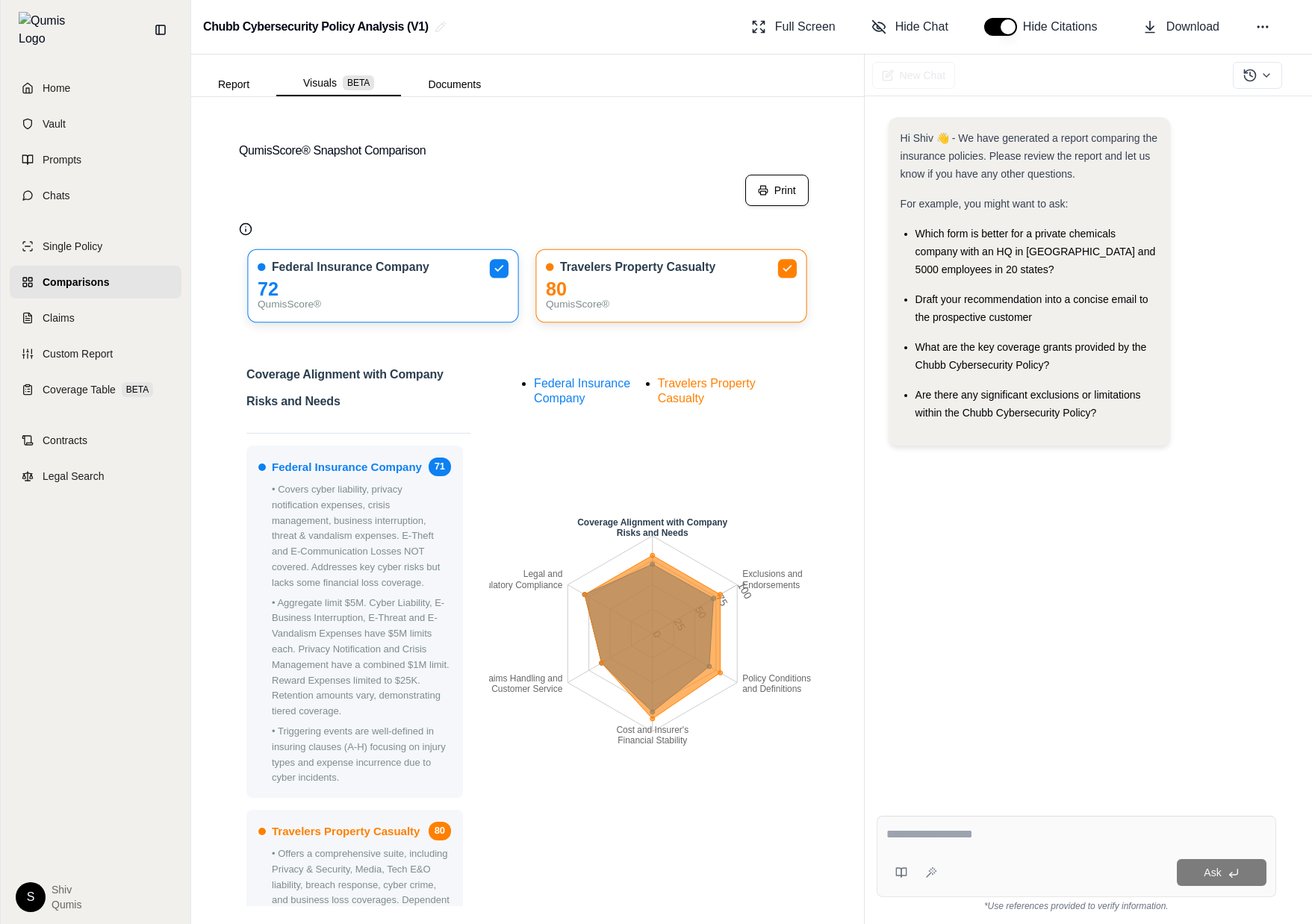
click at [766, 191] on icon at bounding box center [764, 191] width 11 height 11
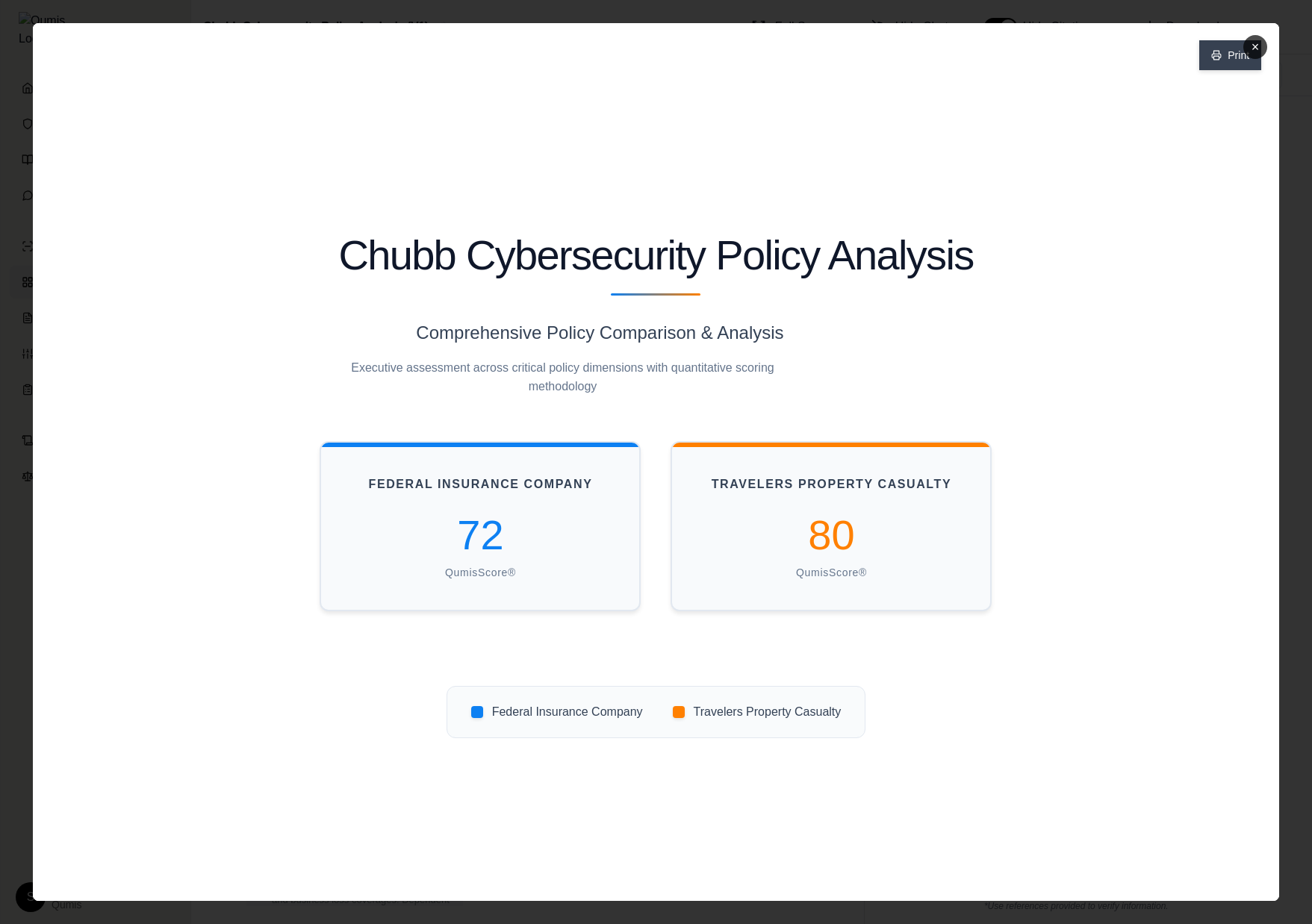
click at [1223, 54] on button "Print" at bounding box center [1230, 55] width 62 height 30
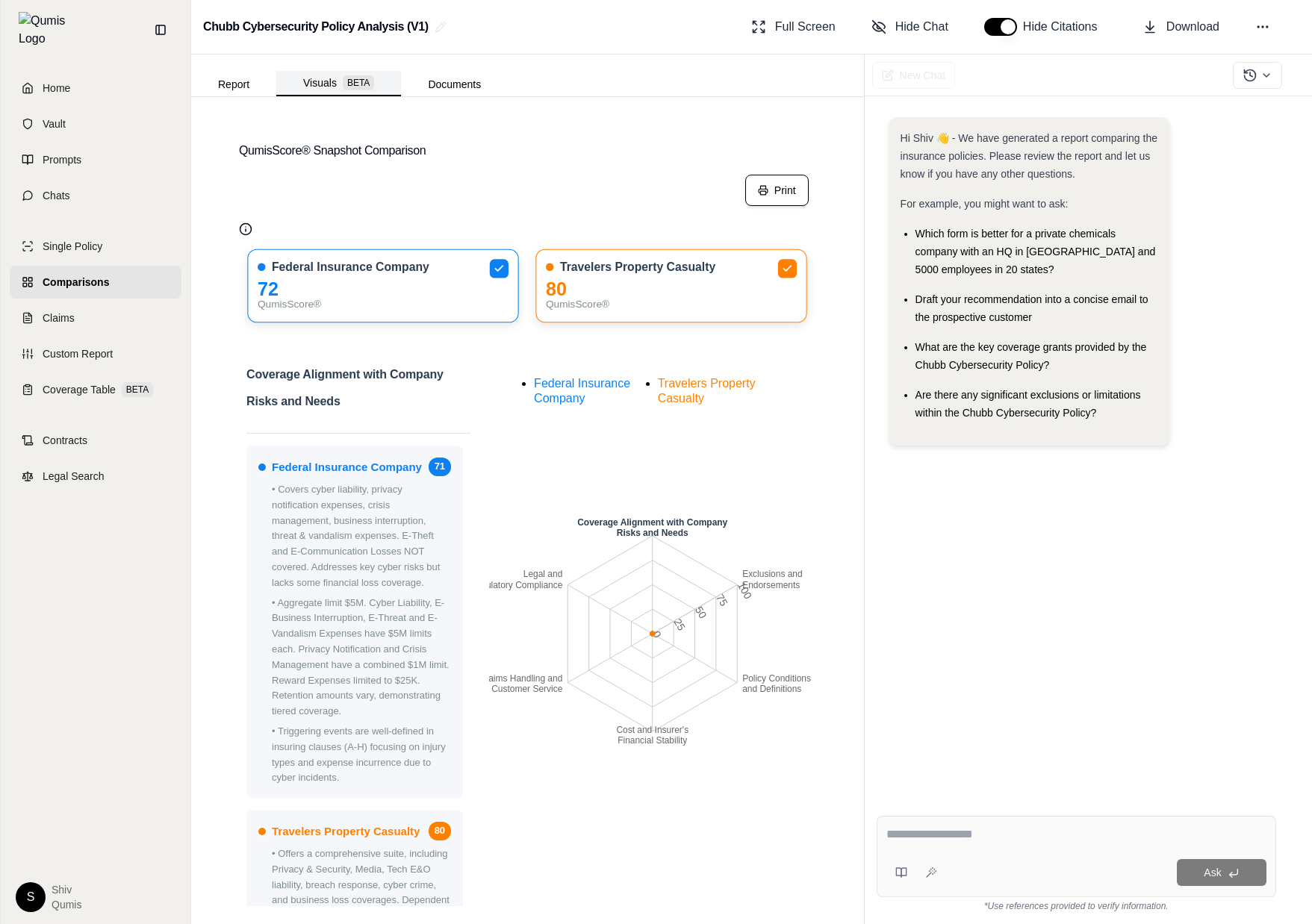
click at [335, 73] on button "Visuals BETA" at bounding box center [339, 83] width 125 height 25
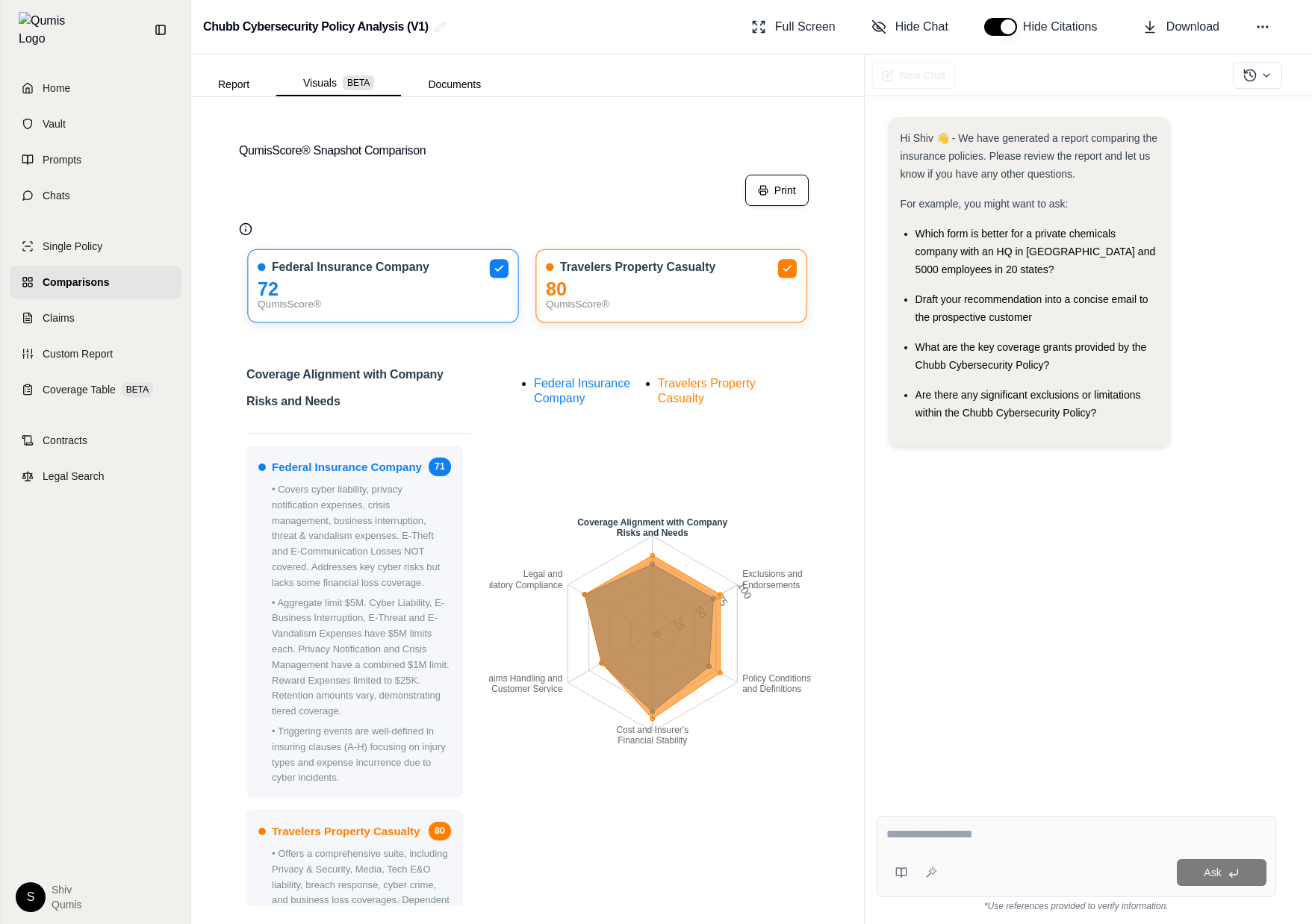
click at [765, 184] on button "Print" at bounding box center [777, 190] width 63 height 32
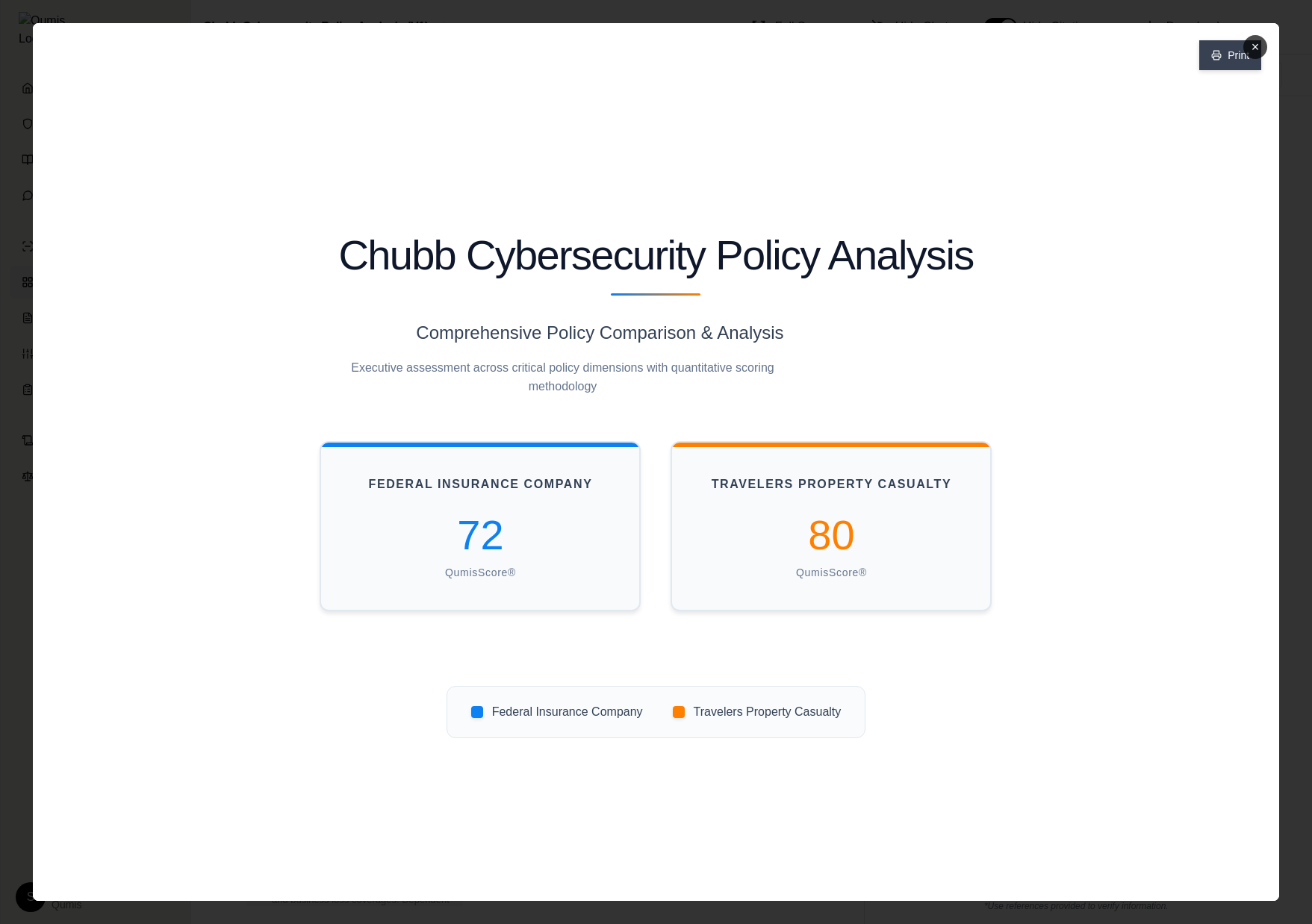
click at [1220, 51] on button "Print" at bounding box center [1230, 55] width 62 height 30
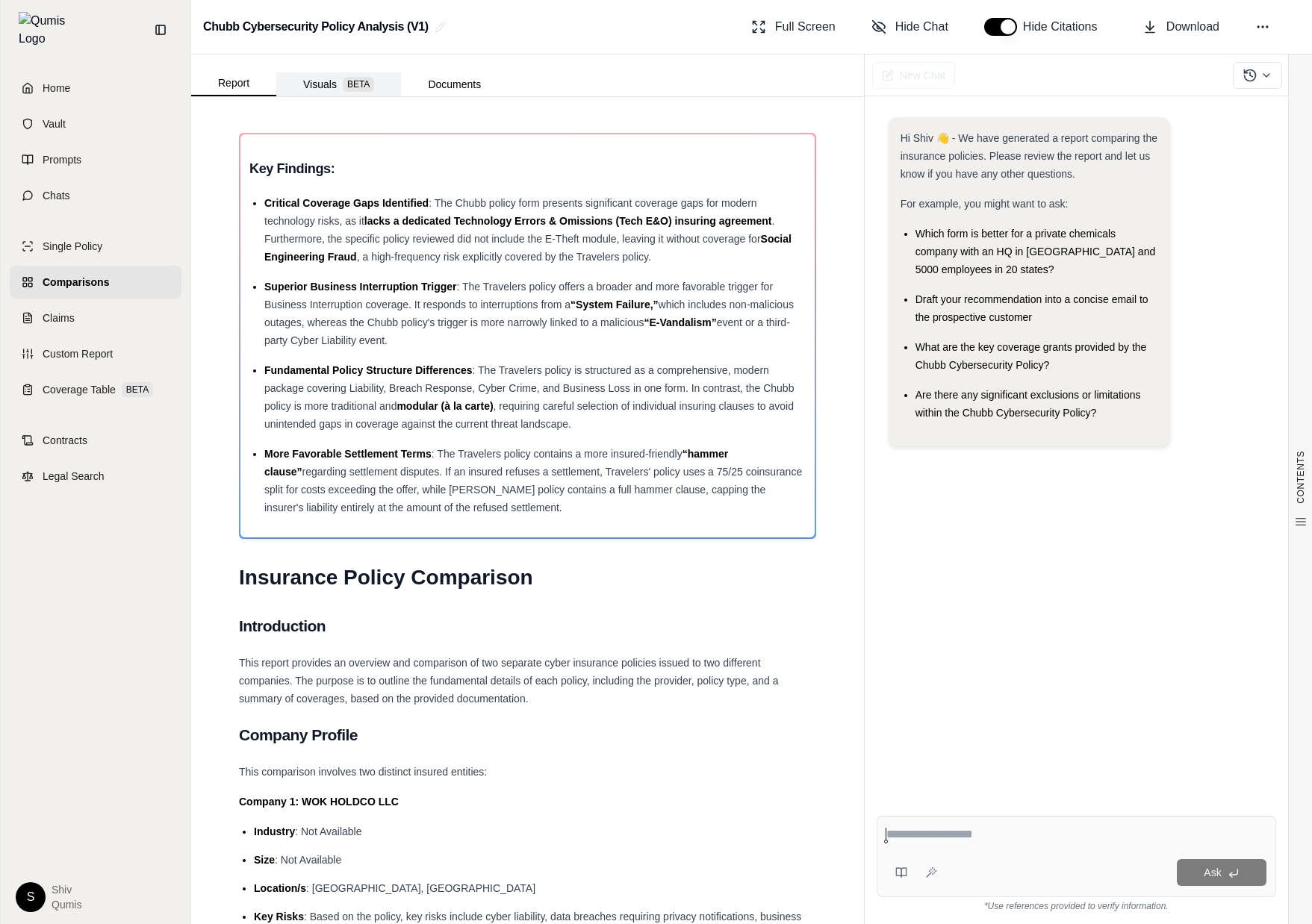
click at [320, 79] on button "Visuals BETA" at bounding box center [339, 84] width 125 height 24
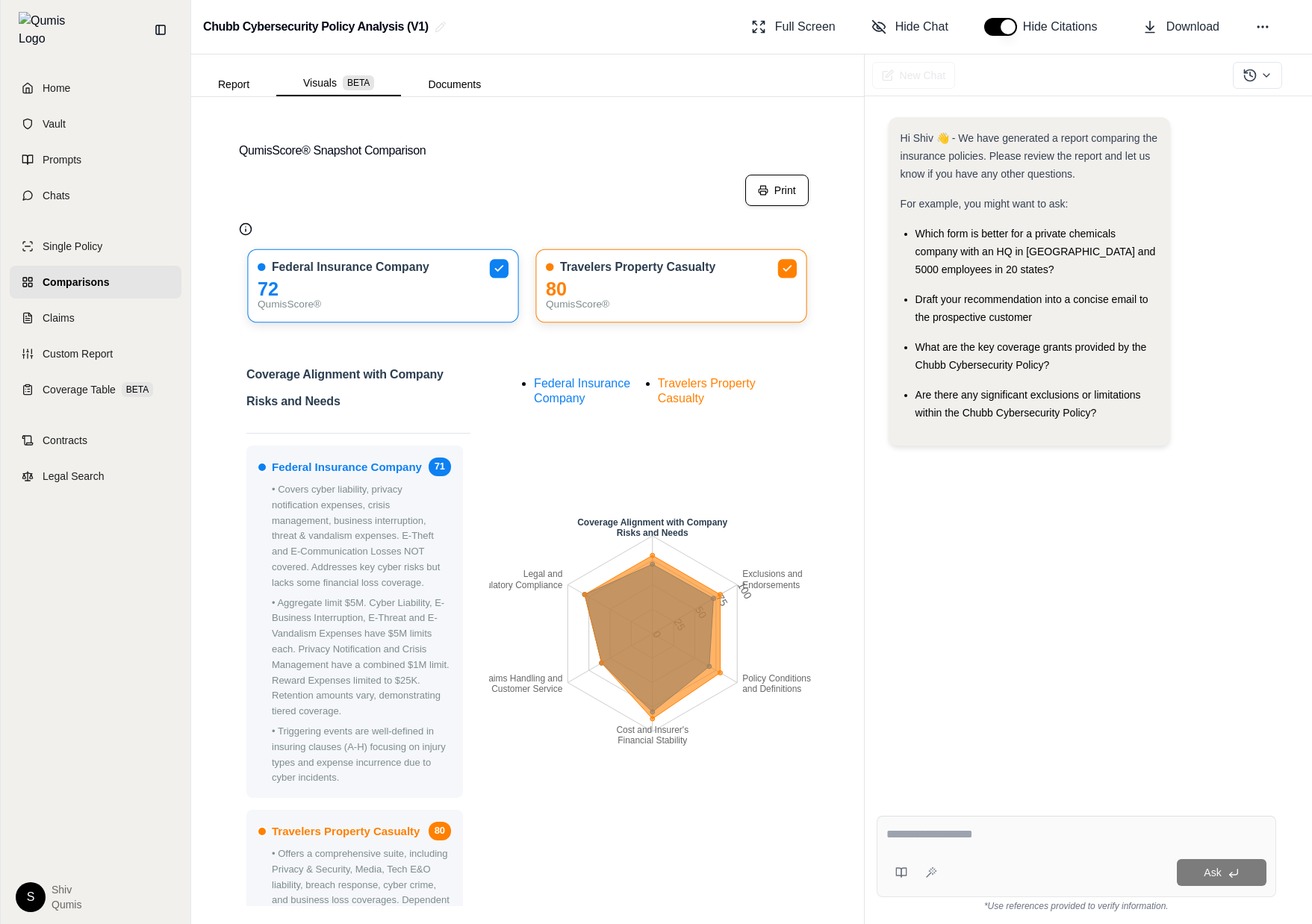
click at [793, 182] on button "Print" at bounding box center [777, 190] width 63 height 32
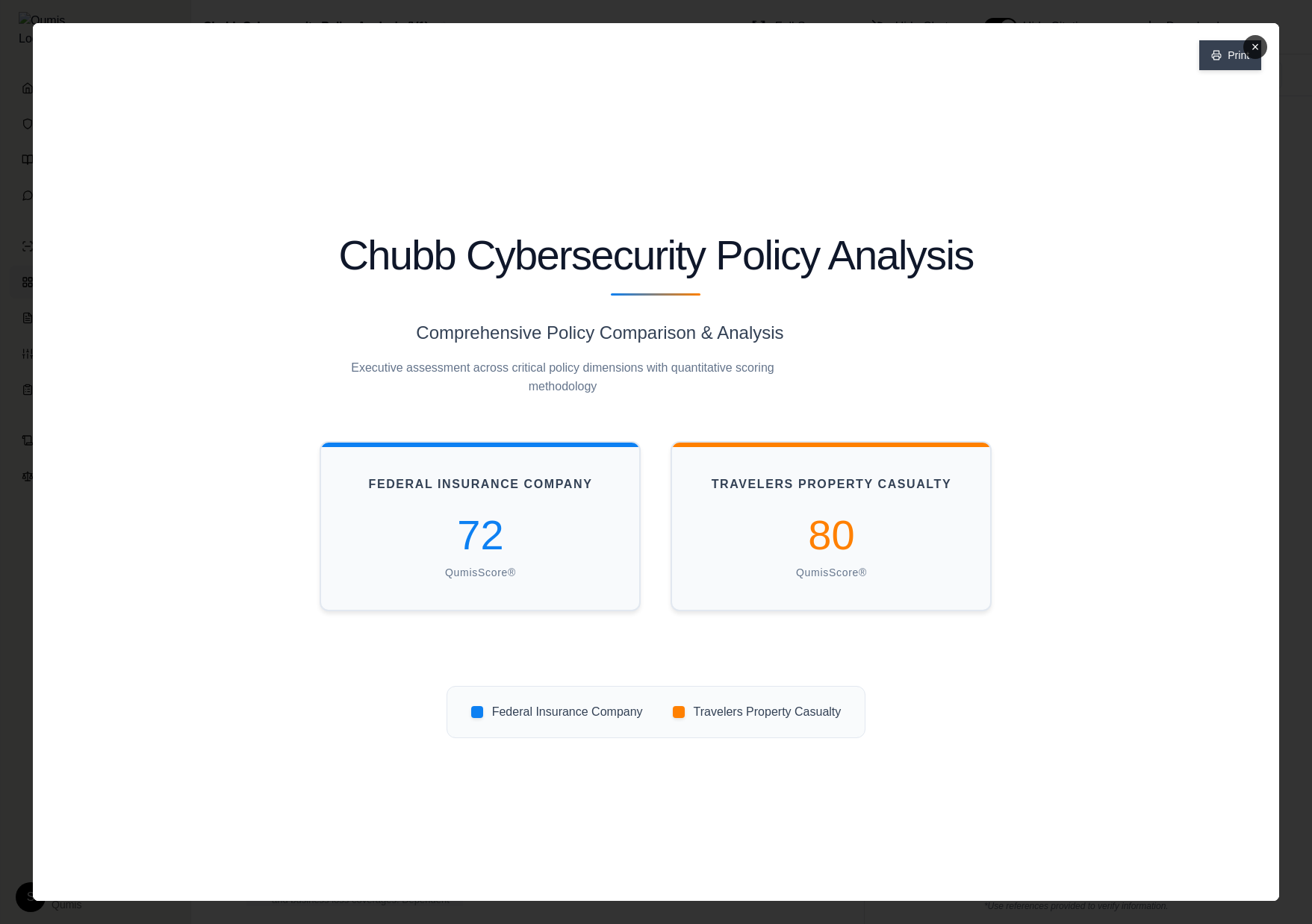
click at [1222, 54] on button "Print" at bounding box center [1230, 55] width 62 height 30
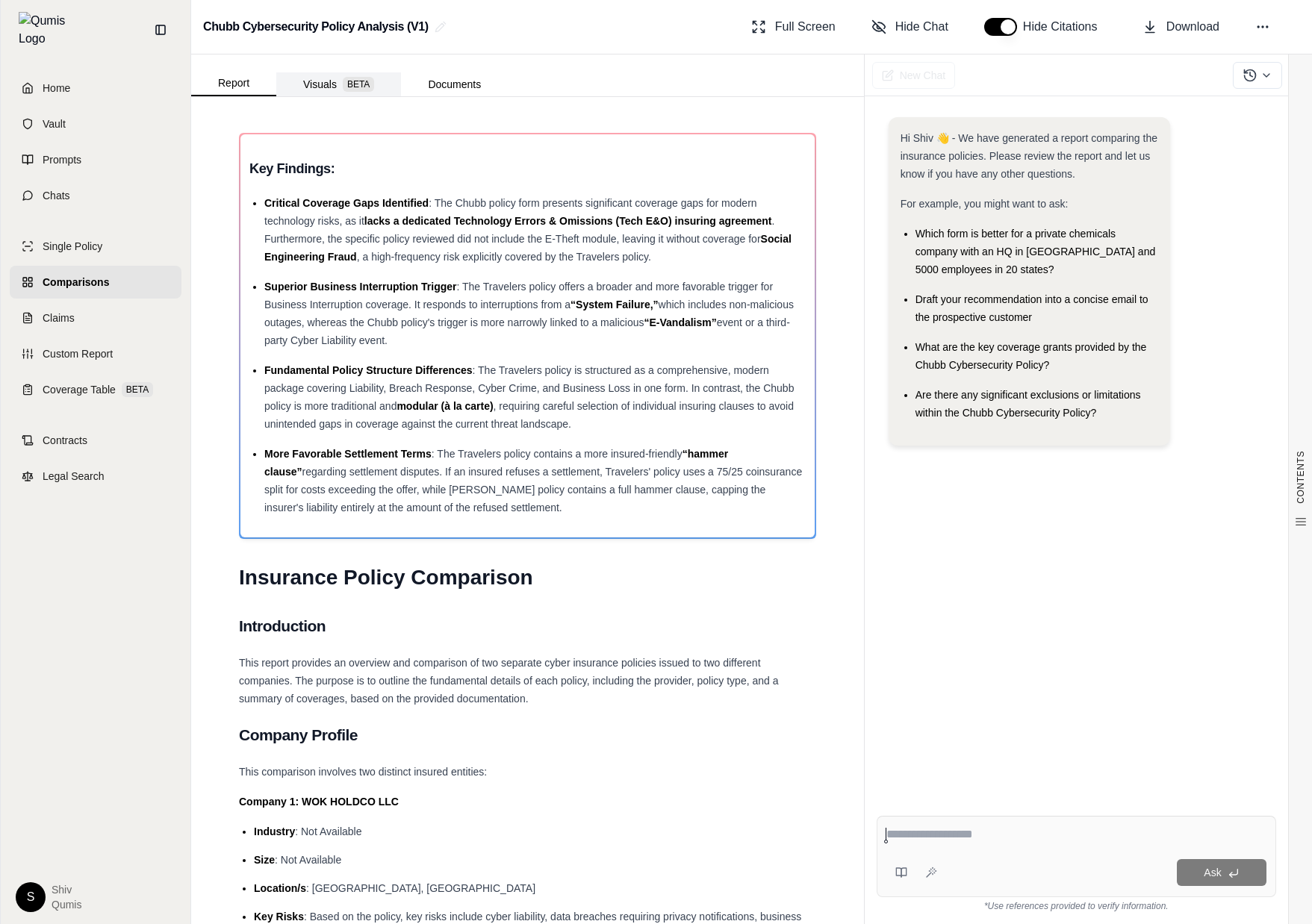
click at [319, 76] on button "Visuals BETA" at bounding box center [339, 84] width 125 height 24
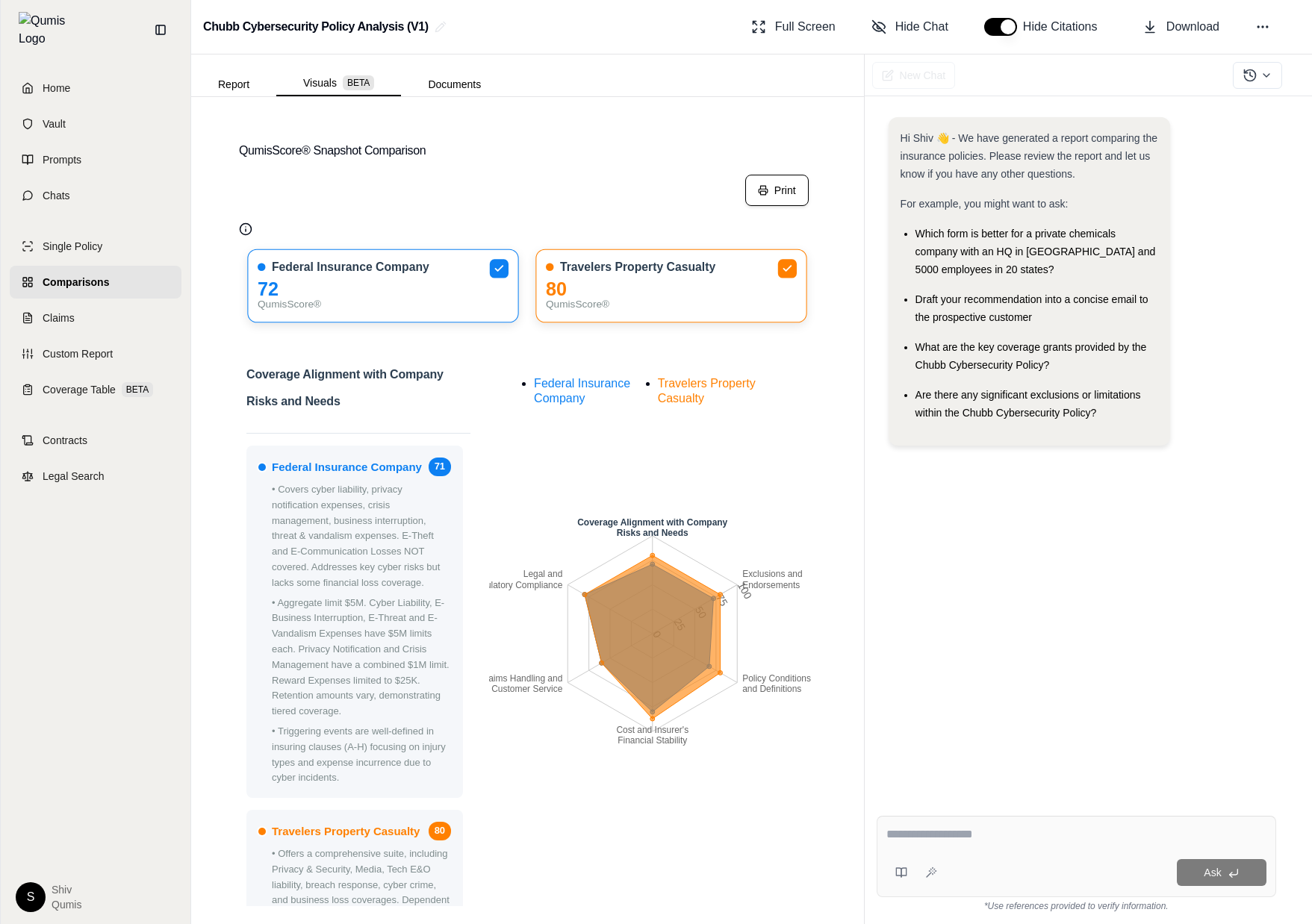
click at [792, 191] on button "Print" at bounding box center [777, 190] width 63 height 32
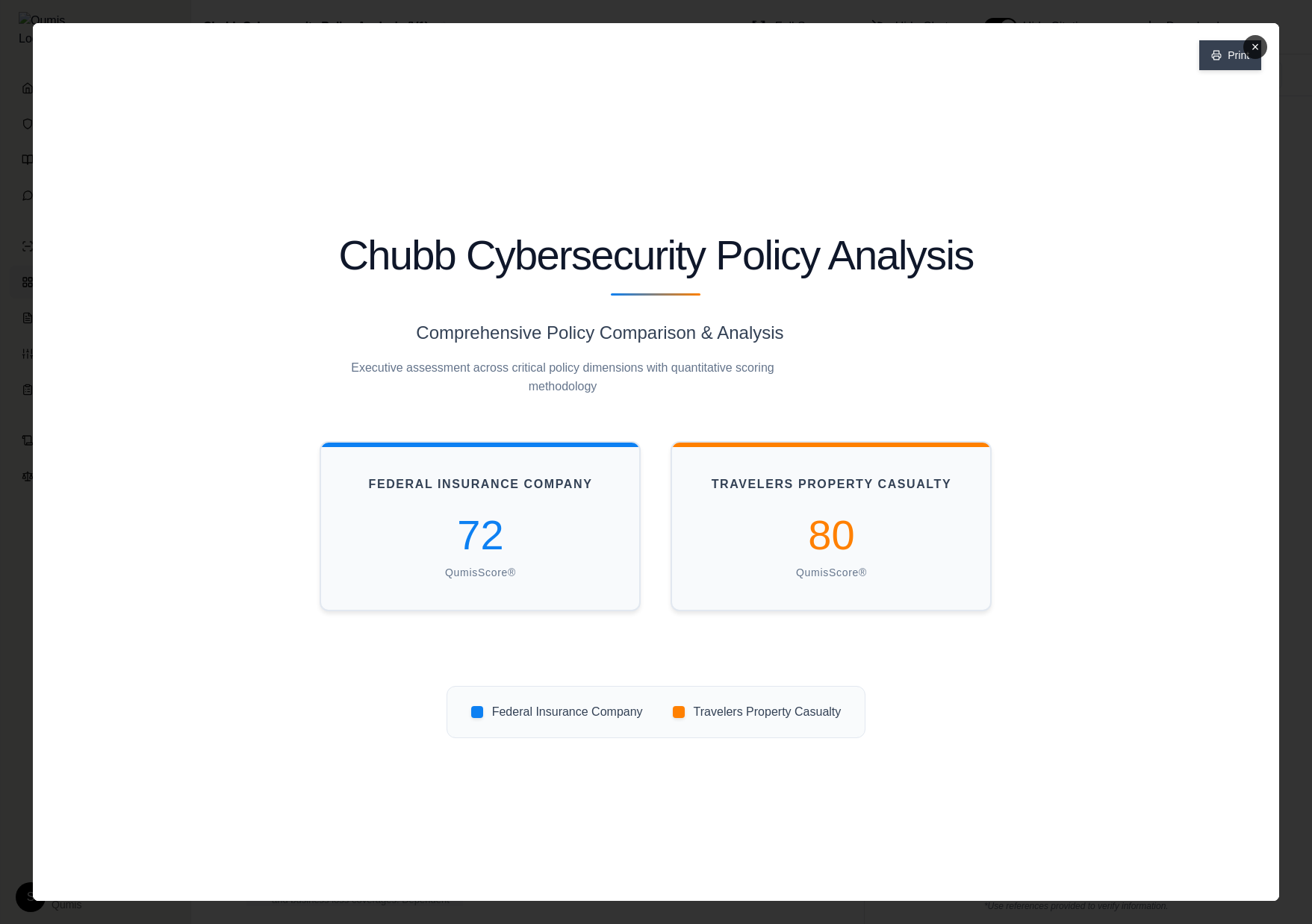
click at [1213, 46] on button "Print" at bounding box center [1230, 55] width 62 height 30
click at [1263, 40] on button "×" at bounding box center [1255, 46] width 24 height 24
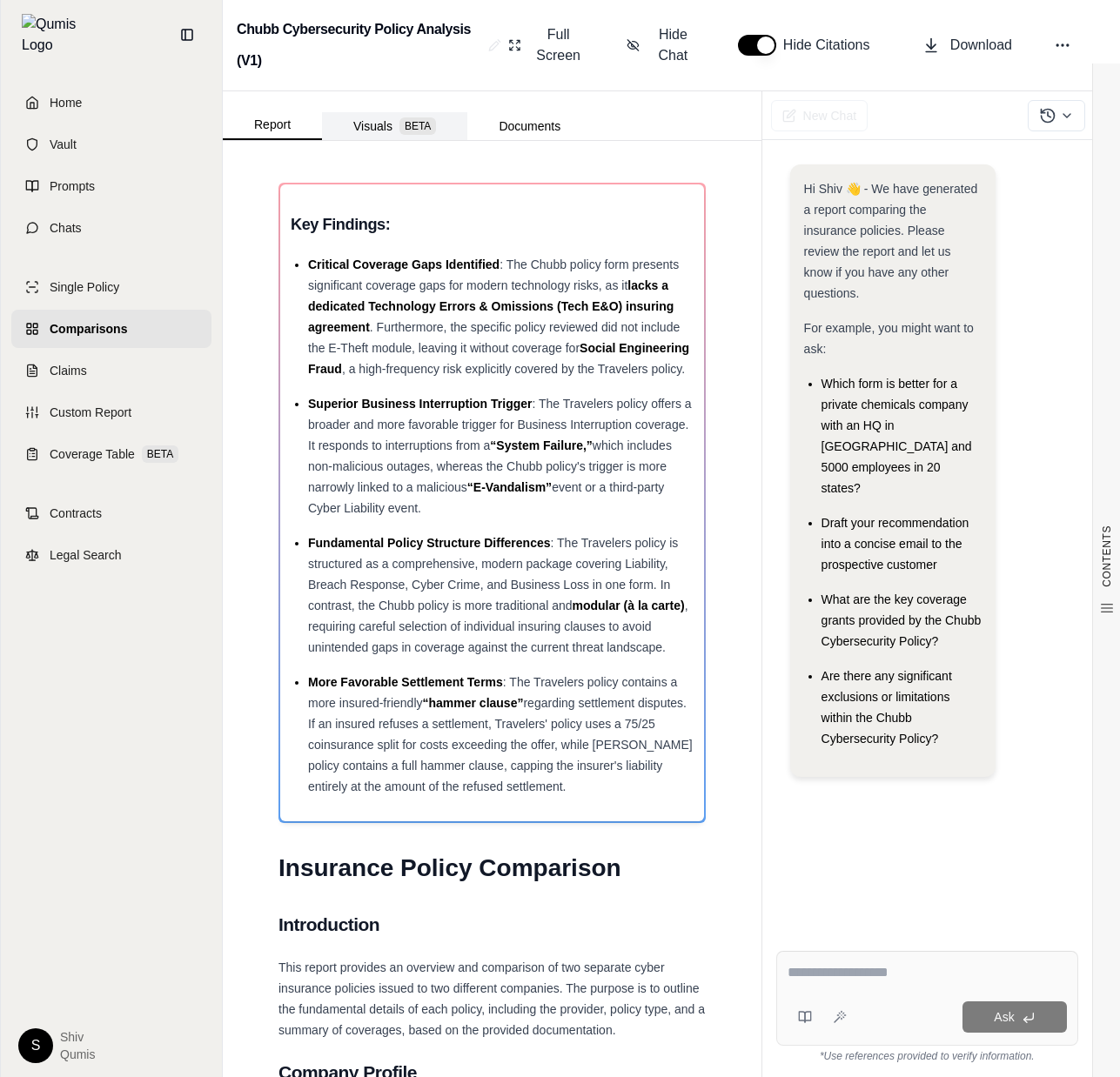
click at [382, 135] on button "Visuals BETA" at bounding box center [395, 126] width 146 height 28
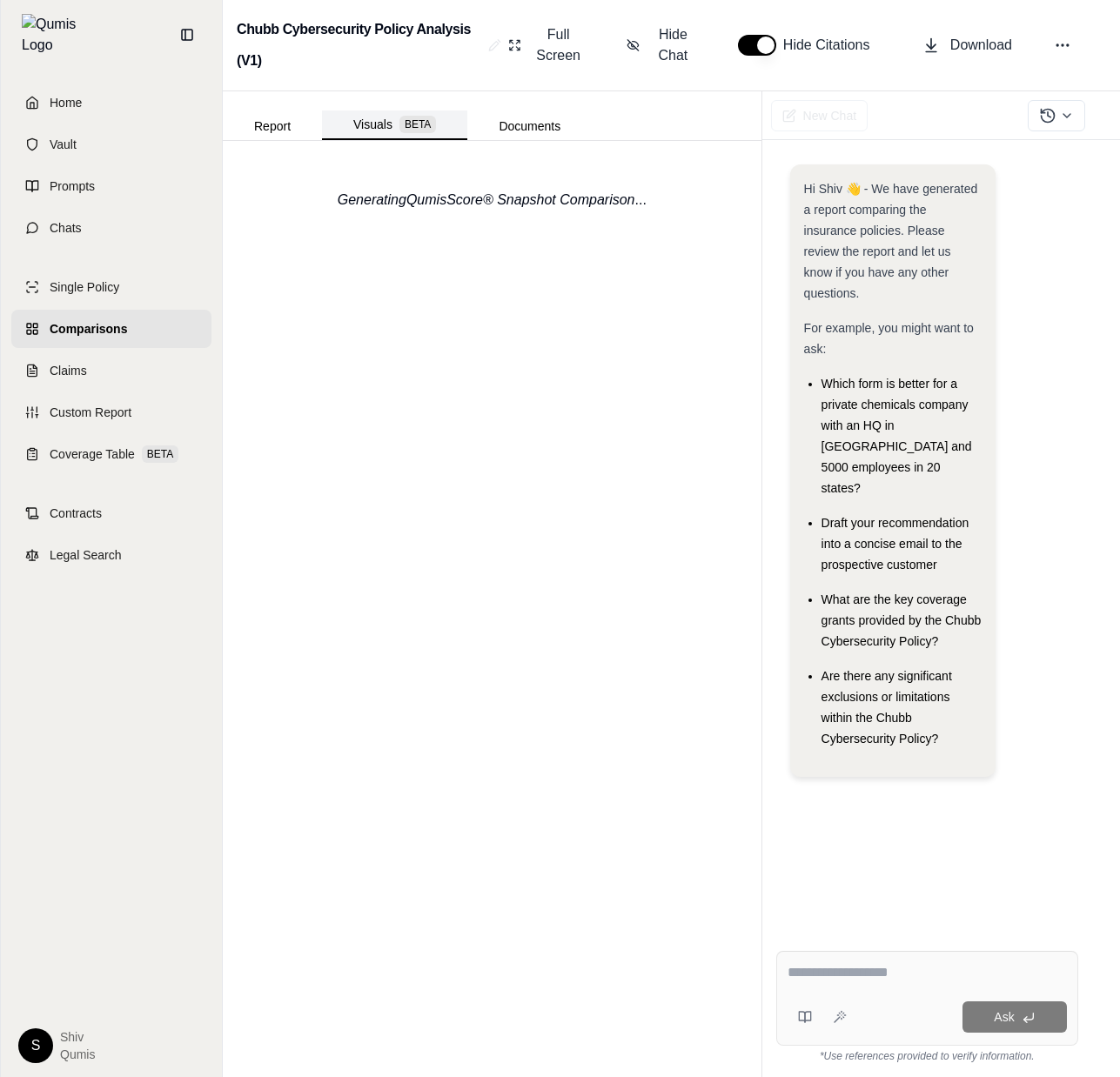
click at [378, 120] on button "Visuals BETA" at bounding box center [395, 125] width 146 height 30
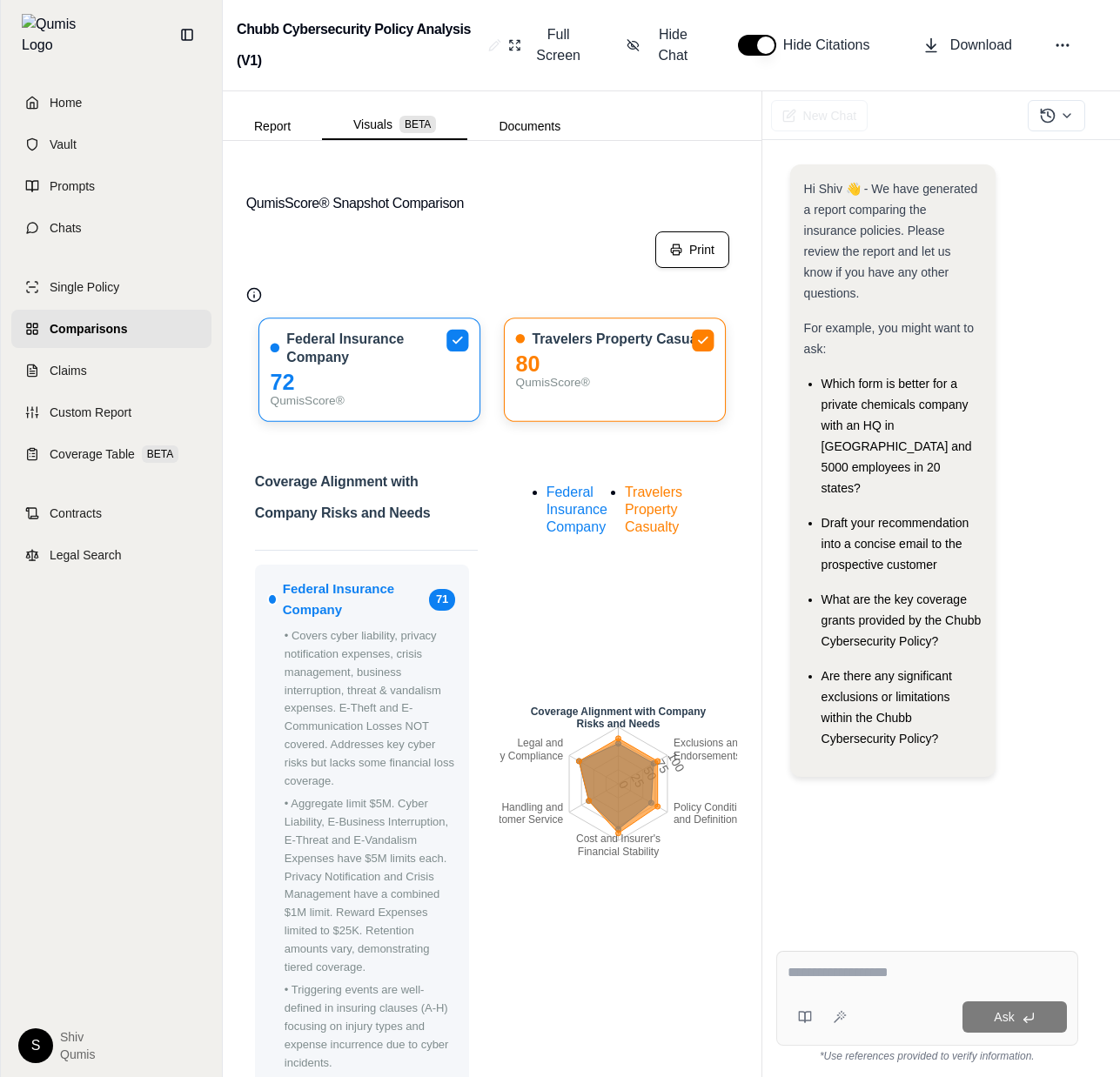
click at [675, 251] on icon at bounding box center [676, 250] width 13 height 13
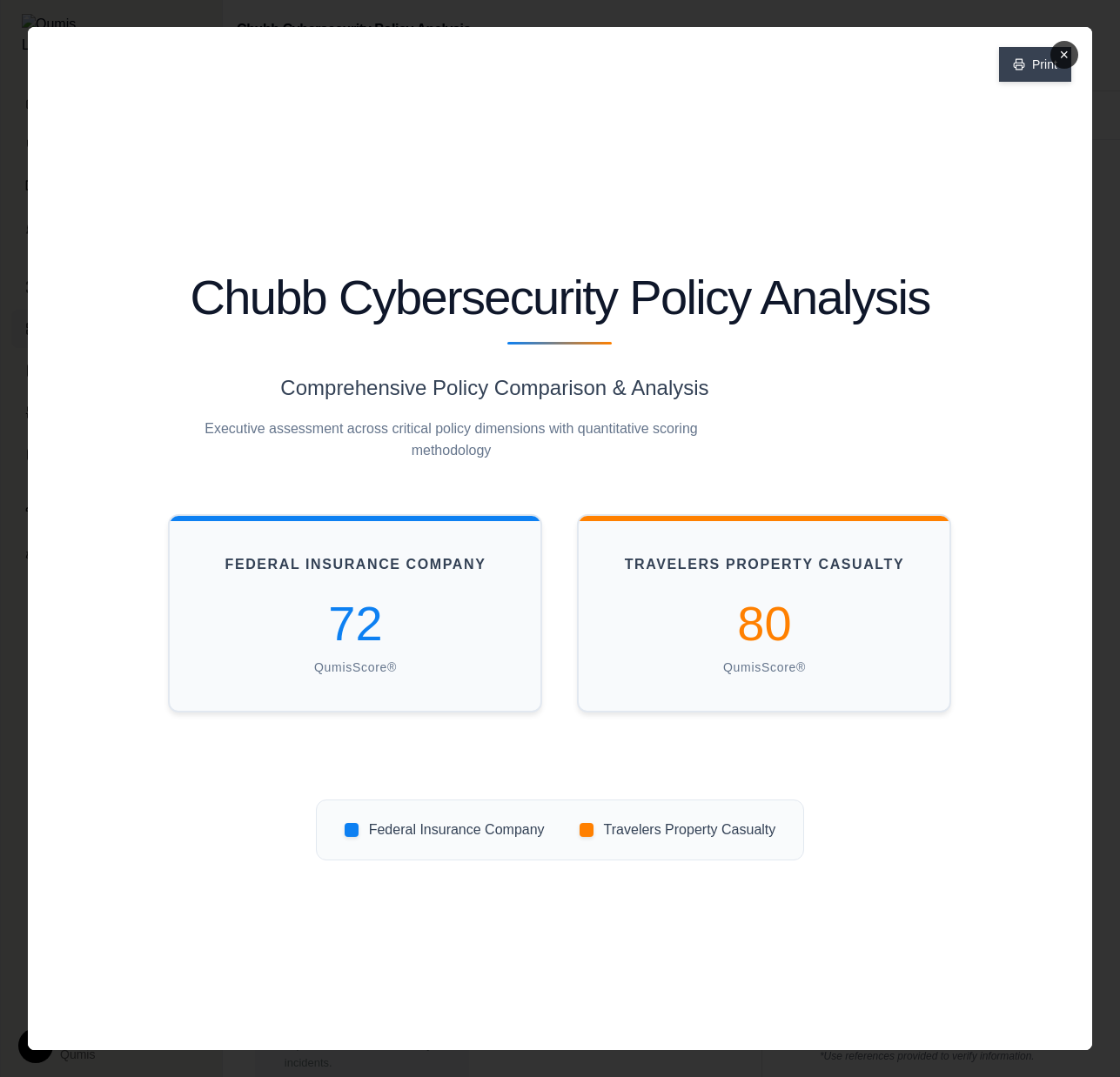
click at [1030, 78] on button "Print" at bounding box center [1035, 64] width 72 height 35
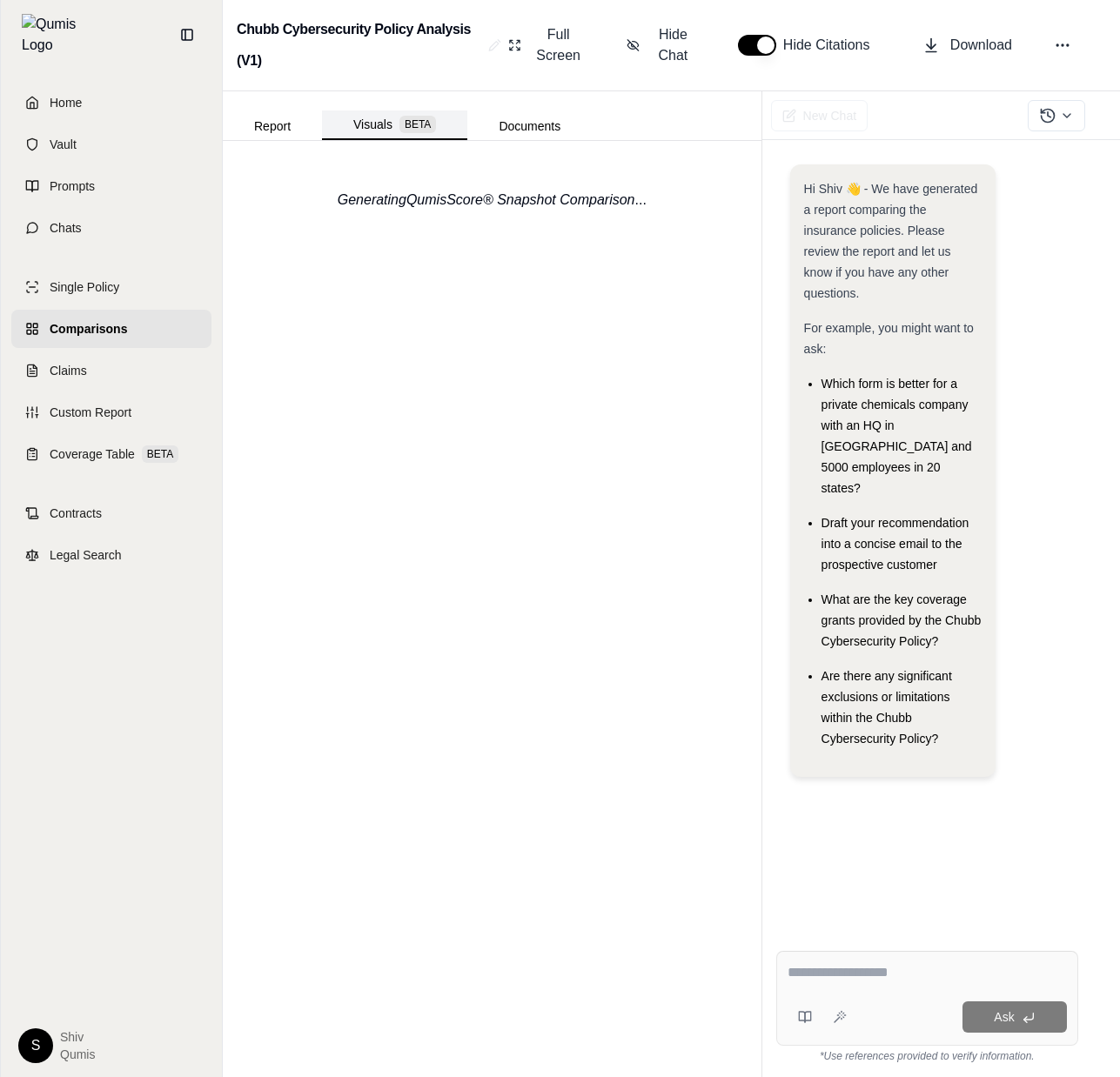
click at [358, 139] on button "Visuals BETA" at bounding box center [395, 125] width 146 height 30
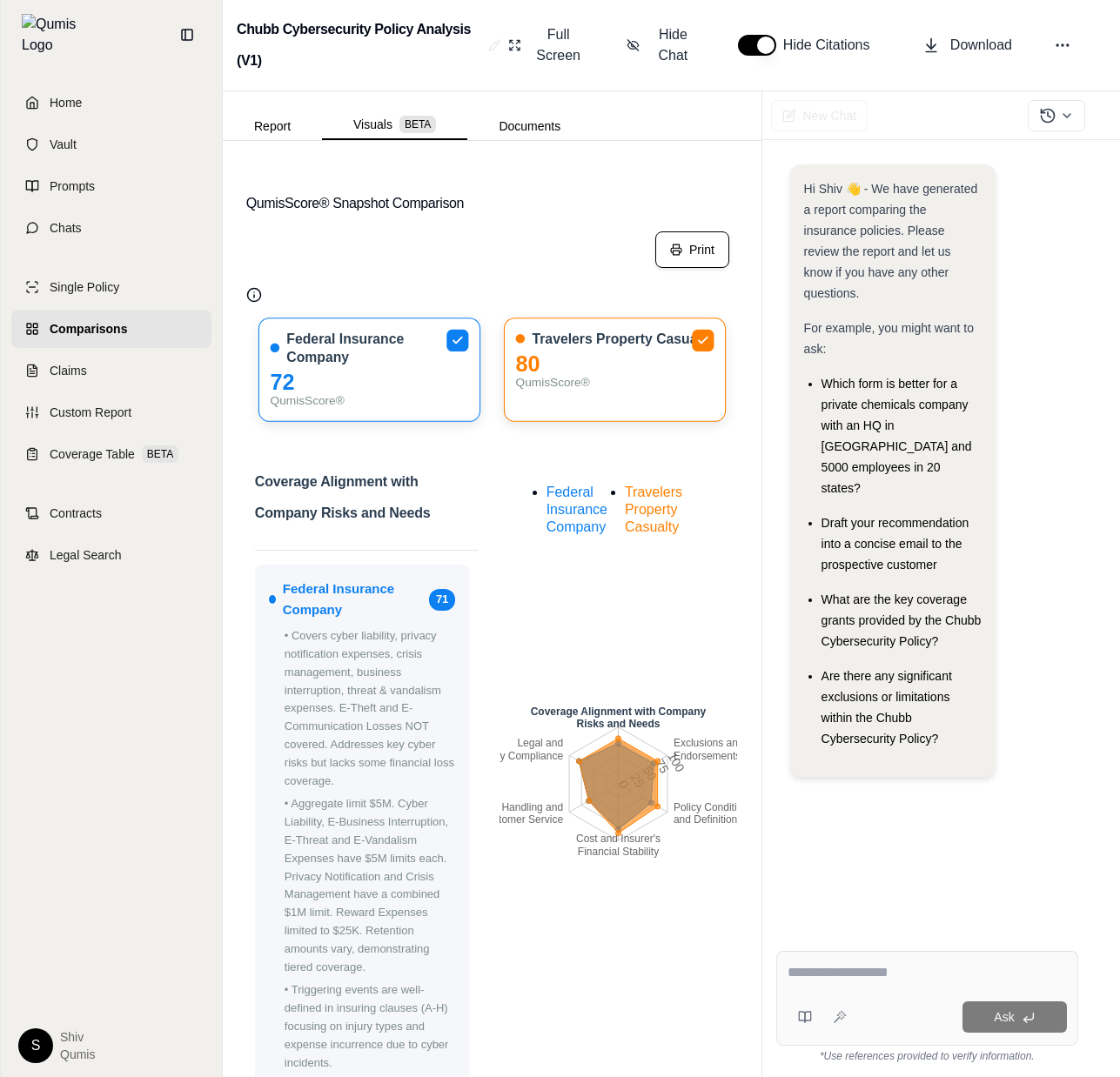
click at [668, 256] on button "Print" at bounding box center [692, 249] width 74 height 37
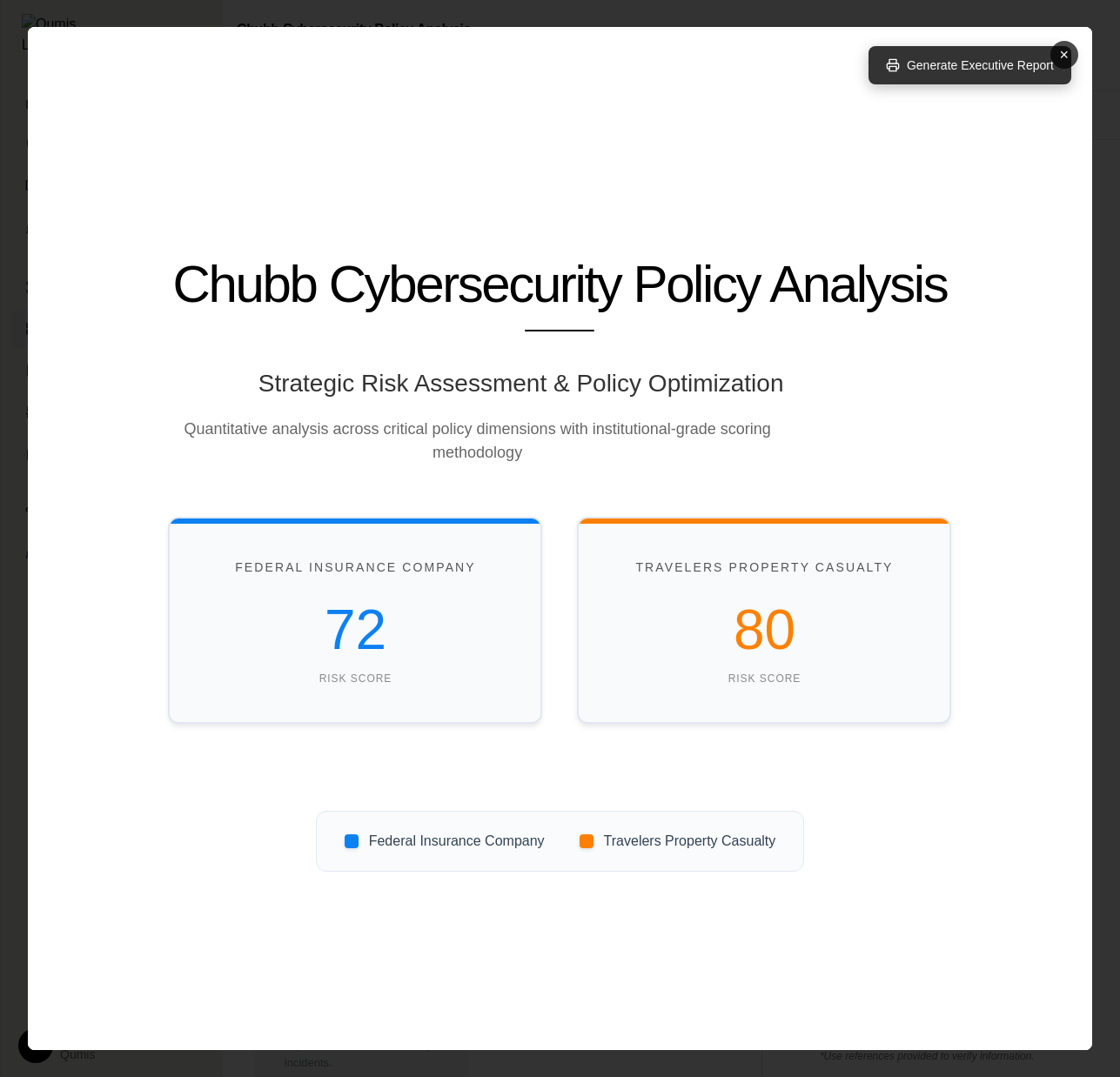
click at [965, 73] on button "Generate Executive Report" at bounding box center [969, 65] width 202 height 39
click at [981, 64] on button "Generate Executive Report" at bounding box center [969, 65] width 202 height 39
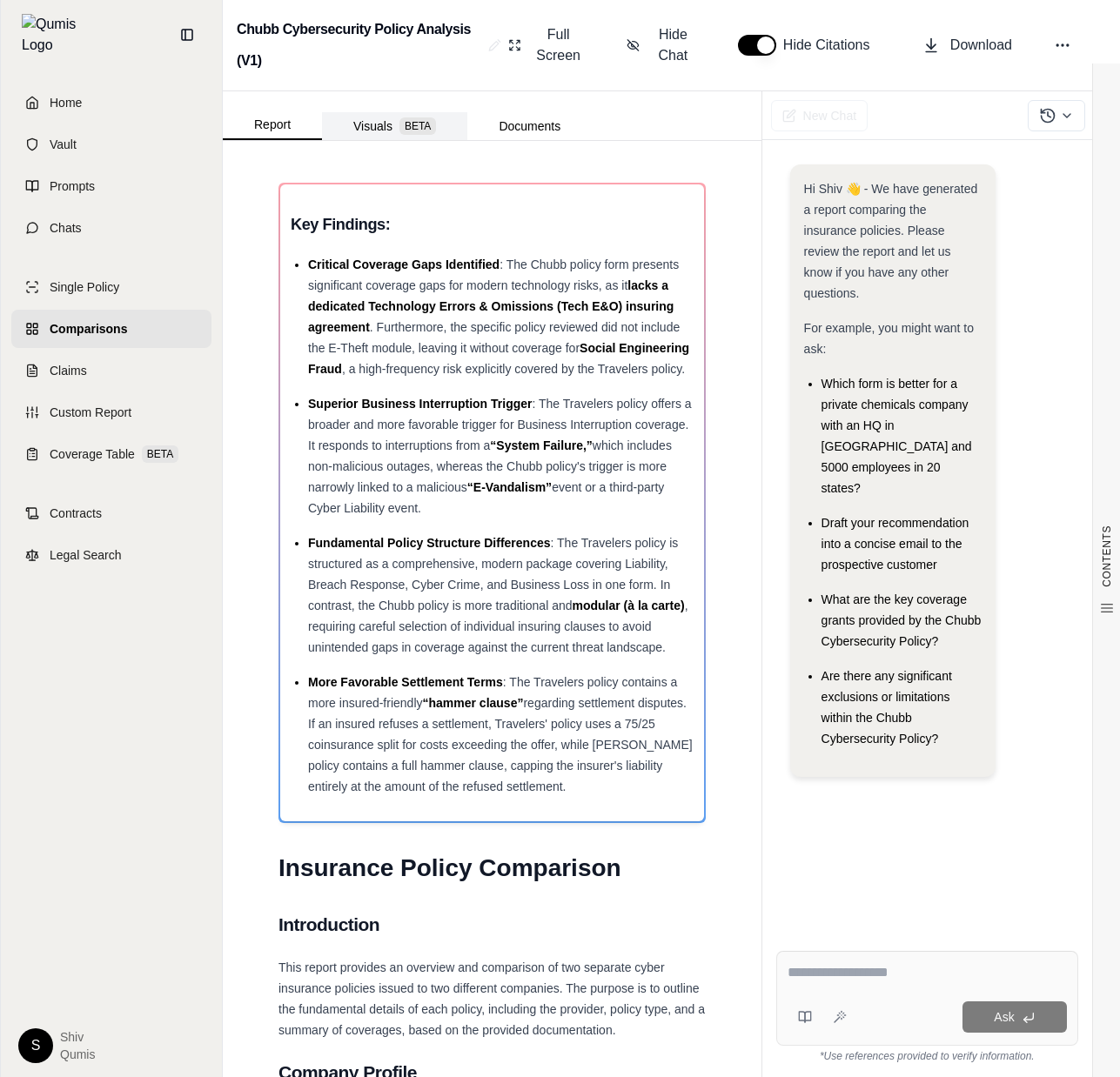
click at [399, 119] on span "BETA" at bounding box center [417, 126] width 37 height 17
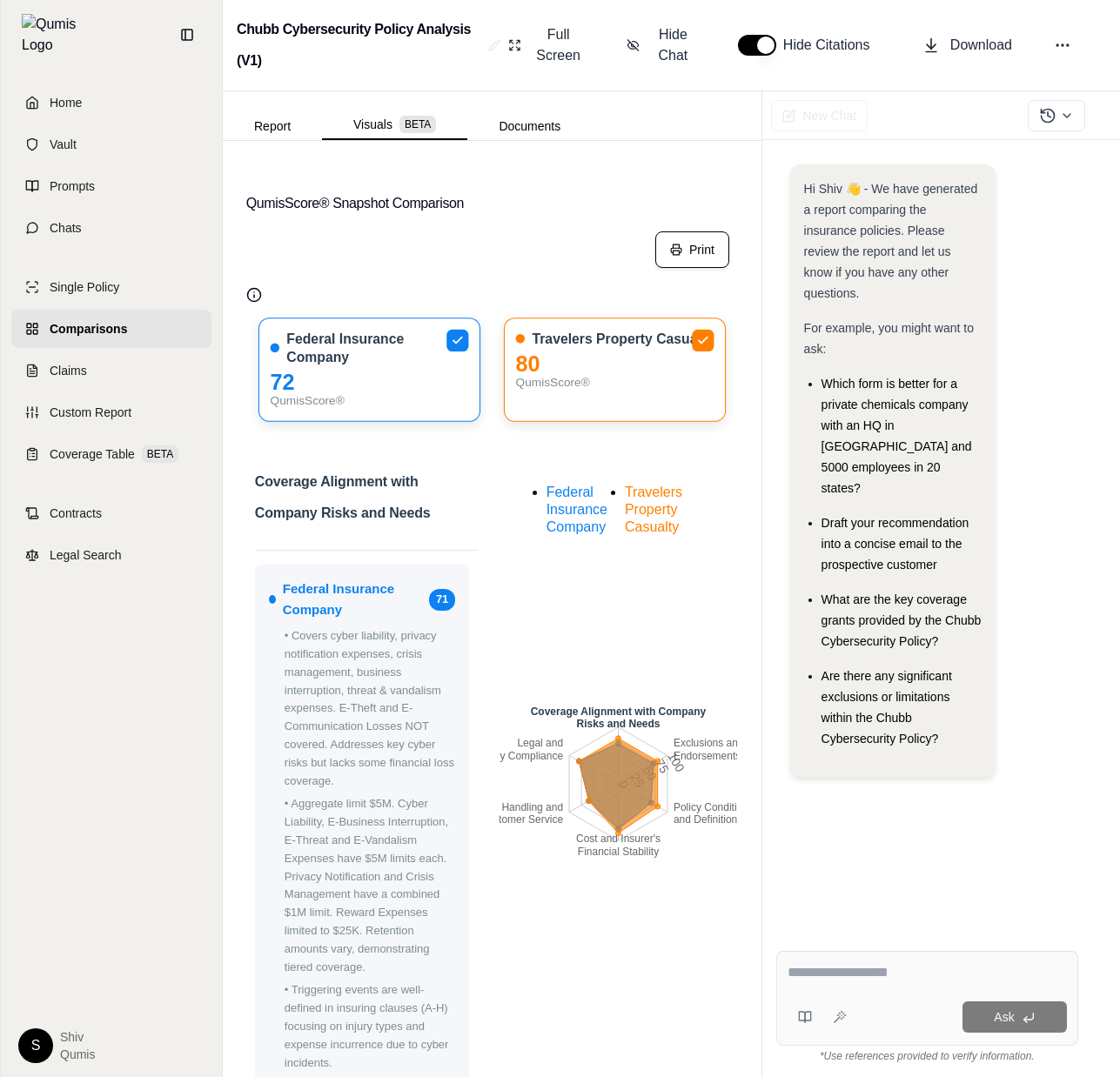
click at [714, 258] on button "Print" at bounding box center [692, 249] width 74 height 37
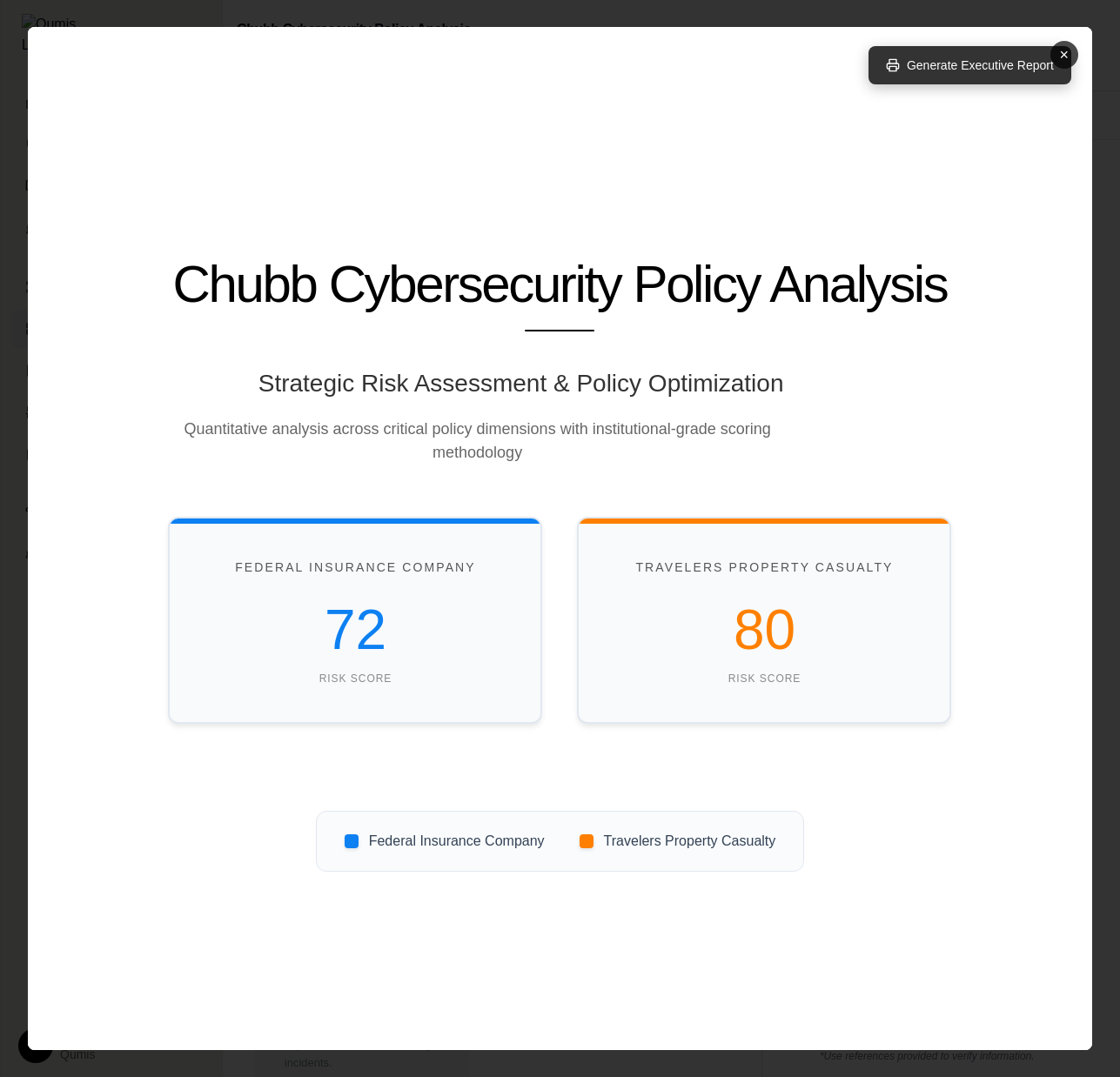
click at [994, 79] on button "Generate Executive Report" at bounding box center [969, 65] width 202 height 39
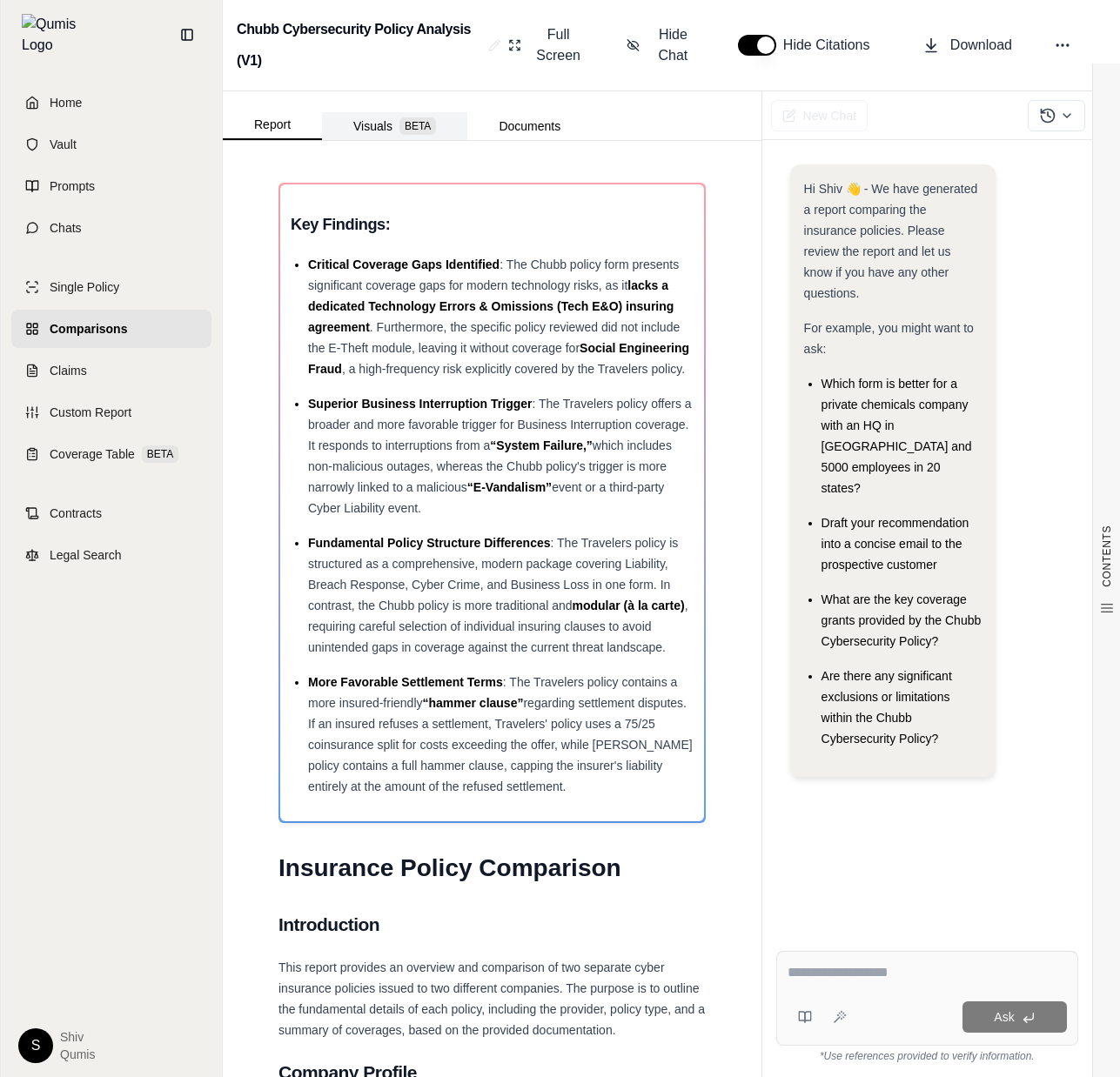
click at [370, 129] on button "Visuals BETA" at bounding box center [395, 126] width 146 height 28
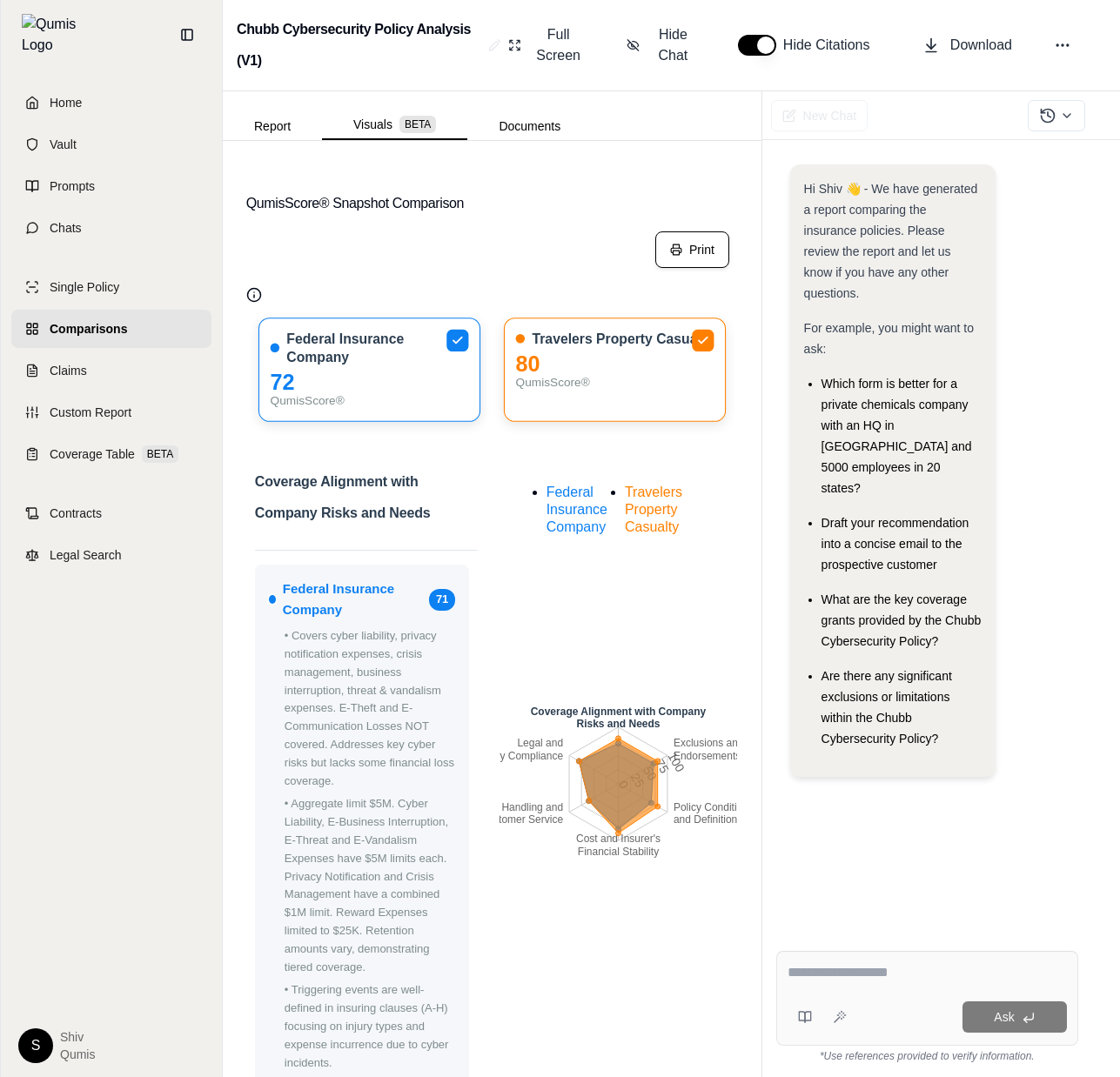
click at [706, 241] on button "Print" at bounding box center [692, 249] width 74 height 37
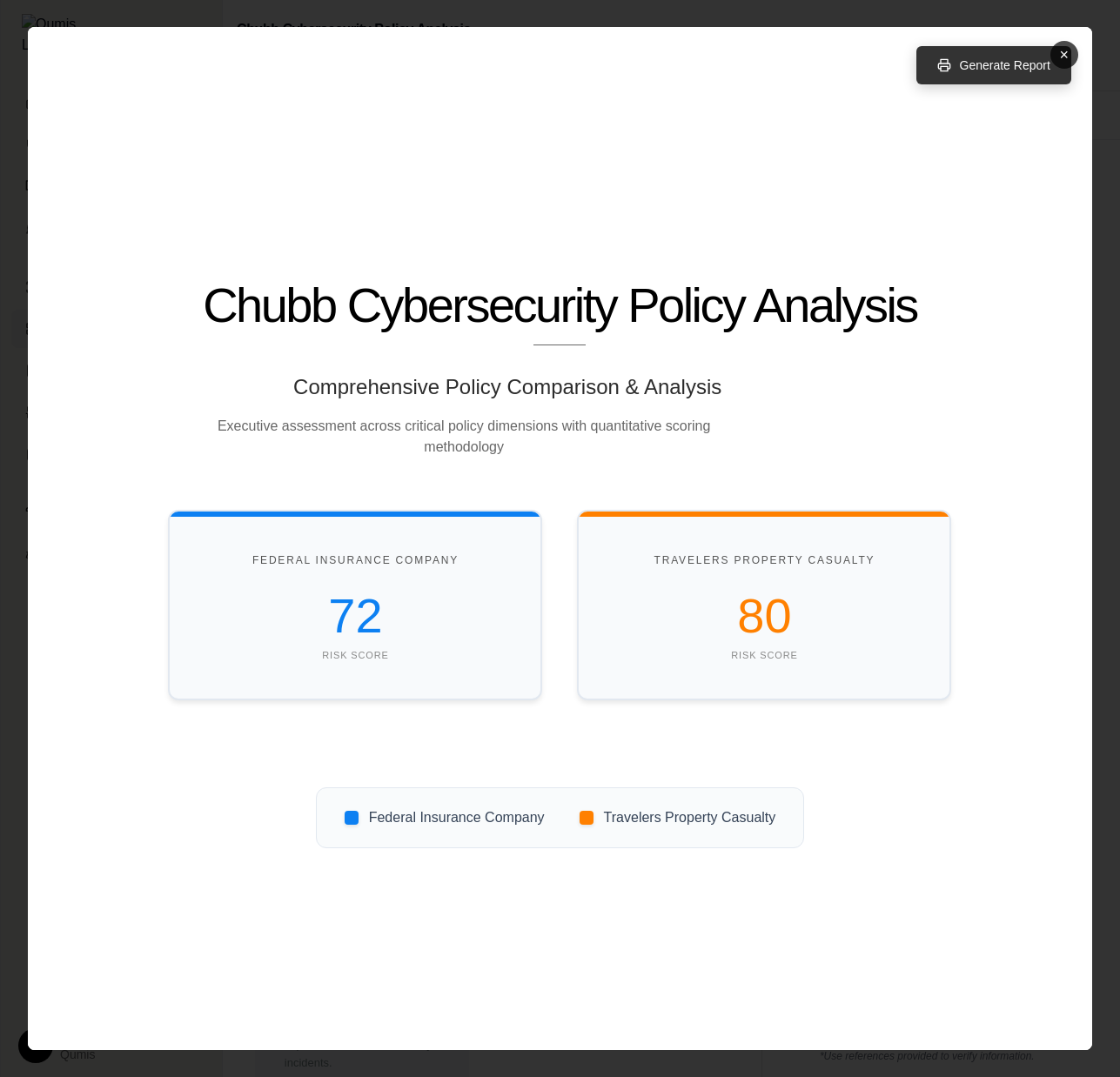
click at [958, 66] on button "Generate Report" at bounding box center [993, 65] width 155 height 39
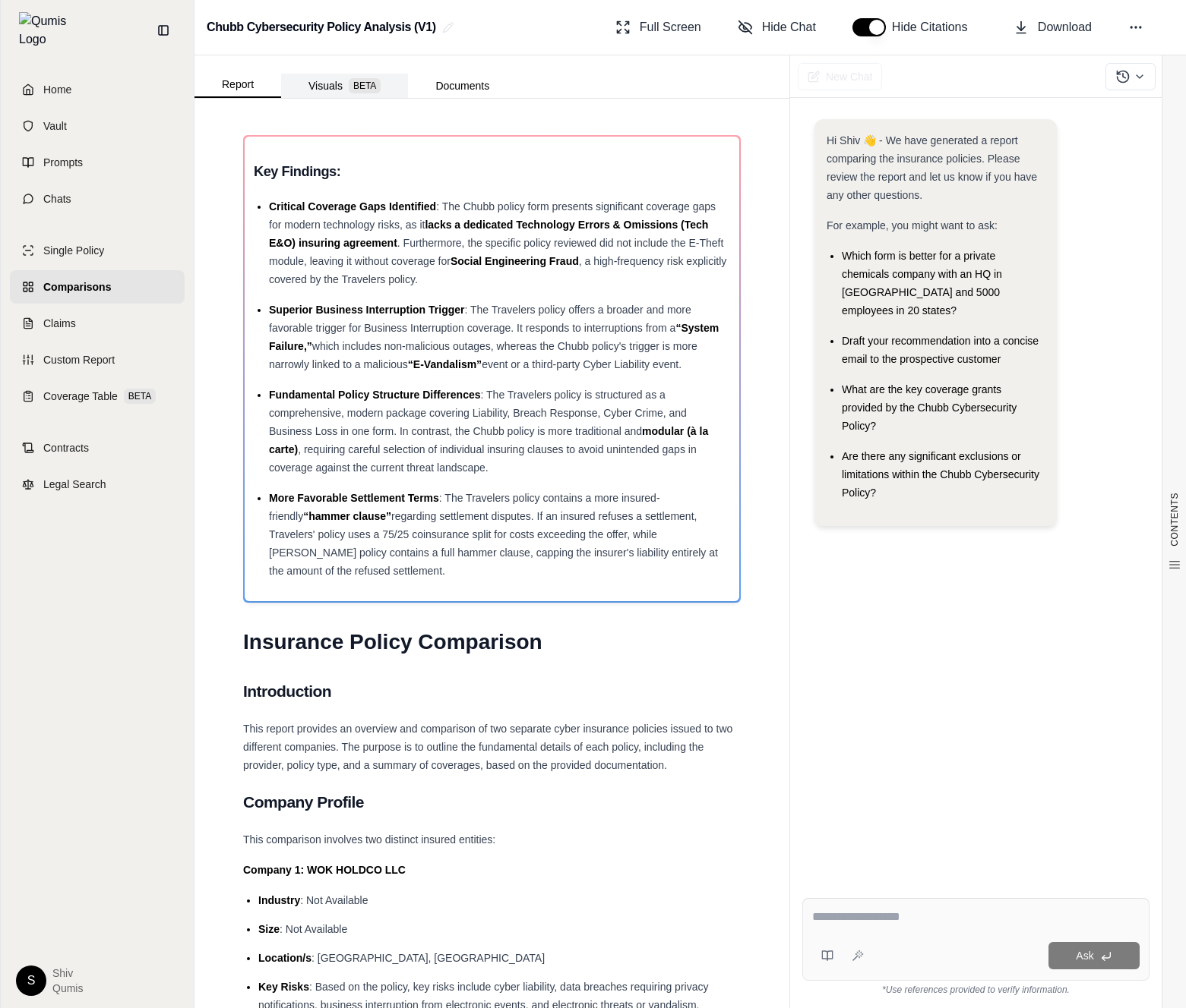
click at [362, 88] on span "BETA" at bounding box center [364, 86] width 32 height 15
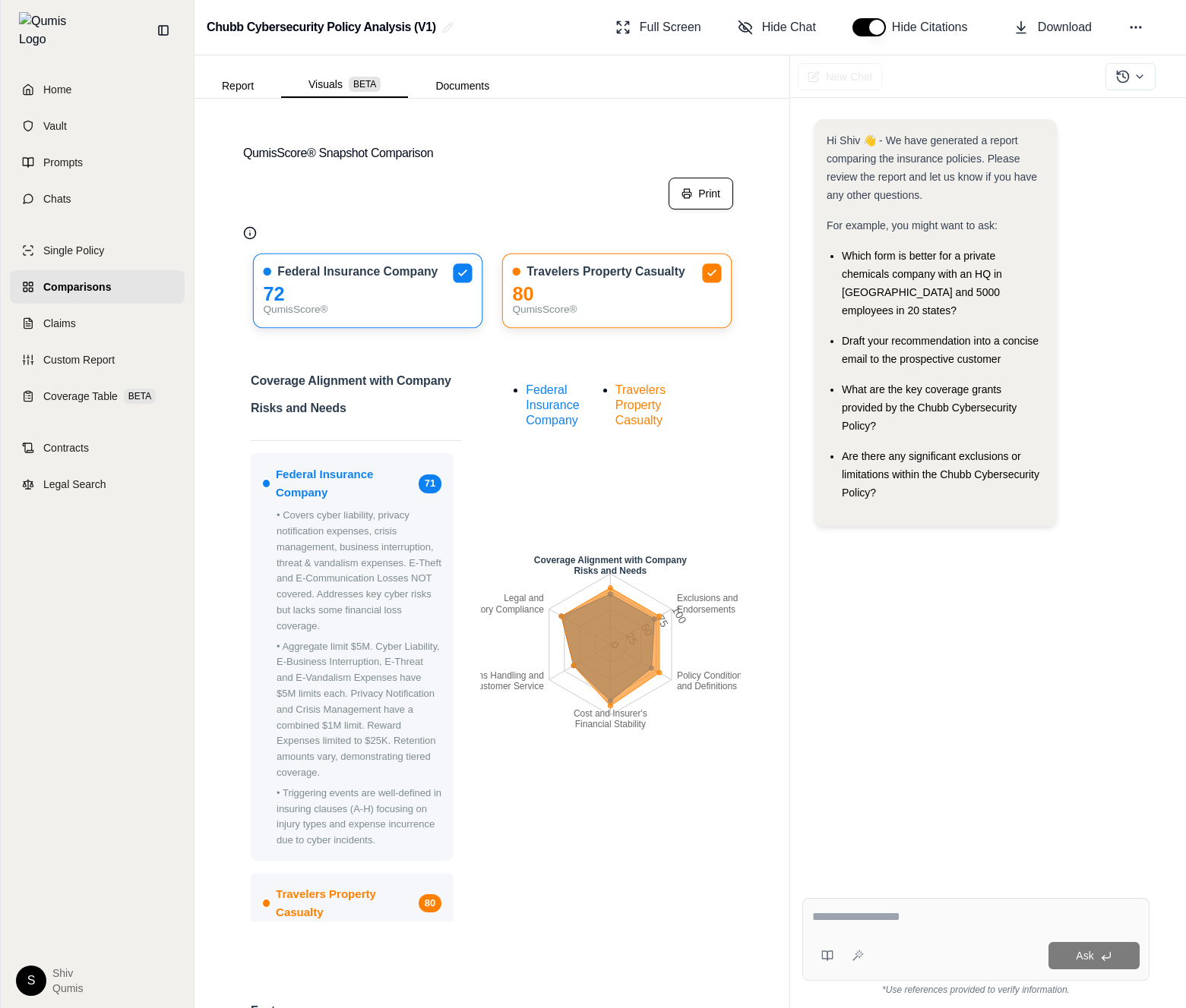
click at [706, 195] on button "Print" at bounding box center [701, 193] width 64 height 32
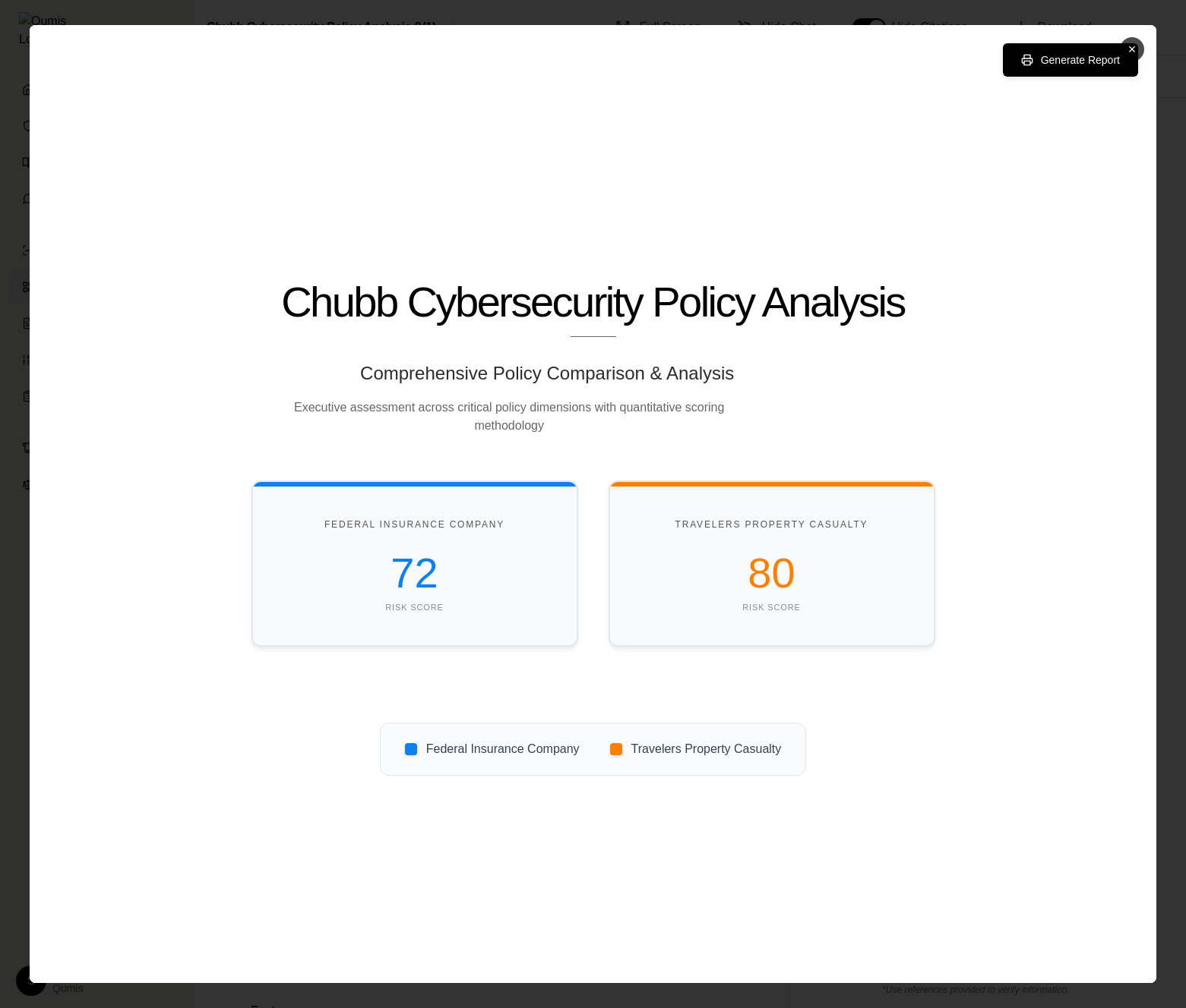
click at [1127, 52] on button "×" at bounding box center [1131, 49] width 24 height 24
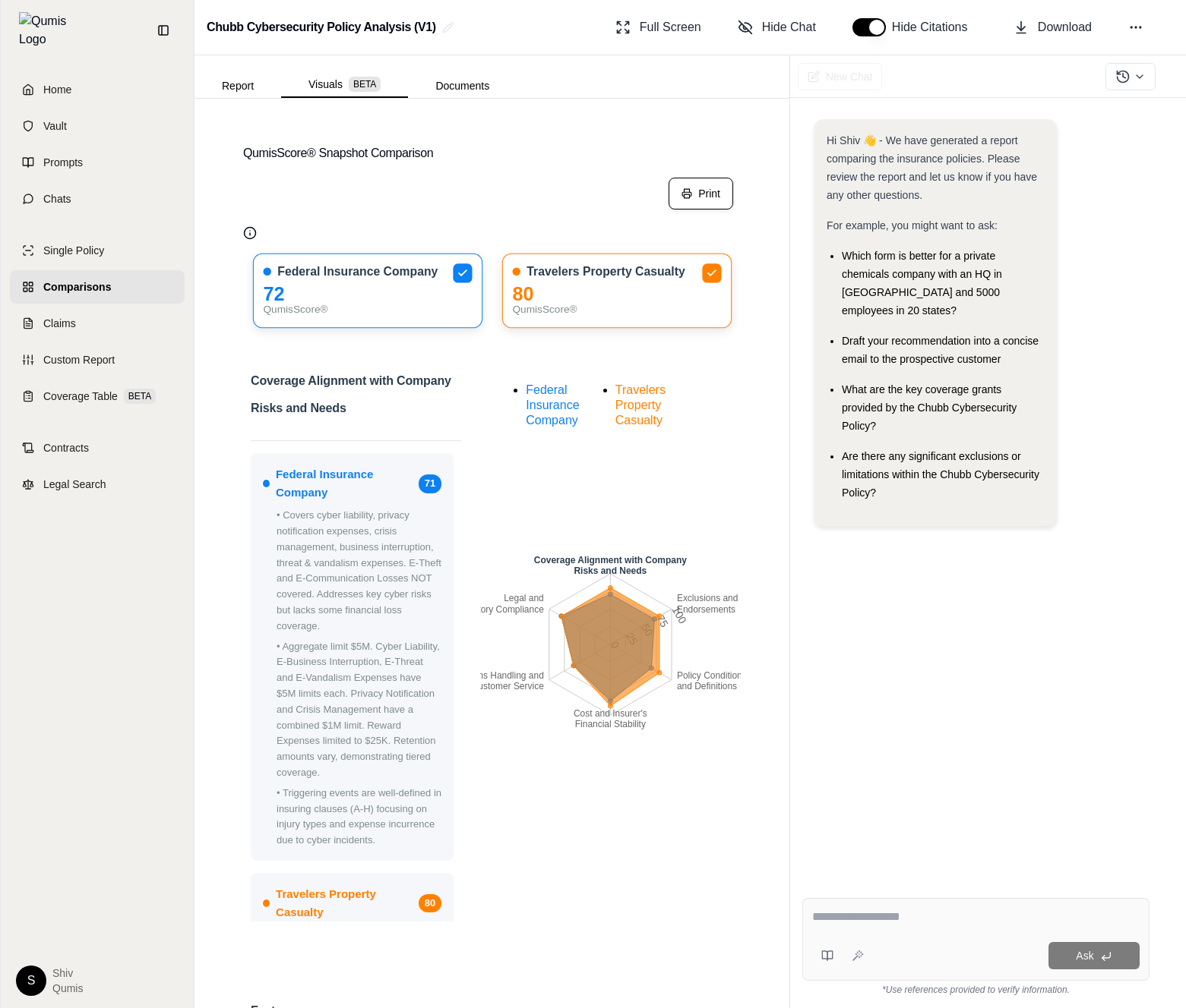
click at [698, 188] on button "Print" at bounding box center [701, 193] width 64 height 32
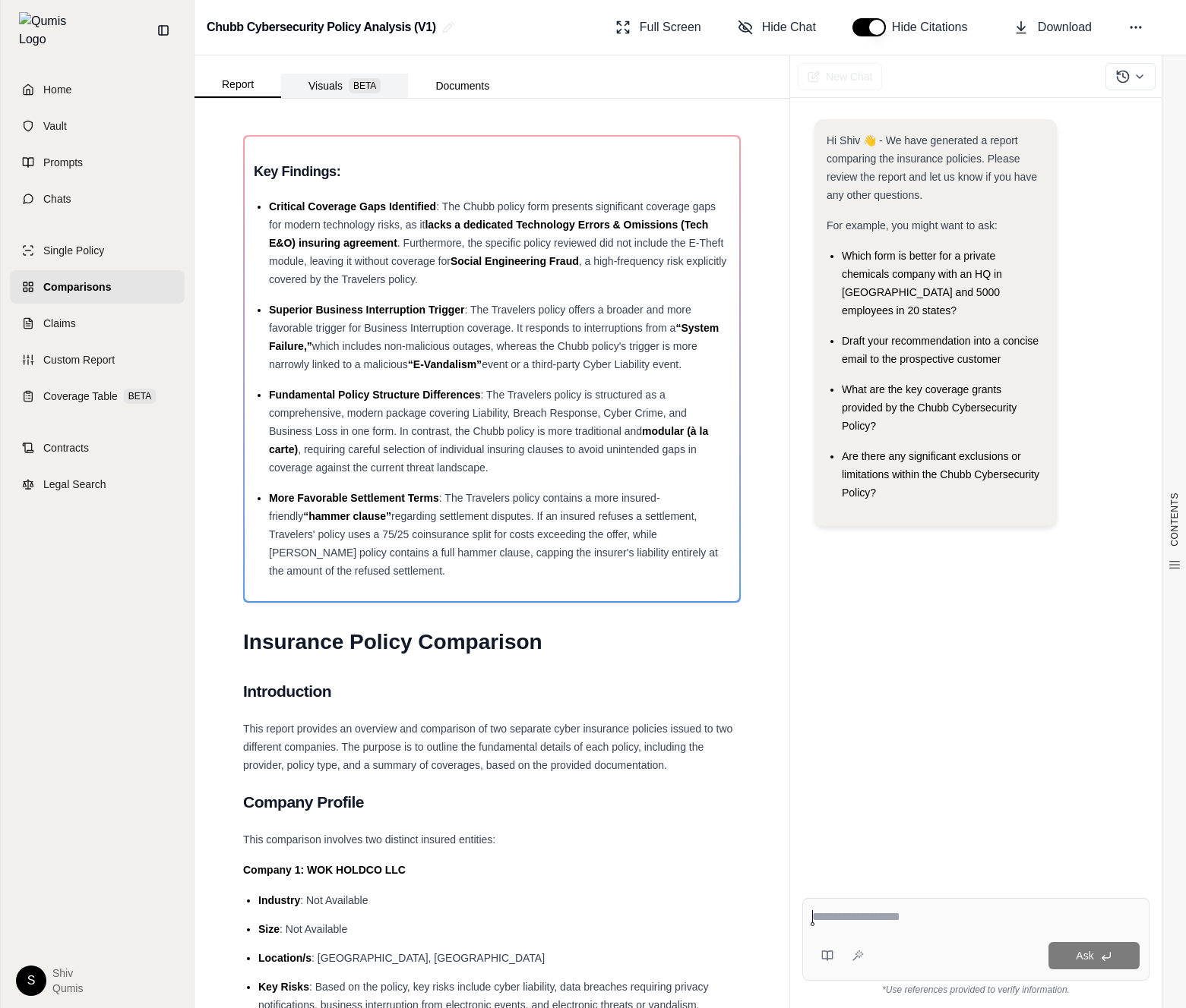
click at [327, 87] on button "Visuals BETA" at bounding box center [345, 86] width 127 height 24
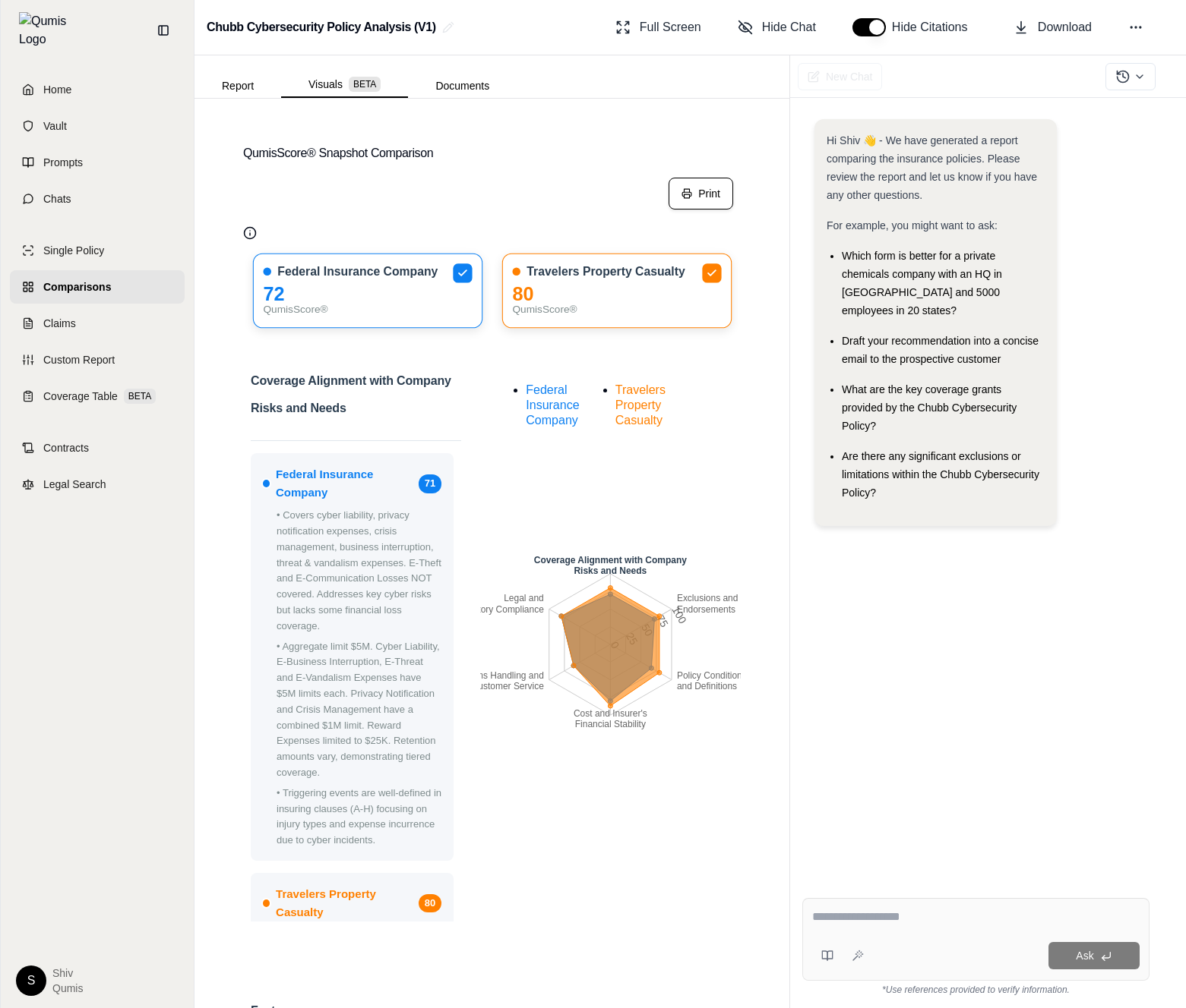
click at [712, 196] on button "Print" at bounding box center [701, 193] width 64 height 32
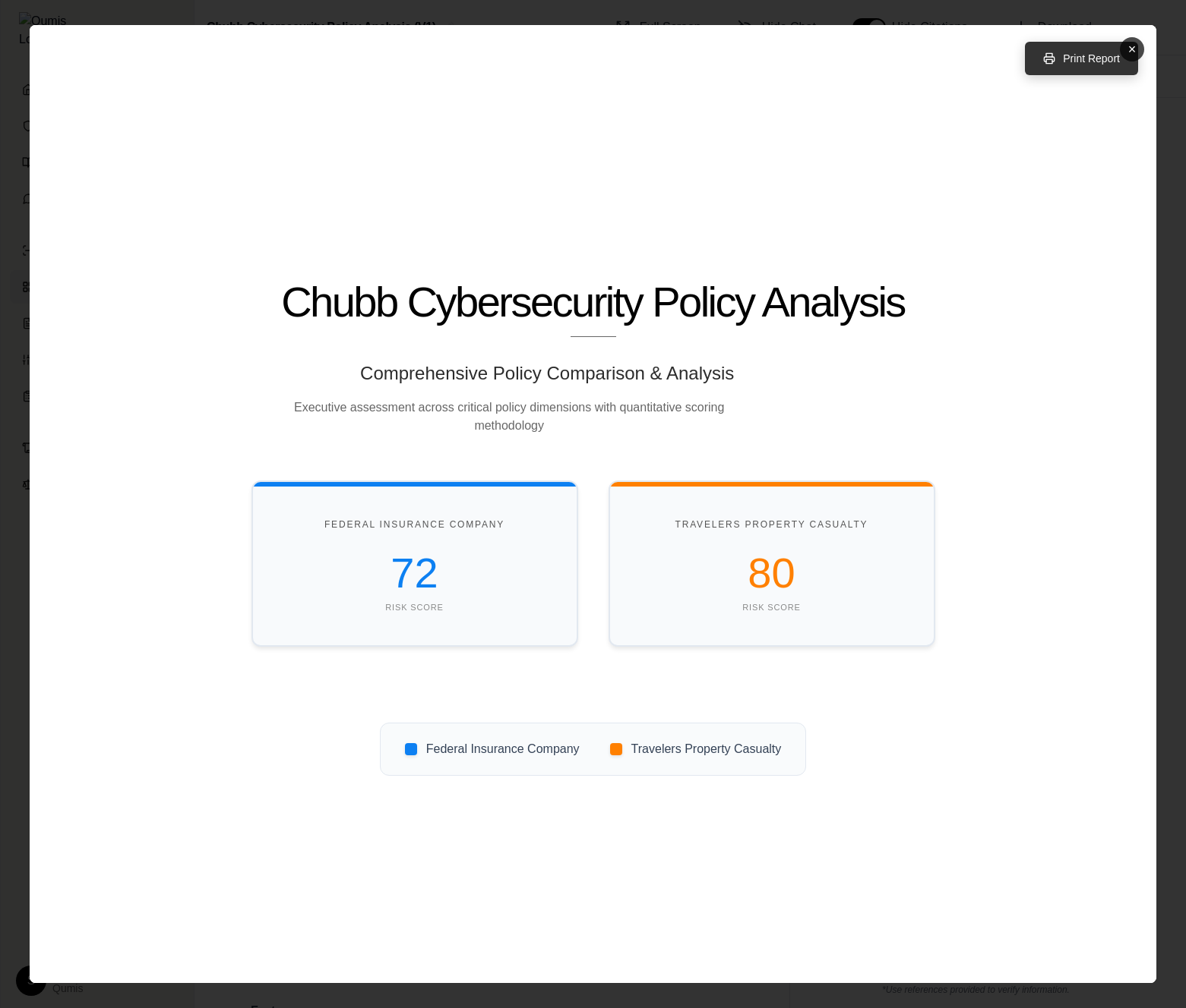
click at [1089, 60] on button "Print Report" at bounding box center [1082, 58] width 113 height 34
click at [1128, 44] on button "×" at bounding box center [1131, 49] width 24 height 24
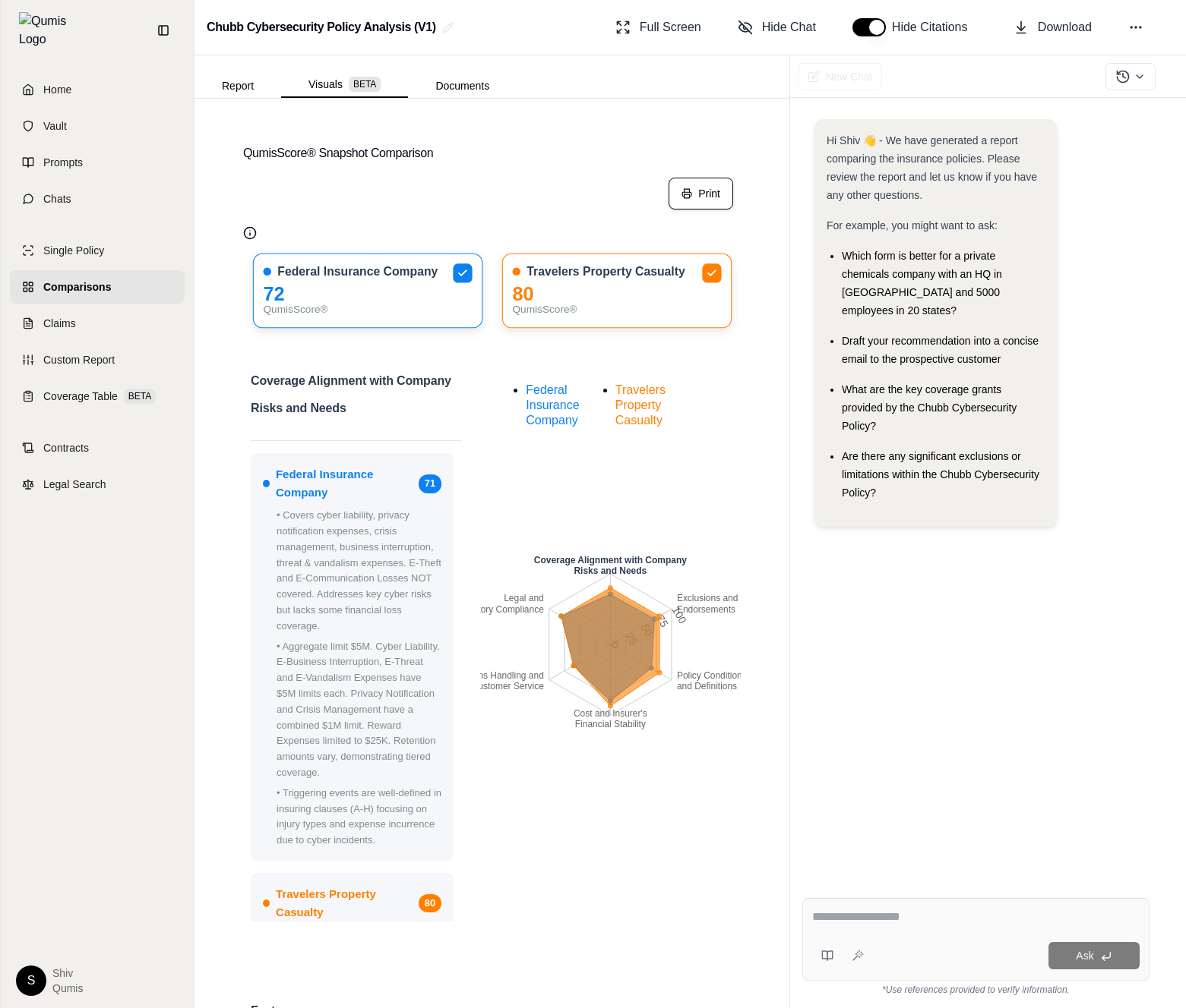
click at [707, 192] on button "Print" at bounding box center [701, 193] width 64 height 32
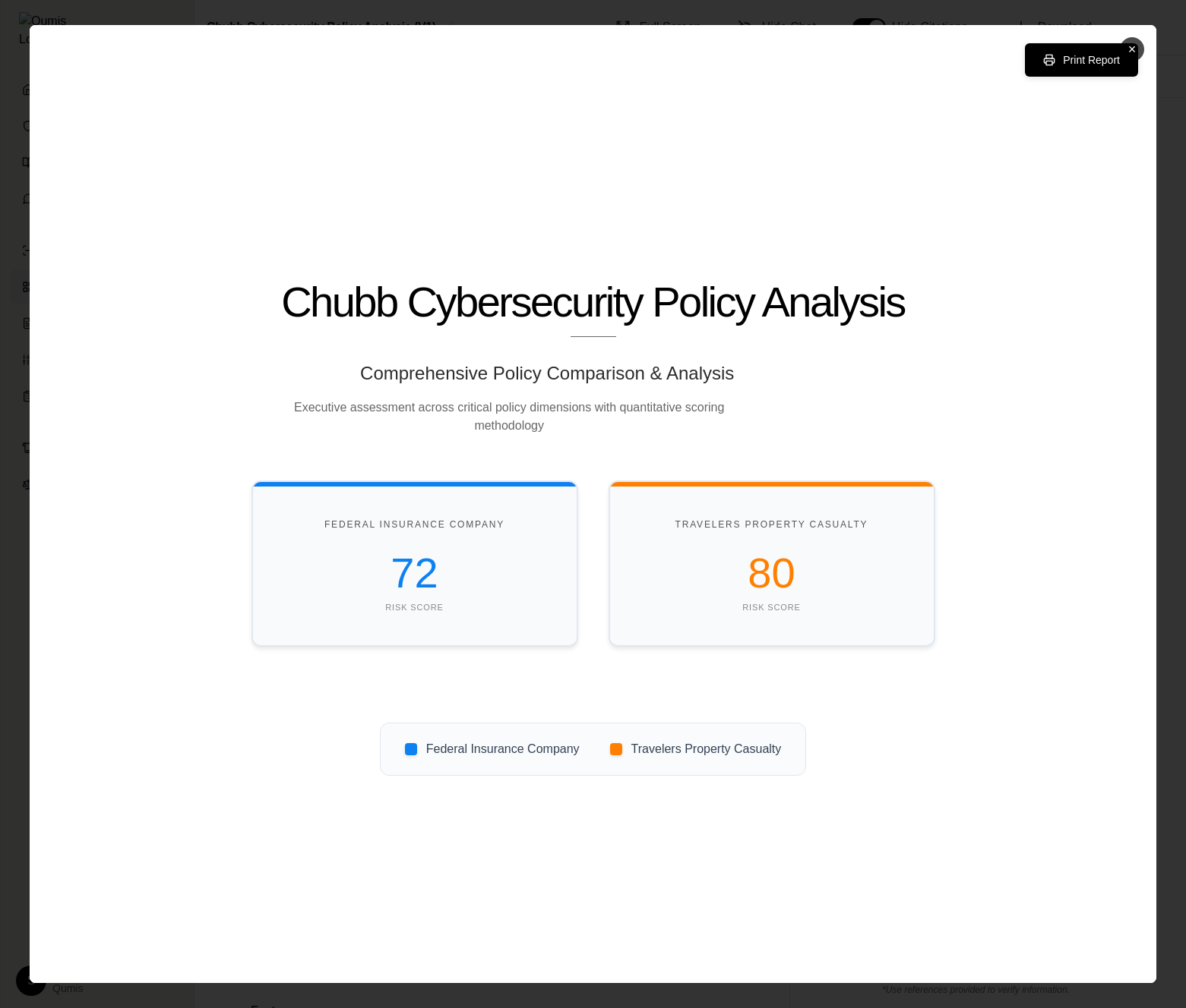
click at [1137, 51] on button "×" at bounding box center [1131, 49] width 24 height 24
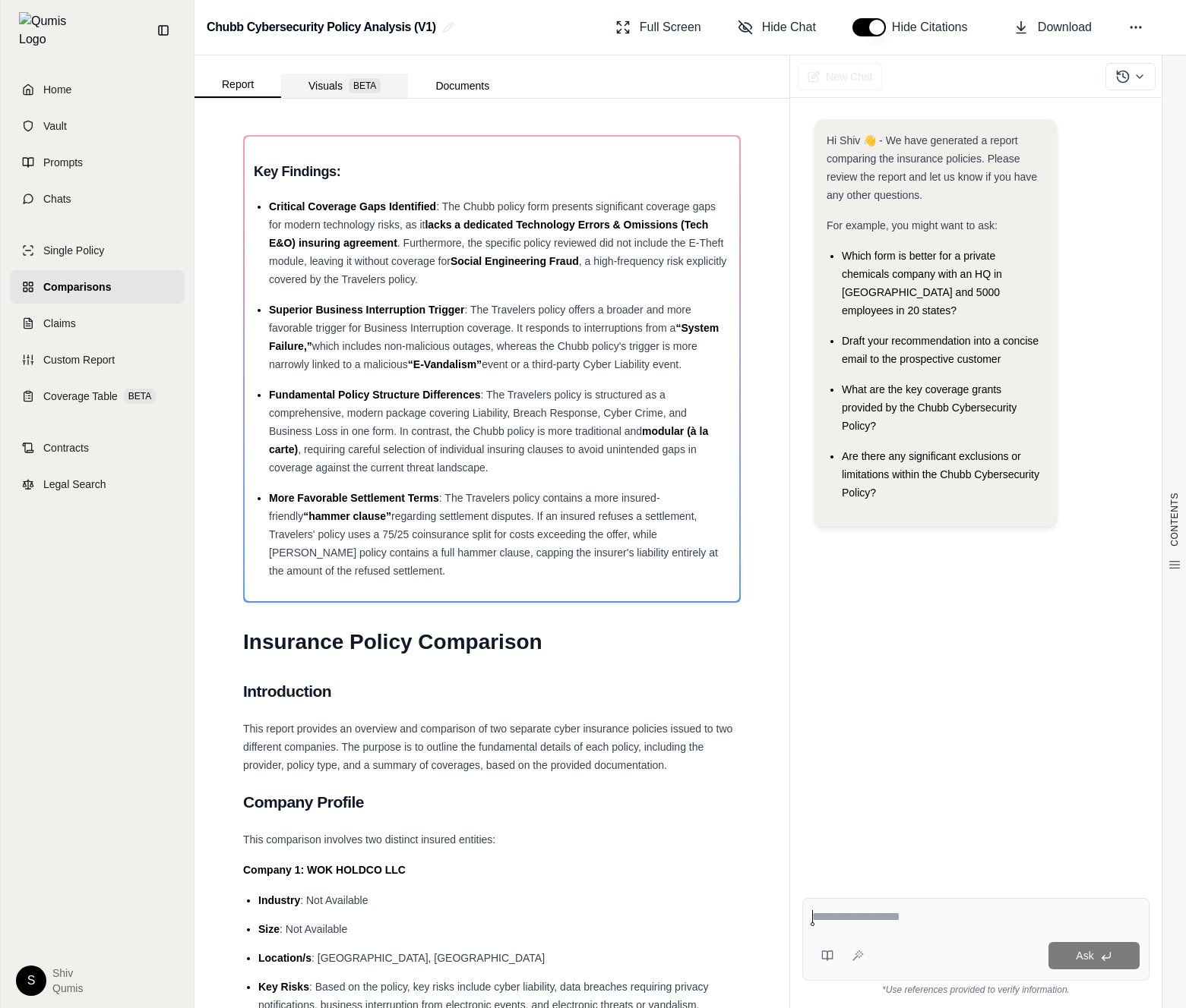
click at [334, 94] on button "Visuals BETA" at bounding box center [345, 86] width 127 height 24
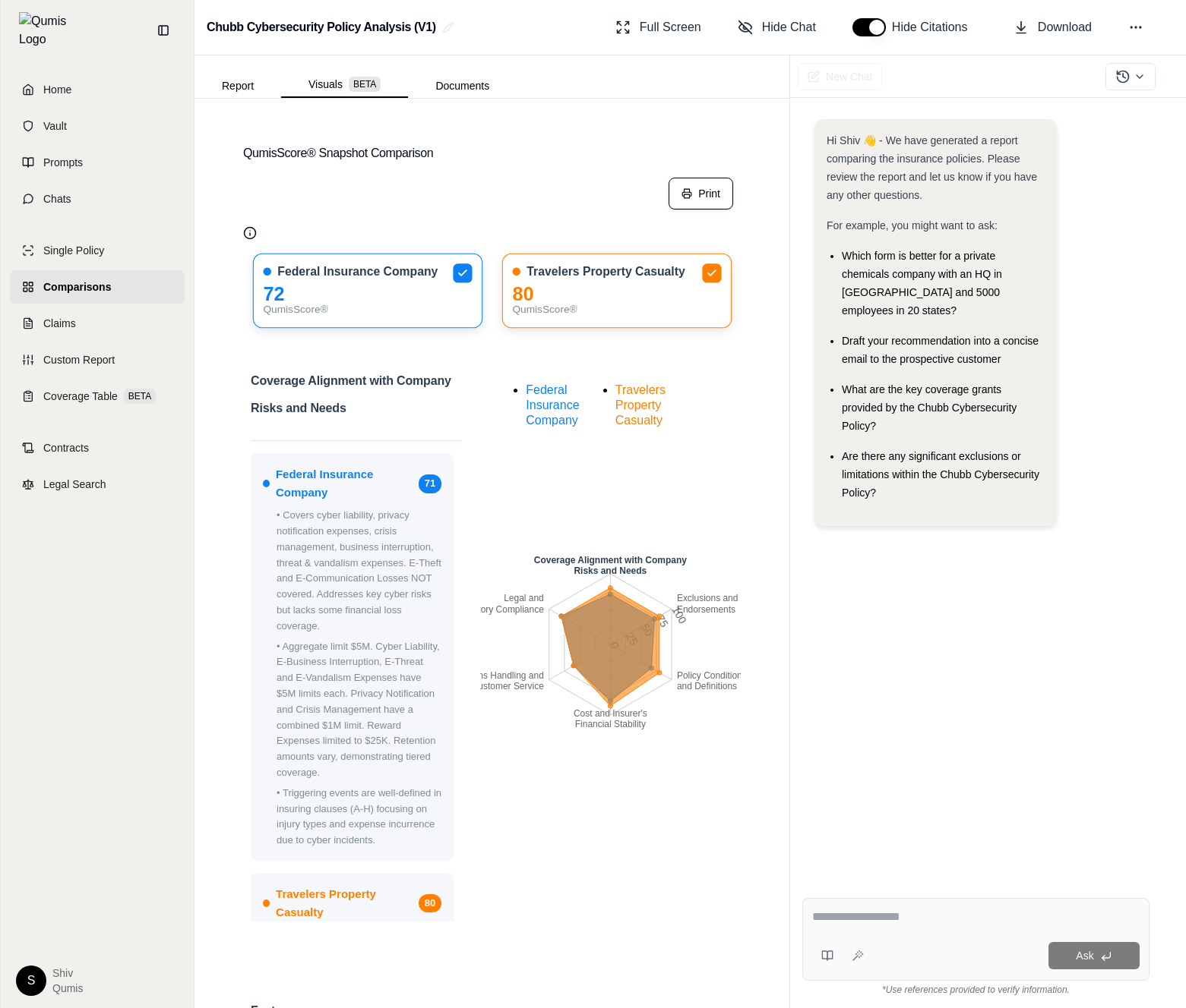
click at [697, 195] on button "Print" at bounding box center [701, 193] width 64 height 32
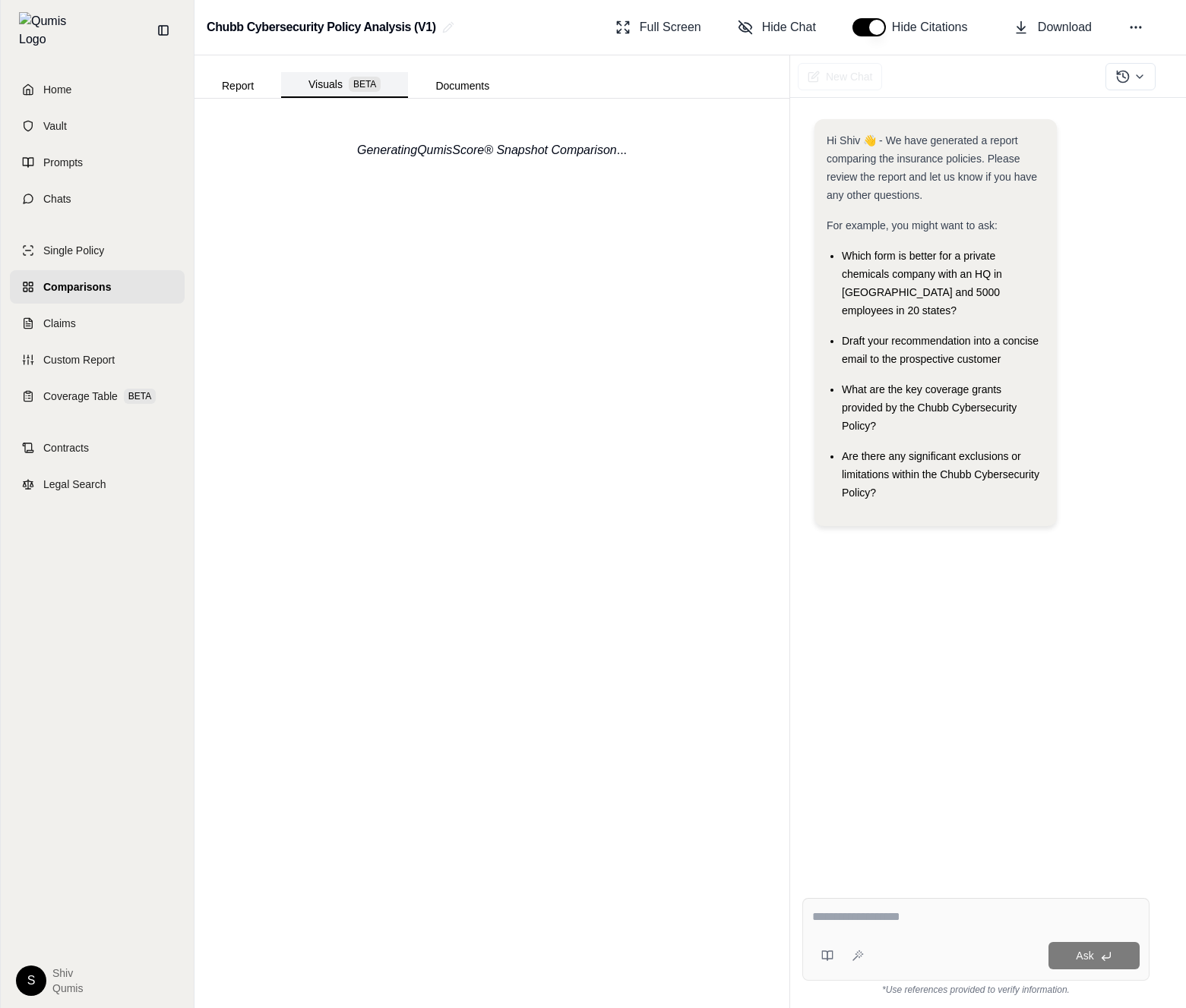
click at [328, 82] on button "Visuals BETA" at bounding box center [345, 85] width 127 height 26
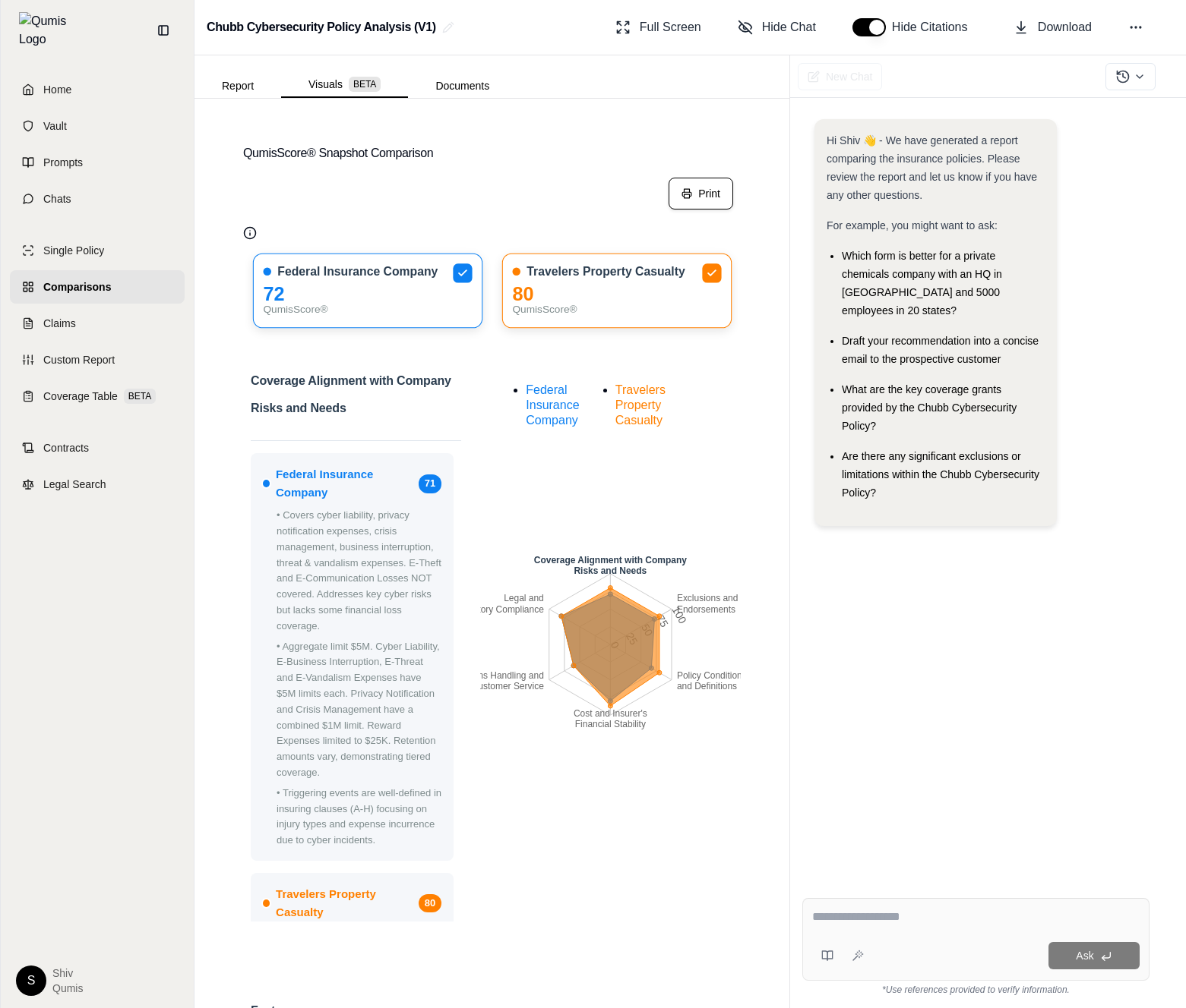
click at [708, 195] on button "Print" at bounding box center [701, 193] width 64 height 32
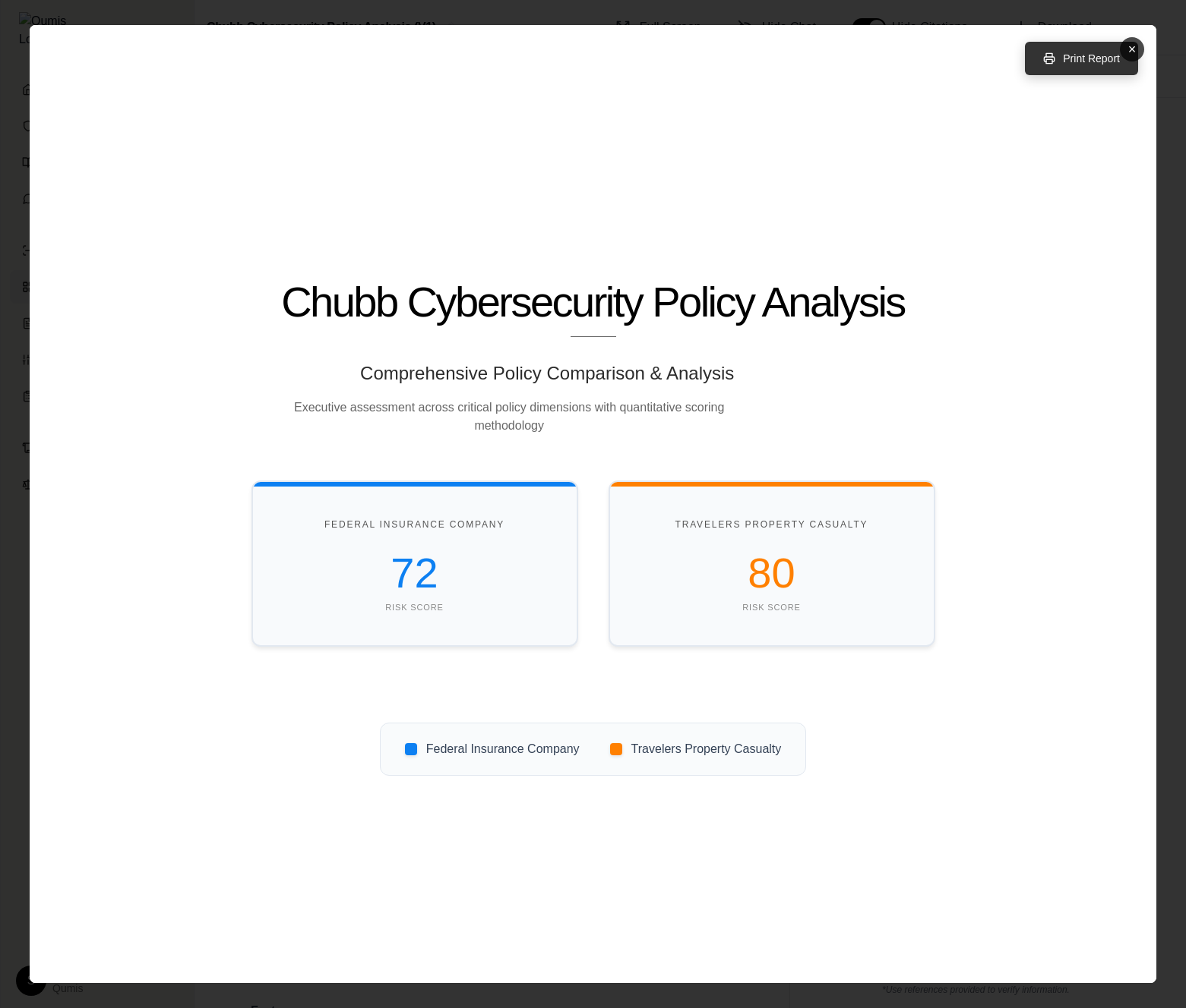
click at [1056, 68] on button "Print Report" at bounding box center [1082, 58] width 113 height 34
click at [1135, 50] on button "×" at bounding box center [1131, 49] width 24 height 24
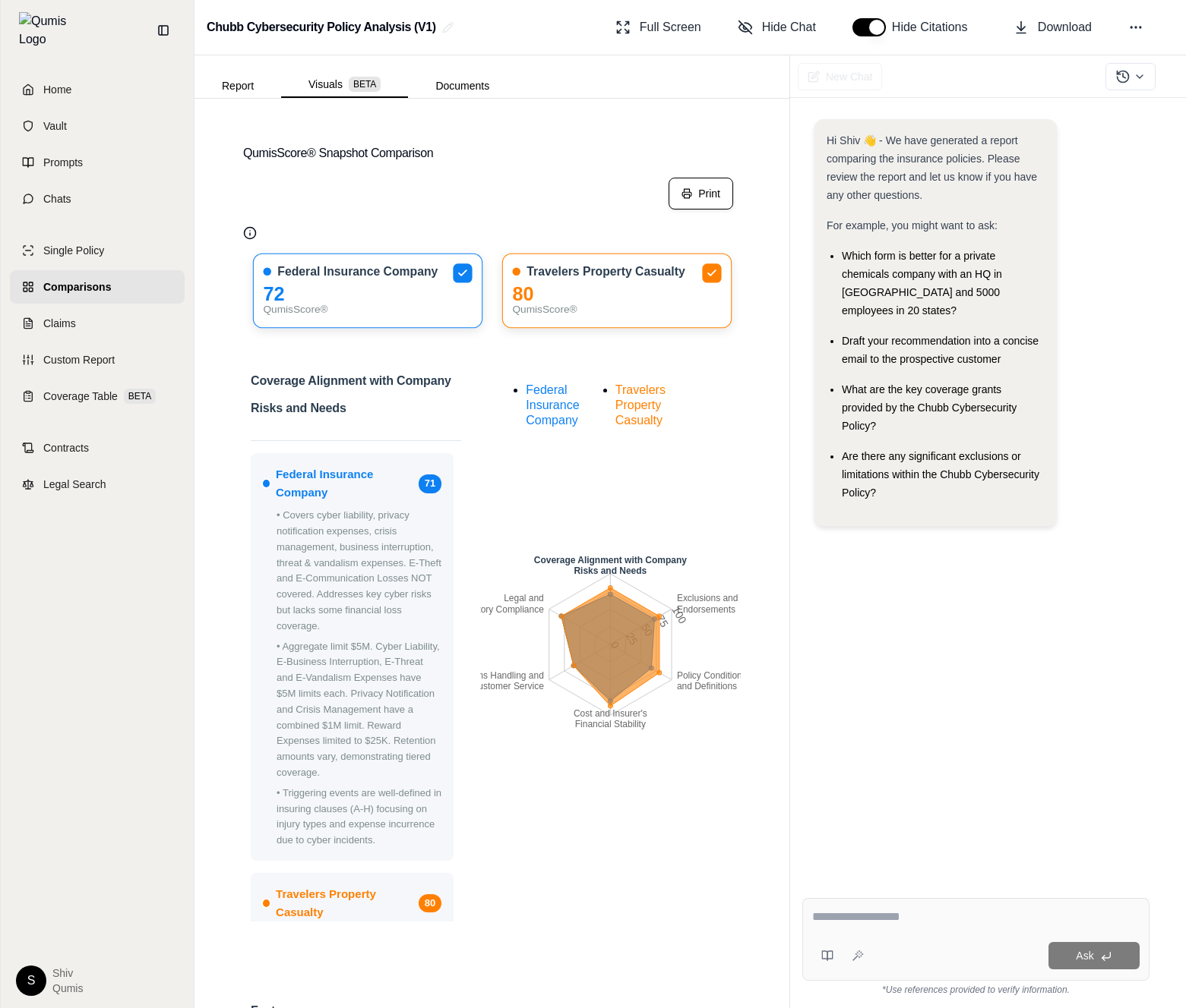
click at [1066, 686] on div "Hi Shiv 👋 - We have generated a report comparing the insurance policies. Please…" at bounding box center [976, 490] width 347 height 767
